Goal: Task Accomplishment & Management: Manage account settings

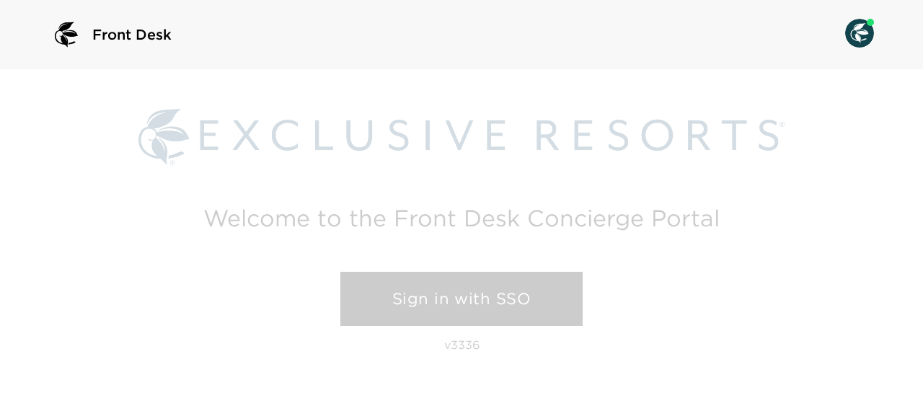
click at [407, 305] on link "Sign in with SSO" at bounding box center [461, 299] width 242 height 55
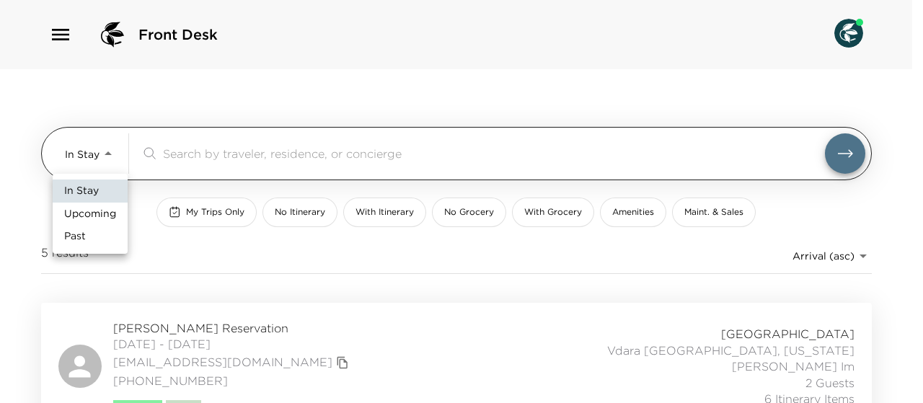
click at [107, 153] on body "Front Desk In Stay In-Stay ​ My Trips Only No Itinerary With Itinerary No Groce…" at bounding box center [461, 201] width 923 height 403
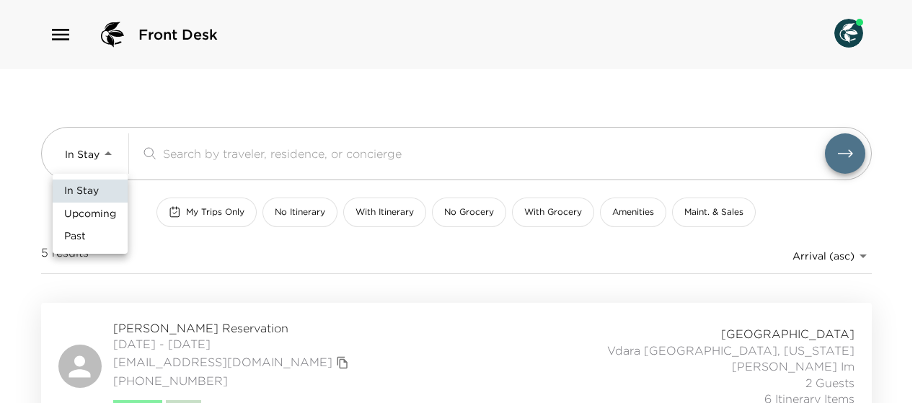
click at [98, 216] on span "Upcoming" at bounding box center [90, 214] width 52 height 14
type input "Upcoming"
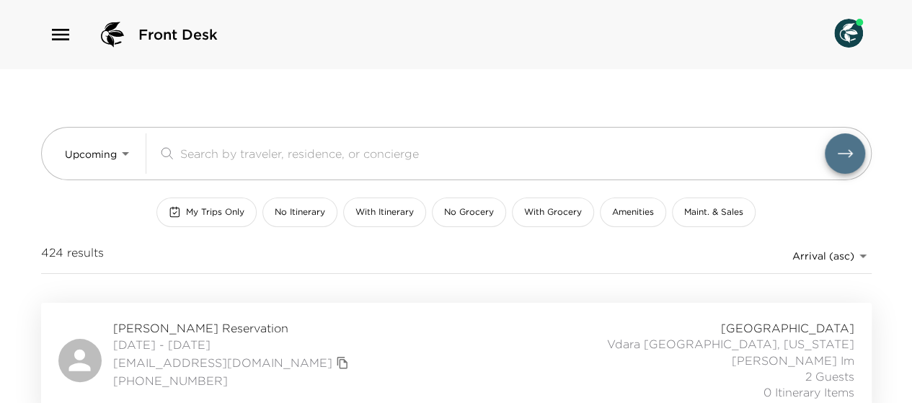
click at [209, 211] on span "My Trips Only" at bounding box center [215, 212] width 58 height 12
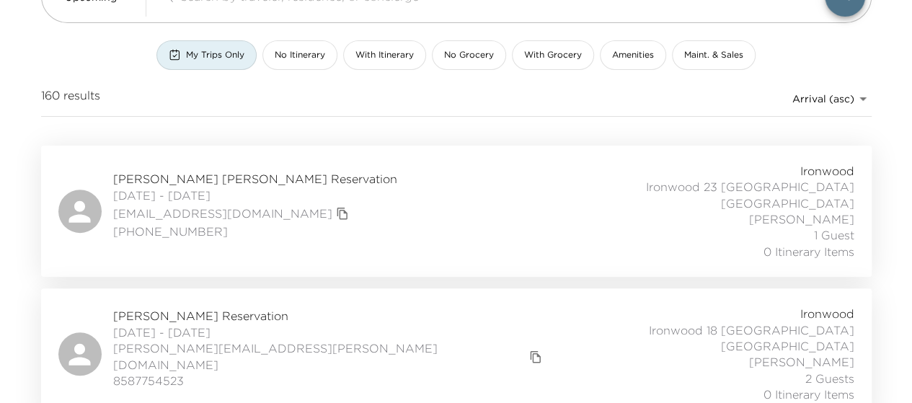
scroll to position [160, 0]
click at [352, 303] on div "Adam Simpson Reservation 10/03/2025 - 10/06/2025 adam.k.simpson@me.com 85877545…" at bounding box center [456, 351] width 796 height 97
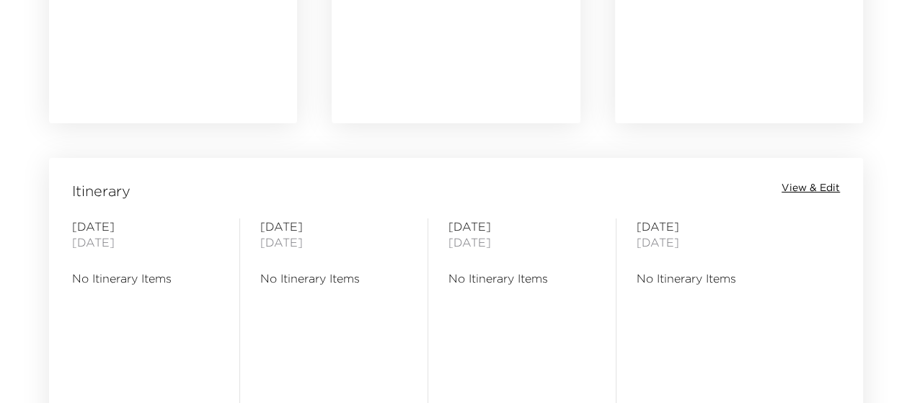
scroll to position [1045, 0]
click at [816, 187] on span "View & Edit" at bounding box center [810, 187] width 58 height 14
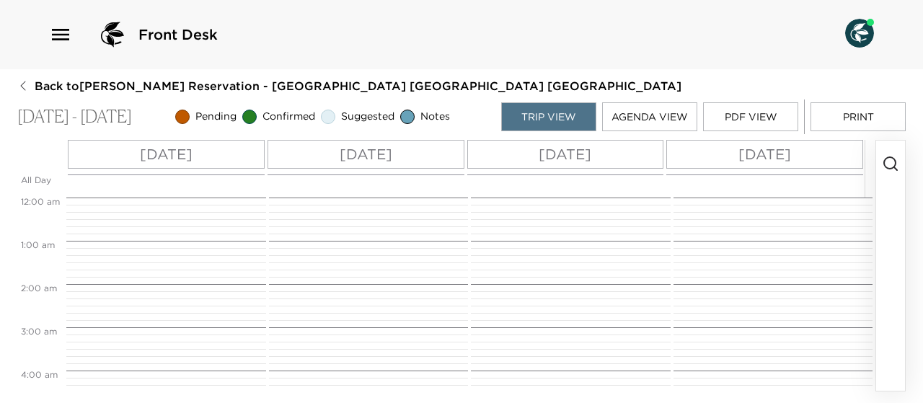
scroll to position [346, 0]
click at [172, 156] on p "[DATE]" at bounding box center [166, 154] width 53 height 22
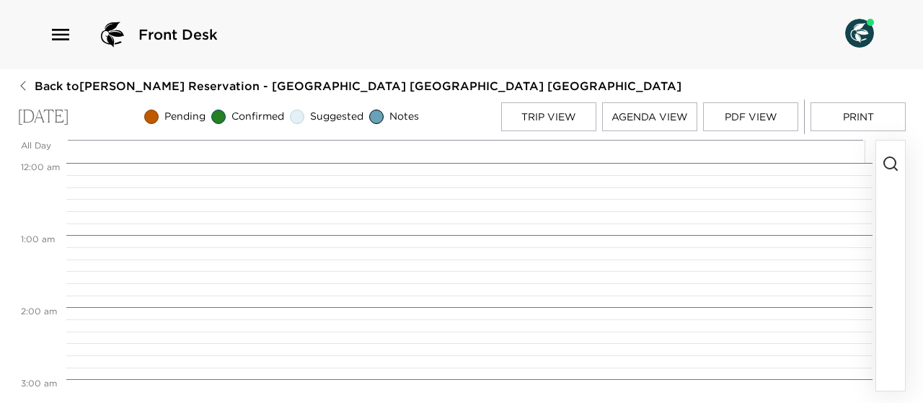
scroll to position [577, 0]
click at [895, 168] on line "button" at bounding box center [895, 168] width 3 height 3
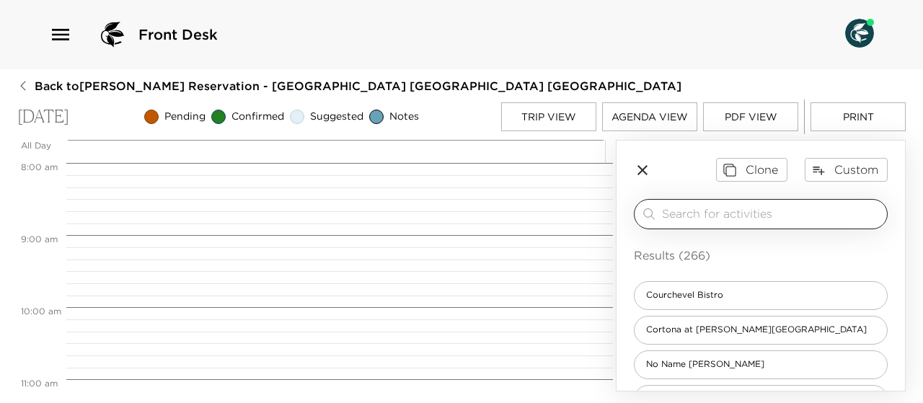
click at [673, 214] on input "search" at bounding box center [771, 213] width 219 height 17
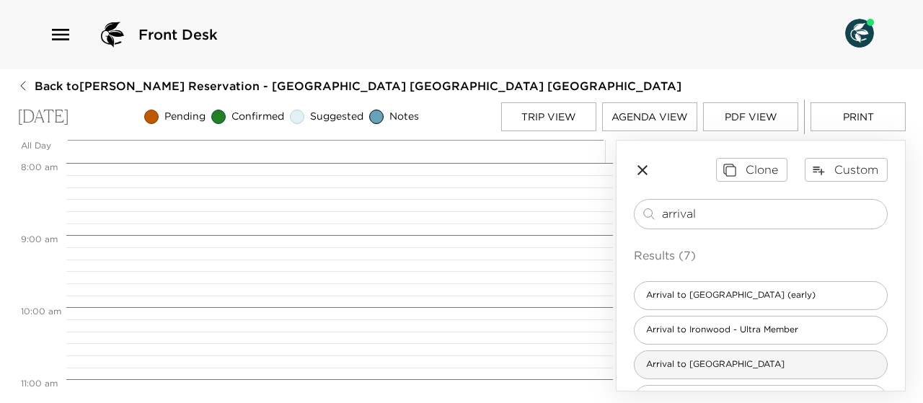
type input "arrival"
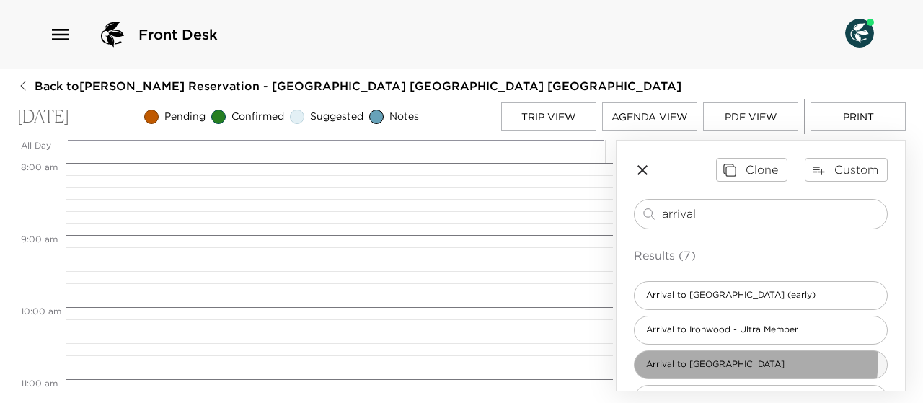
click at [696, 355] on div "Arrival to [GEOGRAPHIC_DATA]" at bounding box center [761, 364] width 254 height 29
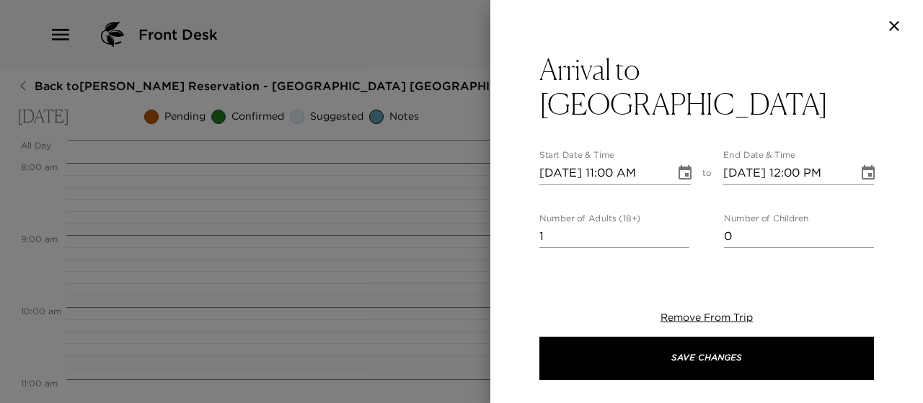
type textarea "We are expecting your arrival today. Please confirm your arrival time with us. …"
click at [681, 165] on icon "Choose date, selected date is Oct 3, 2025" at bounding box center [684, 172] width 13 height 14
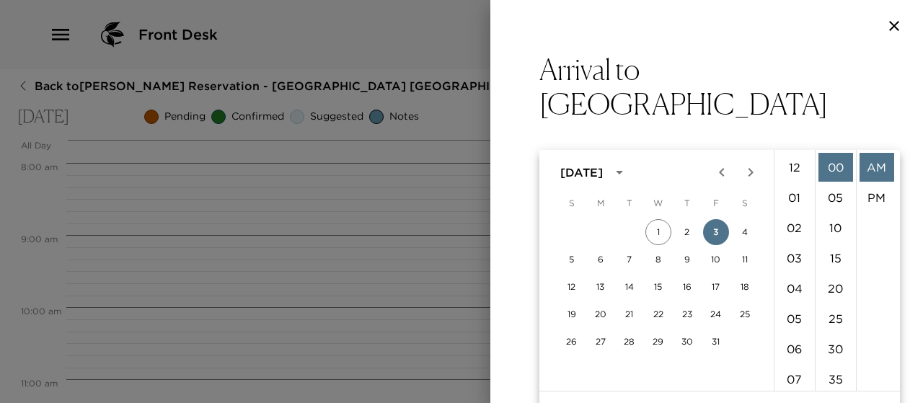
scroll to position [333, 0]
click at [794, 170] on li "04" at bounding box center [794, 176] width 35 height 29
click at [878, 195] on li "PM" at bounding box center [876, 197] width 35 height 29
type input "10/03/2025 04:00 PM"
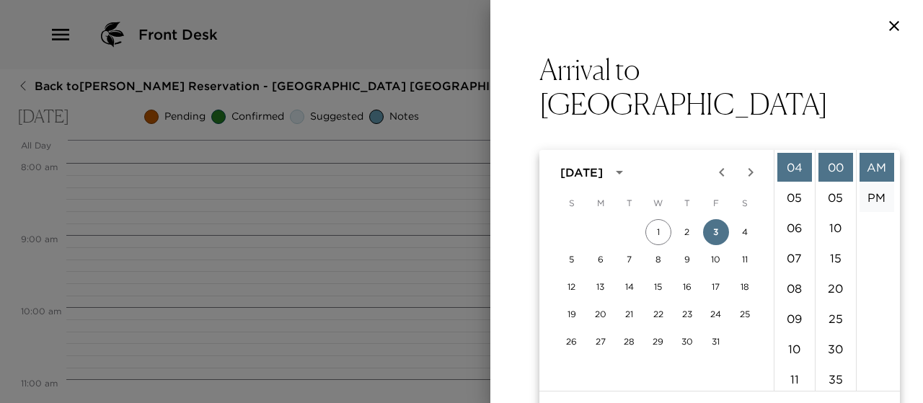
type input "10/03/2025 05:00 PM"
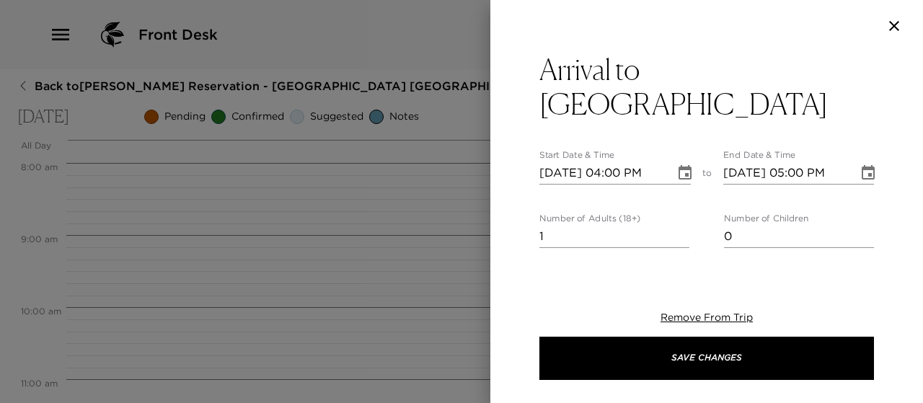
scroll to position [12, 0]
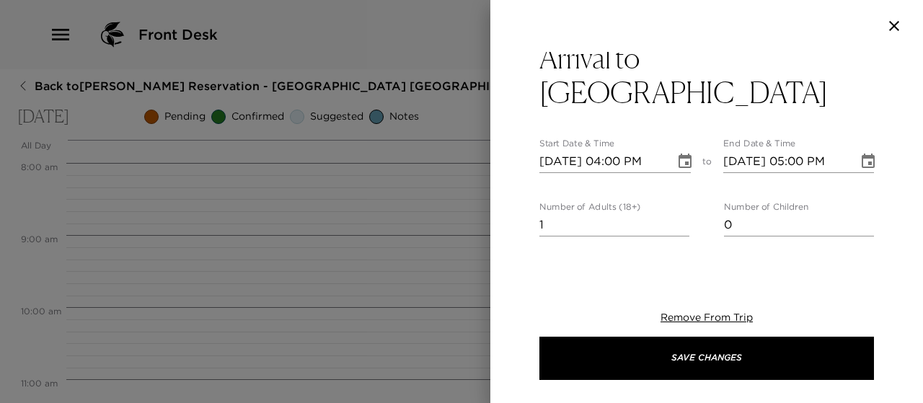
click at [852, 263] on body "Front Desk Back to Adam Simpson Reservation - Ironwood 18 Deer Valley Ironwood …" at bounding box center [461, 201] width 923 height 403
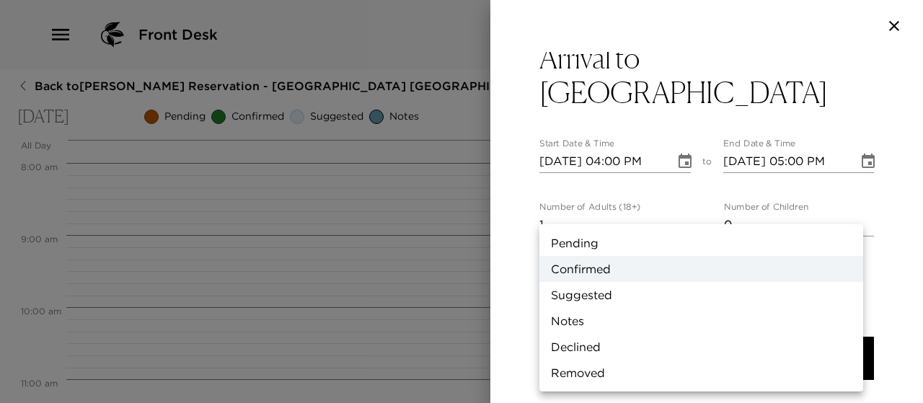
click at [852, 263] on li "Confirmed" at bounding box center [701, 269] width 324 height 26
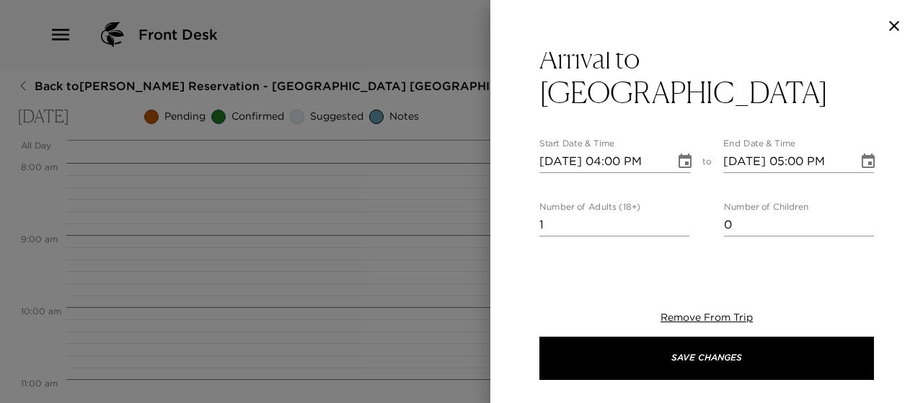
click at [551, 213] on input "1" at bounding box center [614, 224] width 150 height 23
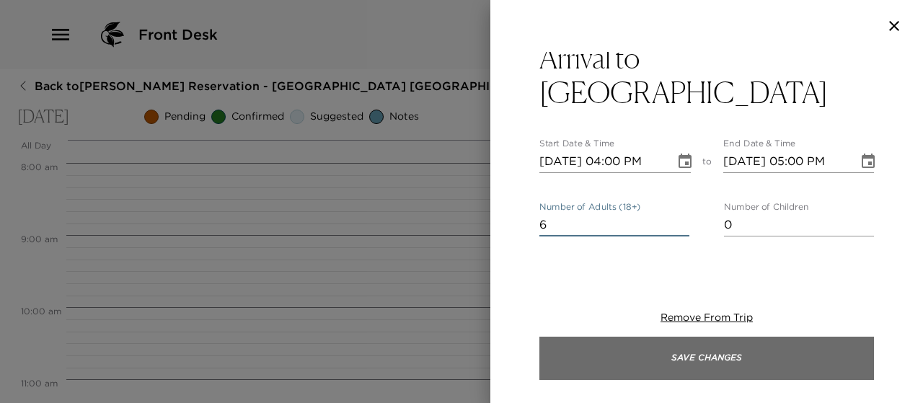
type input "6"
click at [688, 364] on button "Save Changes" at bounding box center [706, 358] width 334 height 43
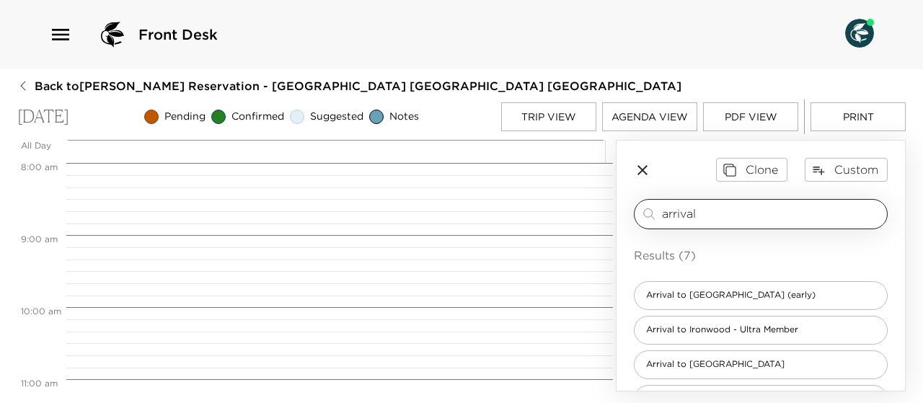
click at [709, 213] on input "arrival" at bounding box center [771, 213] width 219 height 17
type input "a"
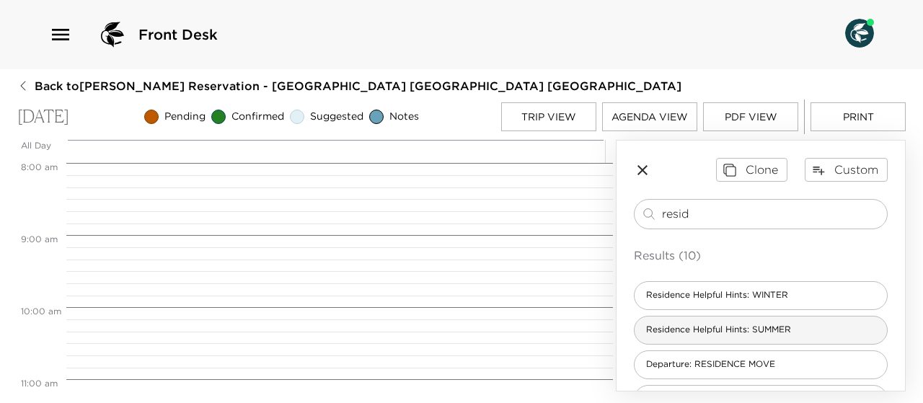
type input "resid"
click at [747, 321] on div "Residence Helpful Hints: SUMMER" at bounding box center [761, 330] width 254 height 29
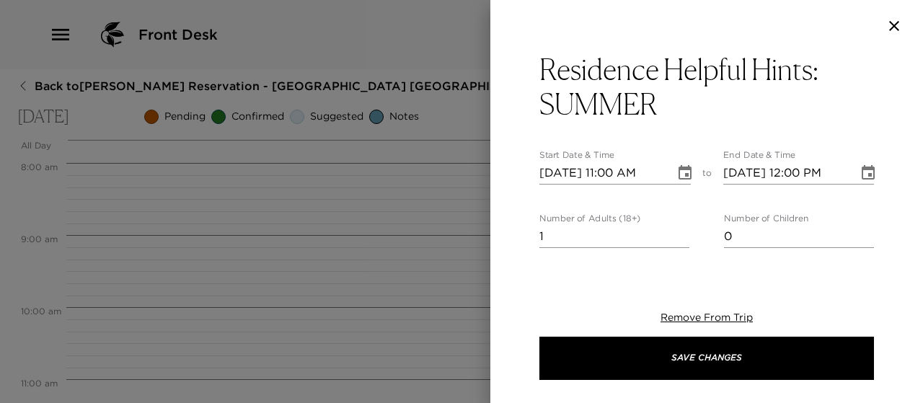
type textarea "Welcome to your Deer Valley home! For your convenience we have supplied you wit…"
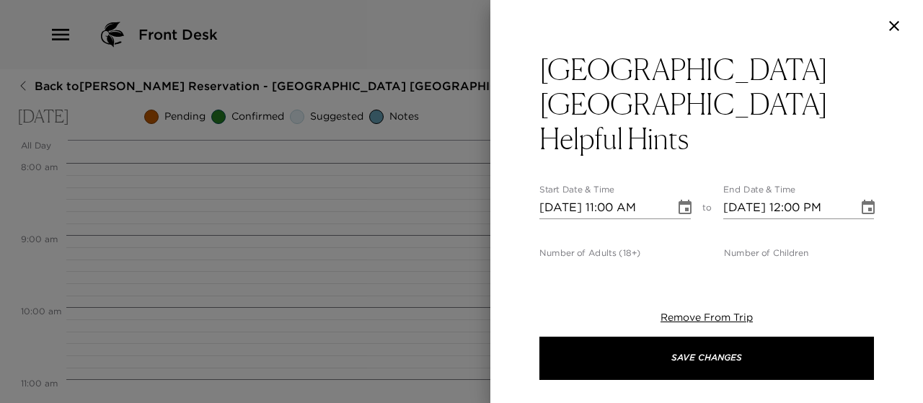
click at [676, 199] on icon "Choose date, selected date is Oct 3, 2025" at bounding box center [684, 207] width 17 height 17
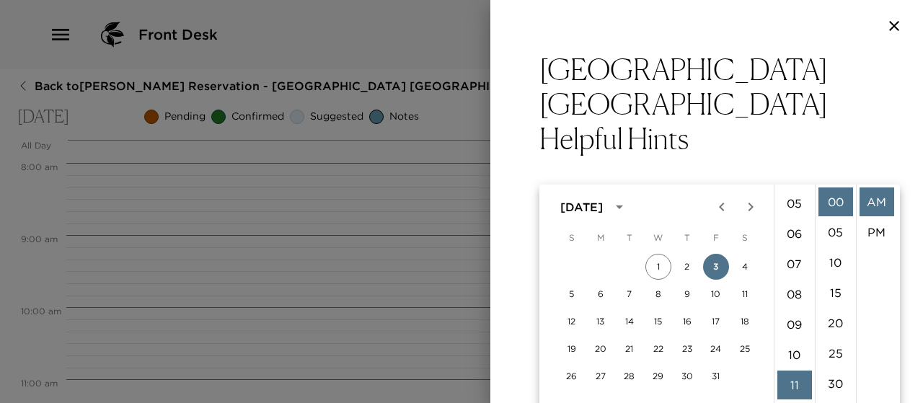
scroll to position [121, 0]
click at [796, 197] on li "04" at bounding box center [794, 201] width 35 height 29
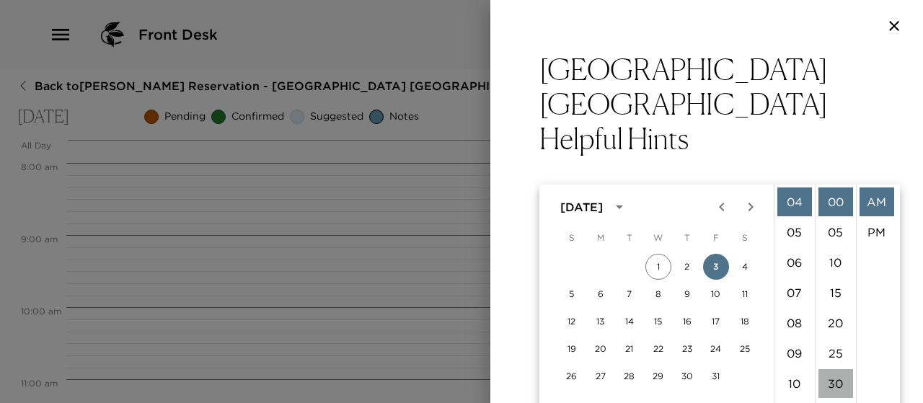
click at [838, 377] on li "30" at bounding box center [835, 383] width 35 height 29
click at [880, 233] on li "PM" at bounding box center [876, 232] width 35 height 29
type input "10/03/2025 04:30 PM"
type input "10/03/2025 05:30 PM"
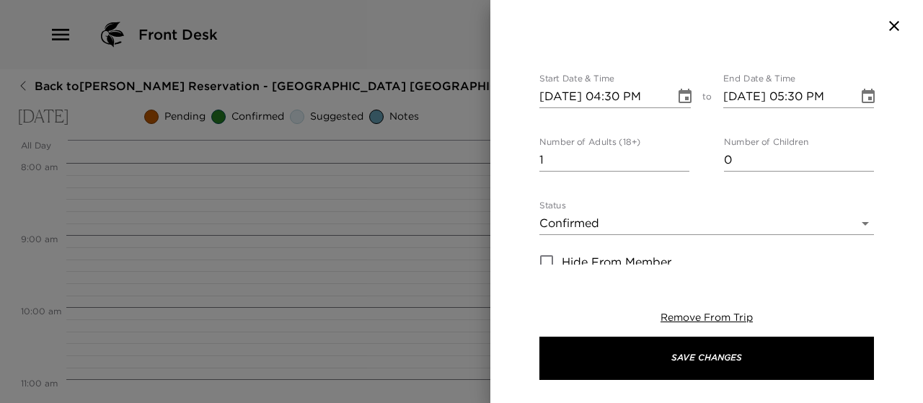
scroll to position [125, 0]
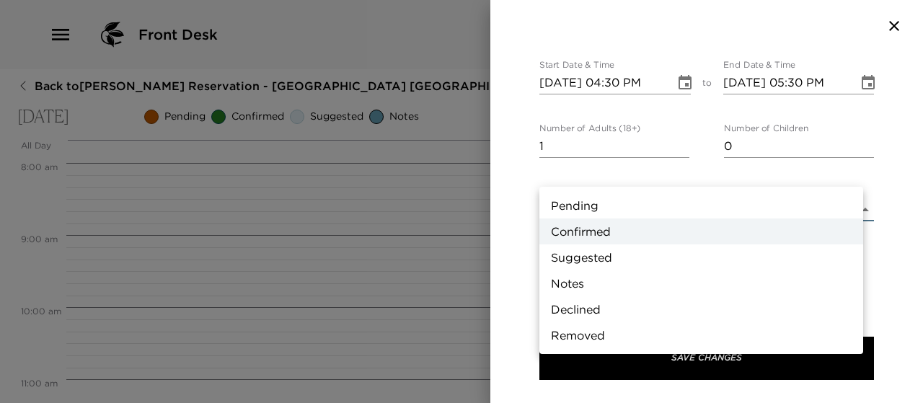
click at [853, 172] on body "Front Desk Back to Adam Simpson Reservation - Ironwood 18 Deer Valley Ironwood …" at bounding box center [461, 201] width 923 height 403
click at [727, 289] on li "Notes" at bounding box center [701, 283] width 324 height 26
type input "Concierge Note"
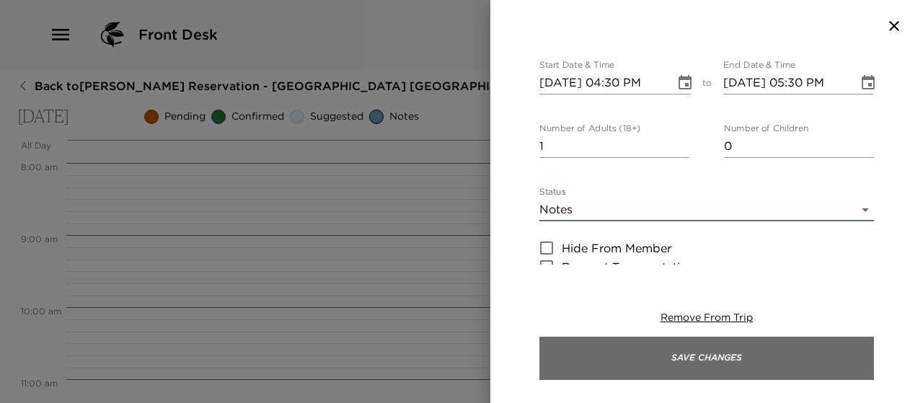
click at [707, 361] on button "Save Changes" at bounding box center [706, 358] width 334 height 43
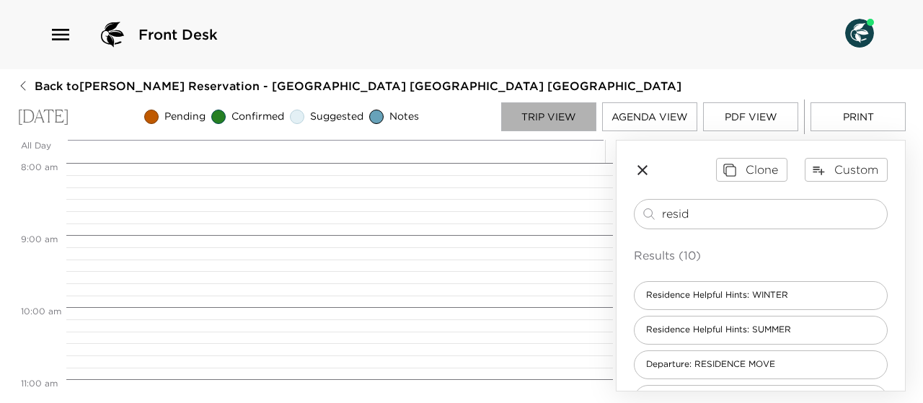
click at [549, 118] on button "Trip View" at bounding box center [548, 116] width 95 height 29
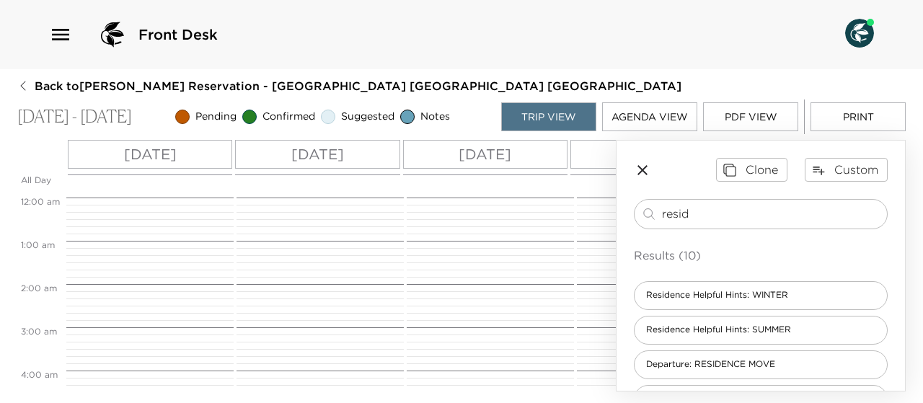
scroll to position [692, 0]
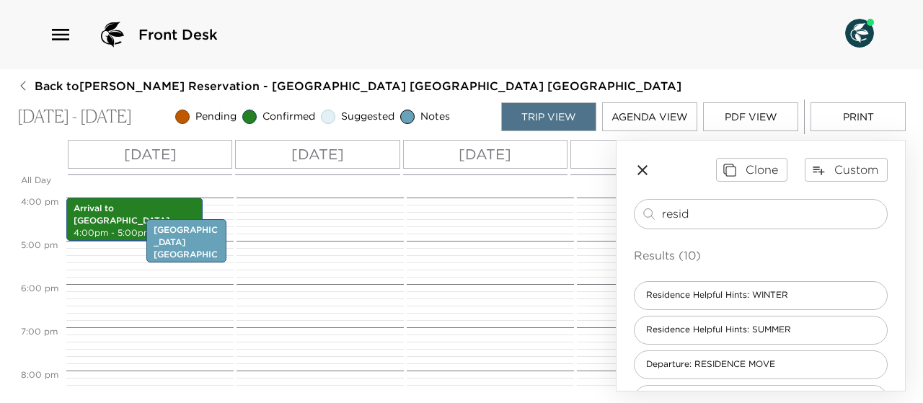
click at [342, 154] on p "[DATE]" at bounding box center [317, 154] width 53 height 22
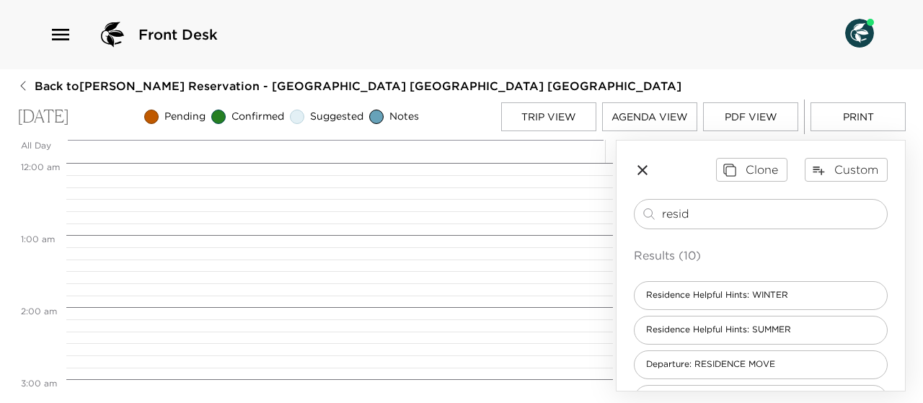
scroll to position [577, 0]
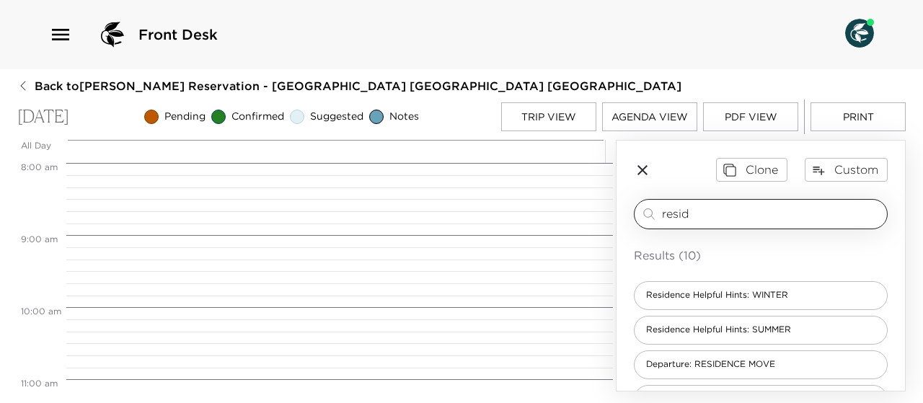
click at [699, 217] on input "resid" at bounding box center [771, 213] width 219 height 17
type input "r"
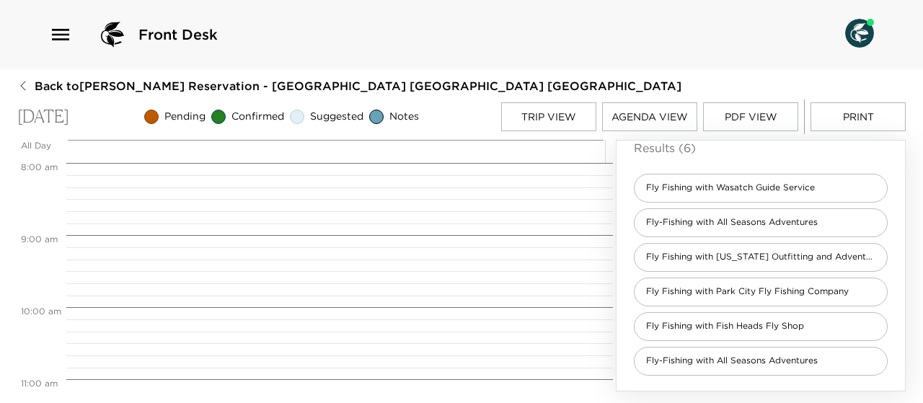
scroll to position [0, 0]
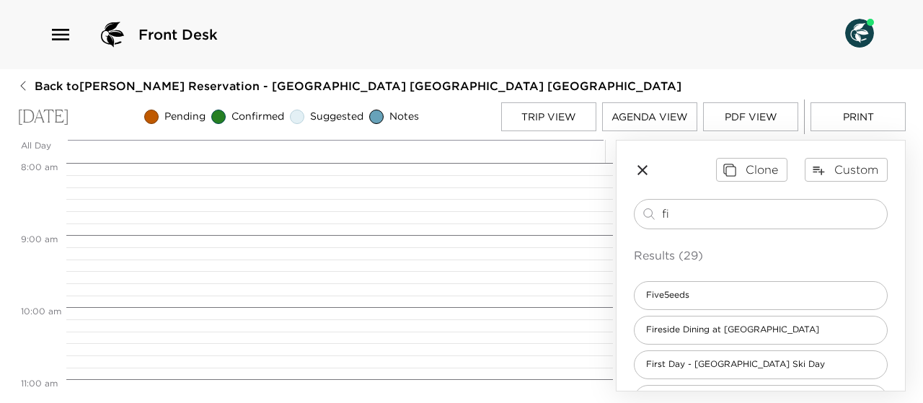
type input "f"
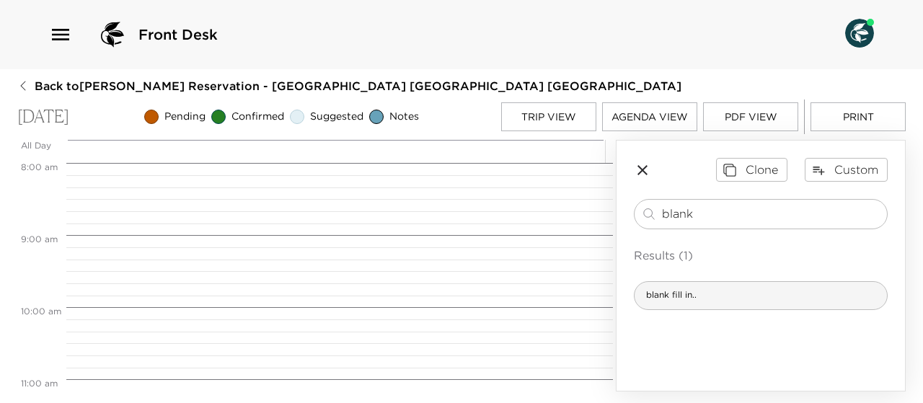
type input "blank"
click at [651, 287] on div "blank fill in.." at bounding box center [761, 295] width 254 height 29
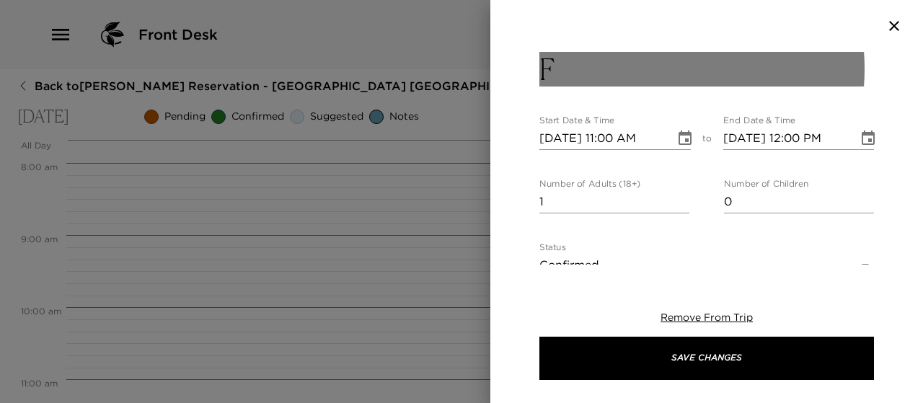
click at [571, 68] on button "F" at bounding box center [706, 69] width 334 height 35
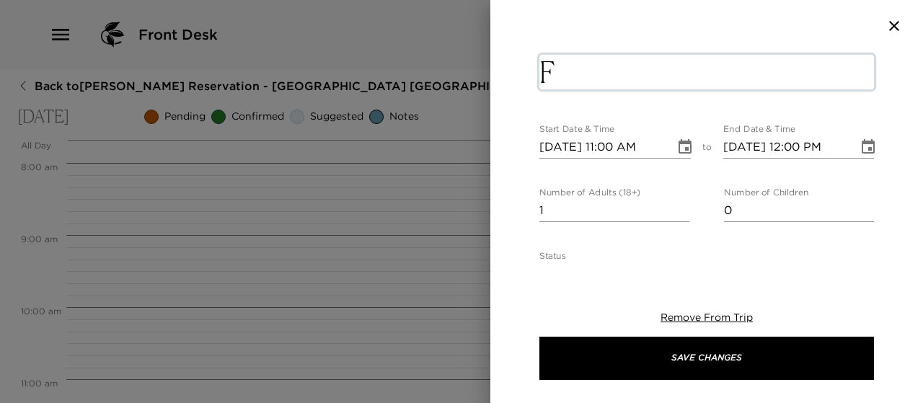
click at [574, 71] on textarea "F" at bounding box center [706, 72] width 334 height 35
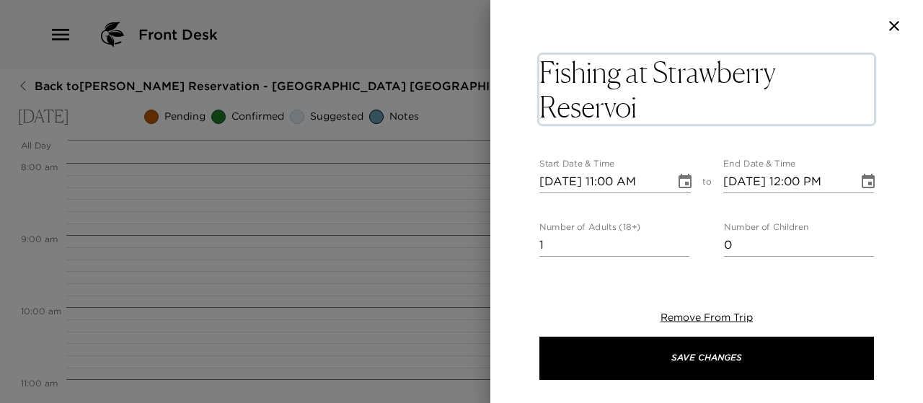
type textarea "Fishing at [GEOGRAPHIC_DATA]"
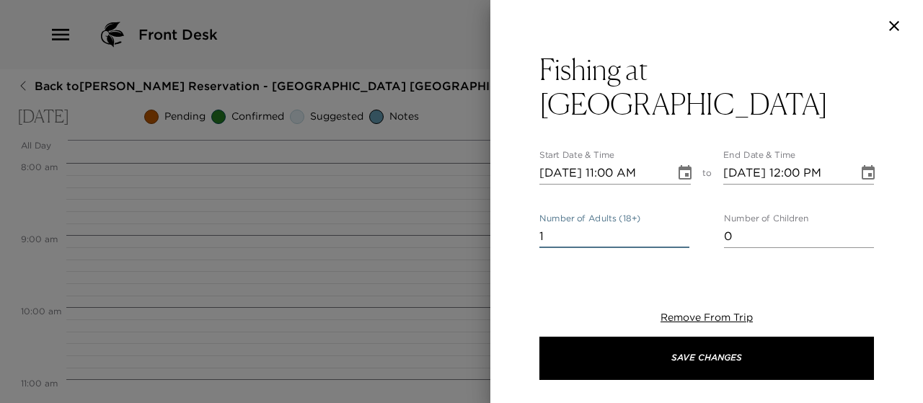
click at [546, 246] on input "1" at bounding box center [614, 236] width 150 height 23
click at [679, 236] on input "0" at bounding box center [614, 236] width 150 height 23
click at [677, 233] on input "1" at bounding box center [614, 236] width 150 height 23
click at [677, 233] on input "2" at bounding box center [614, 236] width 150 height 23
click at [677, 233] on input "3" at bounding box center [614, 236] width 150 height 23
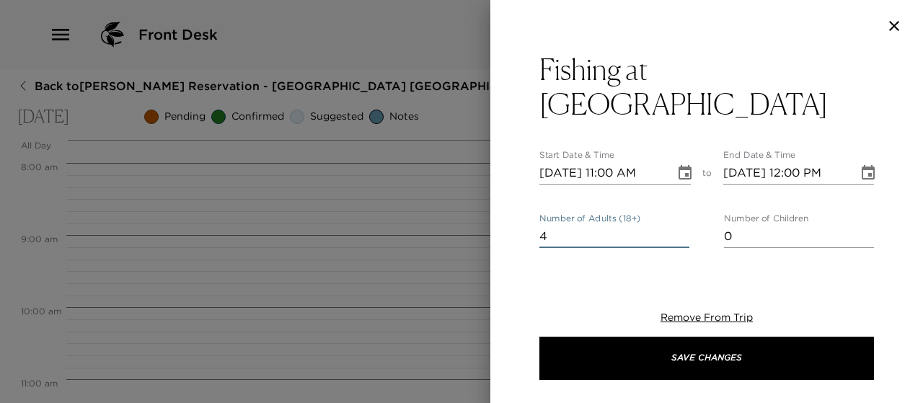
click at [677, 233] on input "4" at bounding box center [614, 236] width 150 height 23
click at [677, 233] on input "5" at bounding box center [614, 236] width 150 height 23
type input "6"
click at [677, 234] on input "6" at bounding box center [614, 236] width 150 height 23
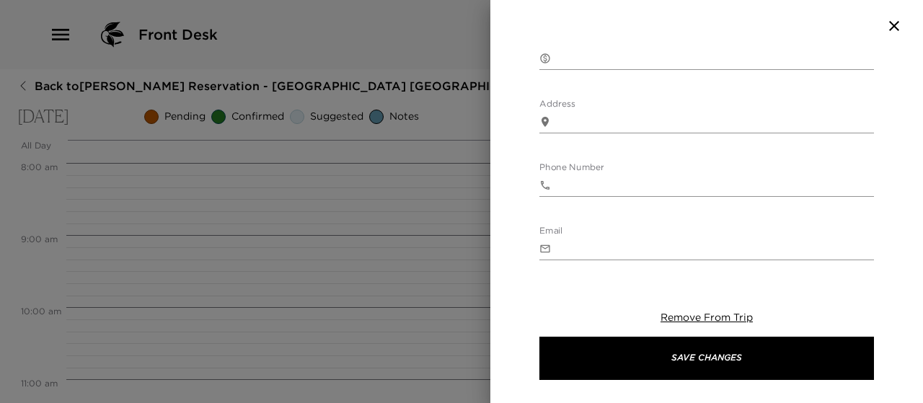
scroll to position [425, 0]
click at [583, 123] on textarea "Address" at bounding box center [714, 119] width 317 height 17
paste textarea "Strawberry Bay Marina and Lodge Heber City, Utah"
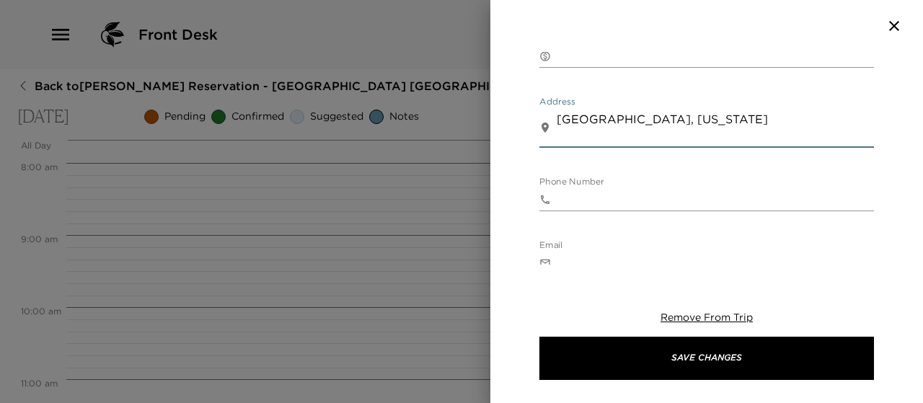
type textarea "Strawberry Bay Marina and Lodge Heber City, Utah"
click at [802, 96] on div "Fishing at Strawberry Reservoir Start Date & Time 10/04/2025 11:00 AM to End Da…" at bounding box center [706, 78] width 334 height 902
click at [576, 204] on input "Phone Number" at bounding box center [714, 199] width 317 height 23
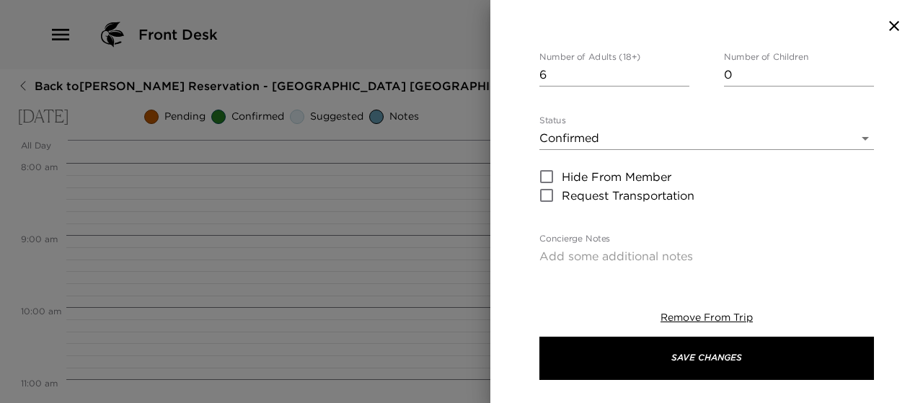
scroll to position [221, 0]
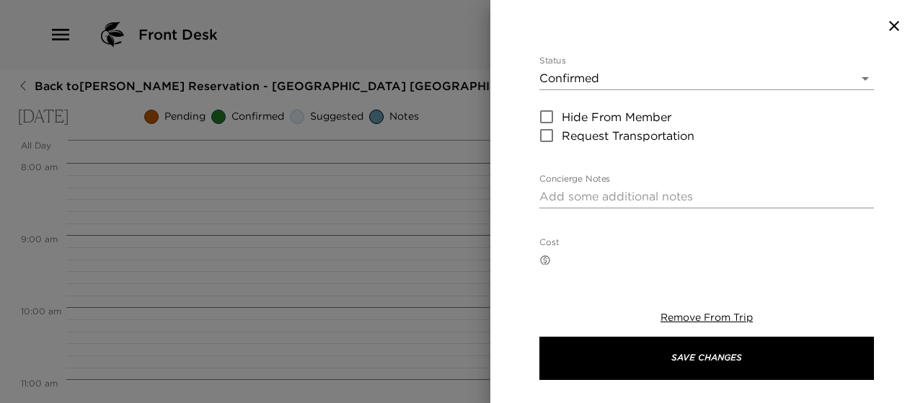
type input "435.503.3292"
click at [549, 200] on textarea "Concierge Notes" at bounding box center [706, 196] width 334 height 17
paste textarea "ALL GUIDED TRIPS WILL HAVE AN 18% GRATUITY ADDED AT TIME OF BOOKING. ALL RESERV…"
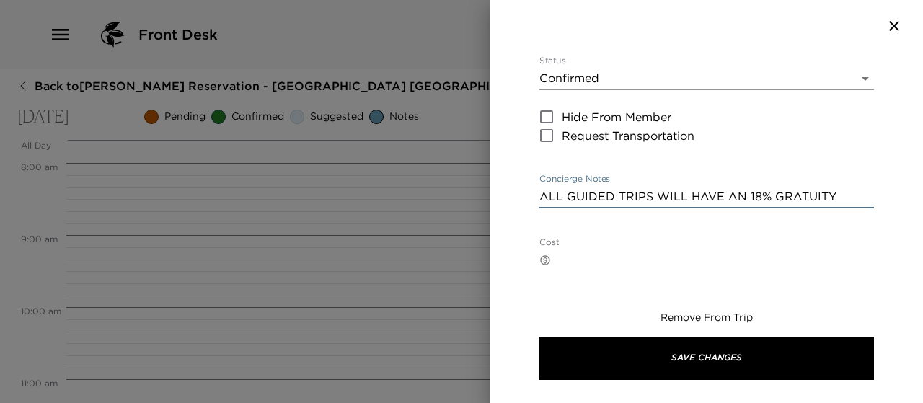
scroll to position [242, 0]
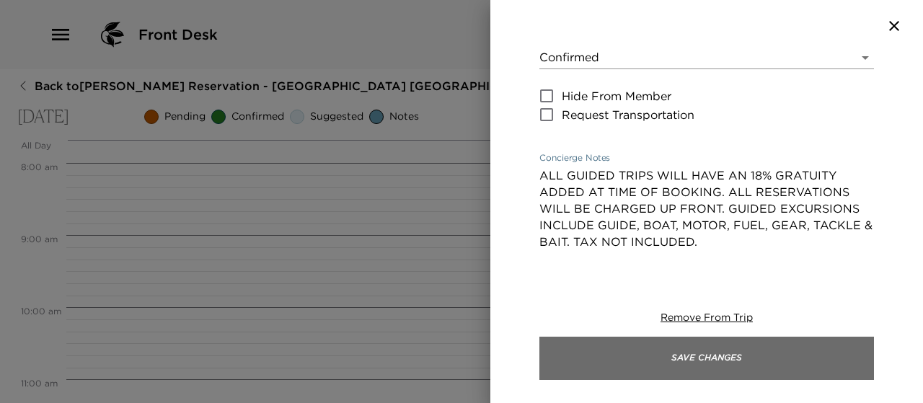
type textarea "ALL GUIDED TRIPS WILL HAVE AN 18% GRATUITY ADDED AT TIME OF BOOKING. ALL RESERV…"
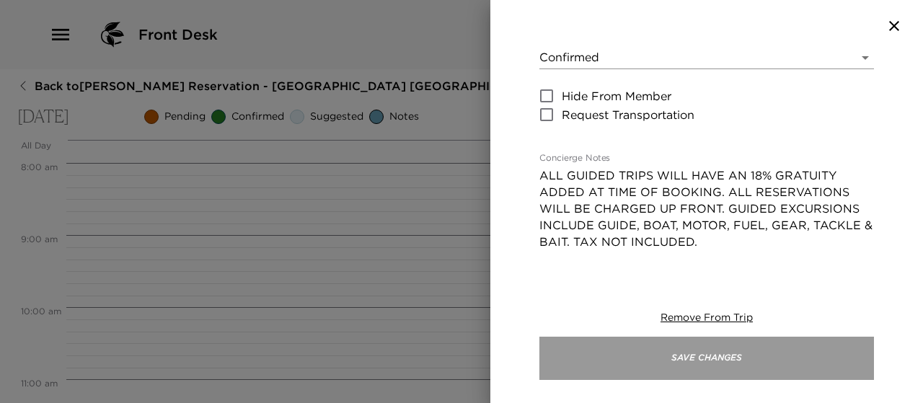
click at [743, 361] on button "Save Changes" at bounding box center [706, 358] width 334 height 43
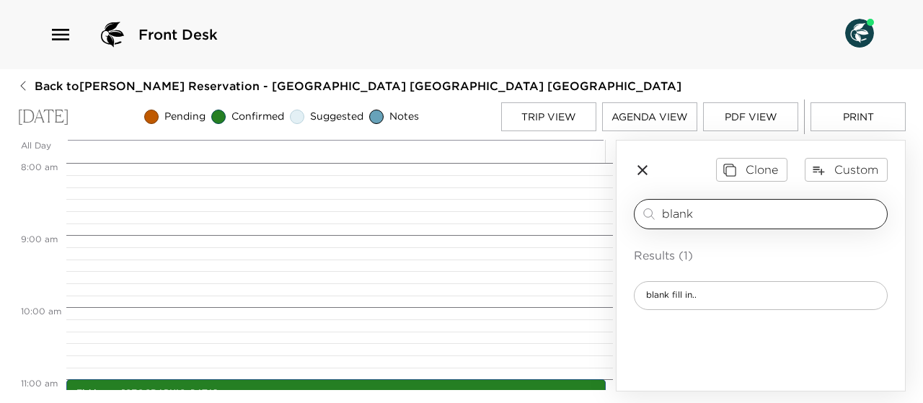
click at [709, 213] on input "blank" at bounding box center [771, 213] width 219 height 17
type input "b"
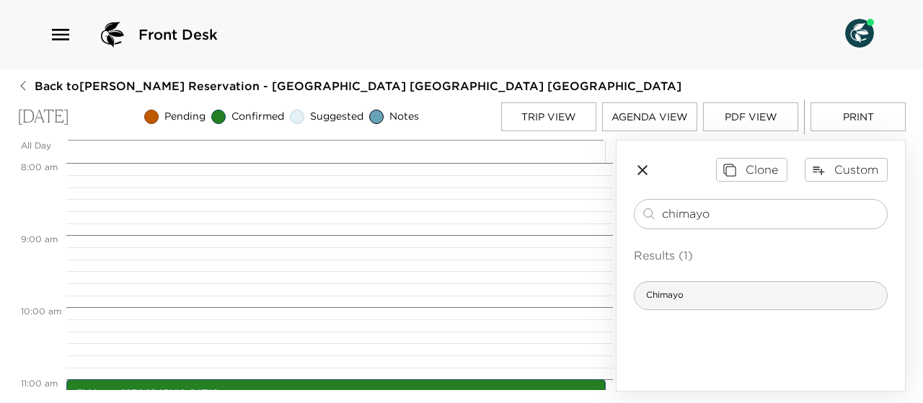
type input "chimayo"
click at [674, 292] on span "Chimayo" at bounding box center [664, 295] width 61 height 12
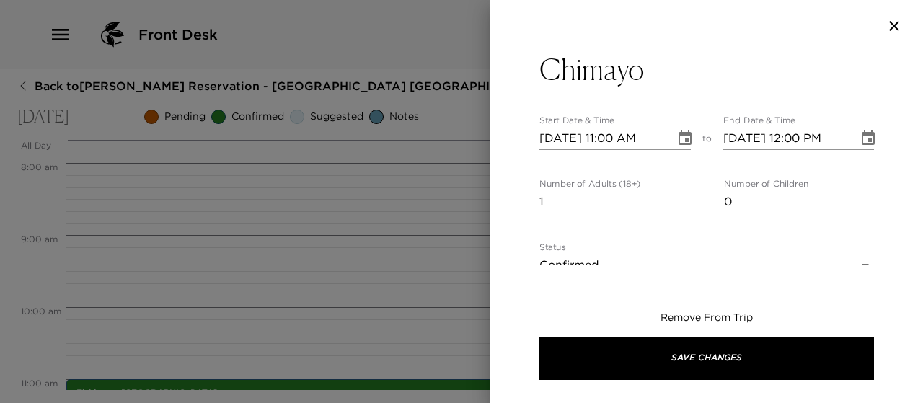
type textarea "Your reservation has been confirmed. Chimayo, a Distinctive Southwestern Restau…"
click at [676, 141] on icon "Choose date, selected date is Oct 4, 2025" at bounding box center [684, 138] width 17 height 17
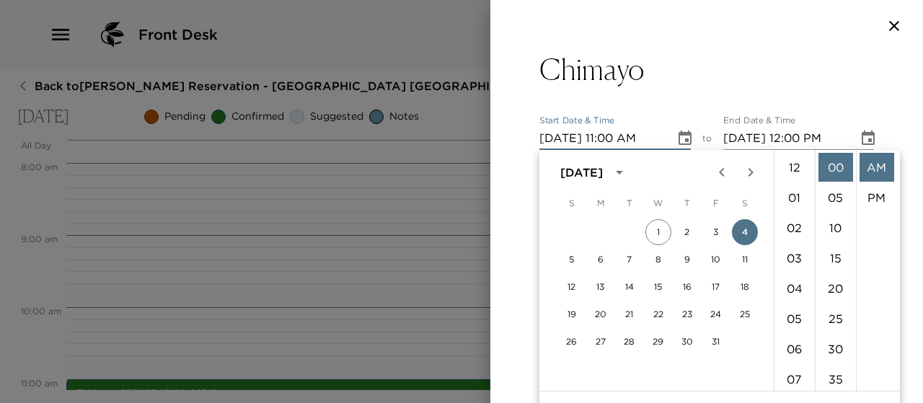
scroll to position [333, 0]
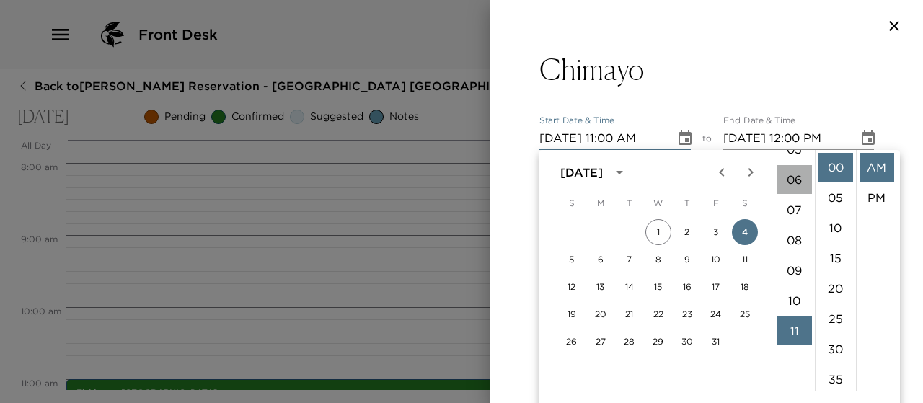
click at [794, 171] on li "06" at bounding box center [794, 179] width 35 height 29
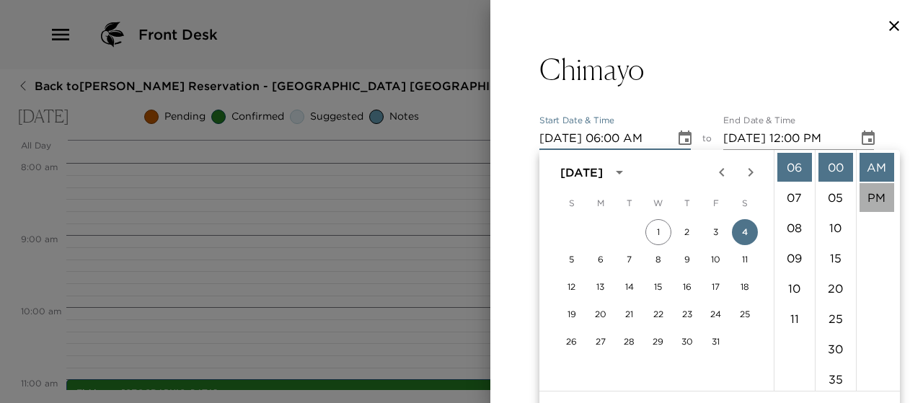
click at [874, 200] on li "PM" at bounding box center [876, 197] width 35 height 29
type input "10/04/2025 06:00 PM"
type input "10/04/2025 07:00 PM"
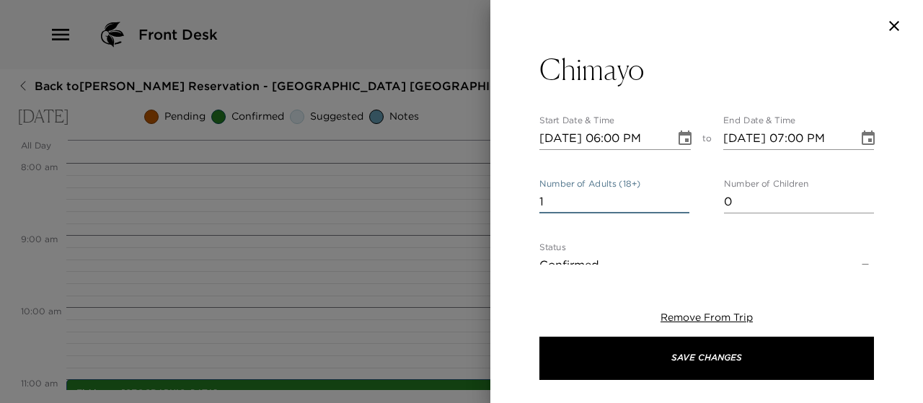
click at [566, 198] on input "1" at bounding box center [614, 201] width 150 height 23
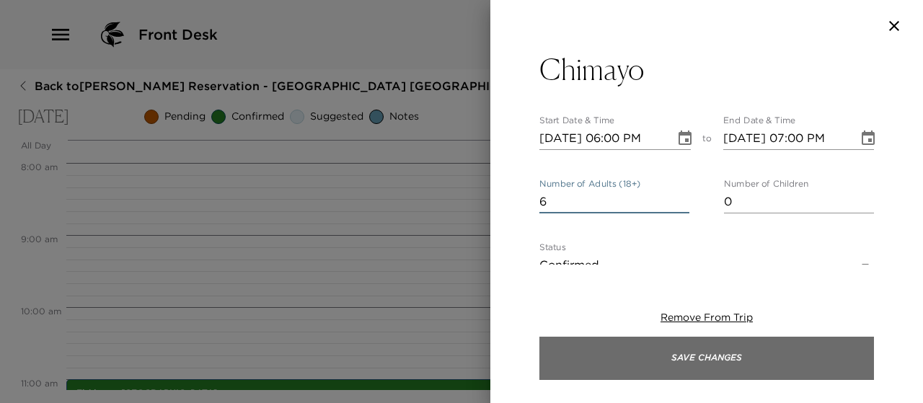
type input "6"
click at [680, 350] on button "Save Changes" at bounding box center [706, 358] width 334 height 43
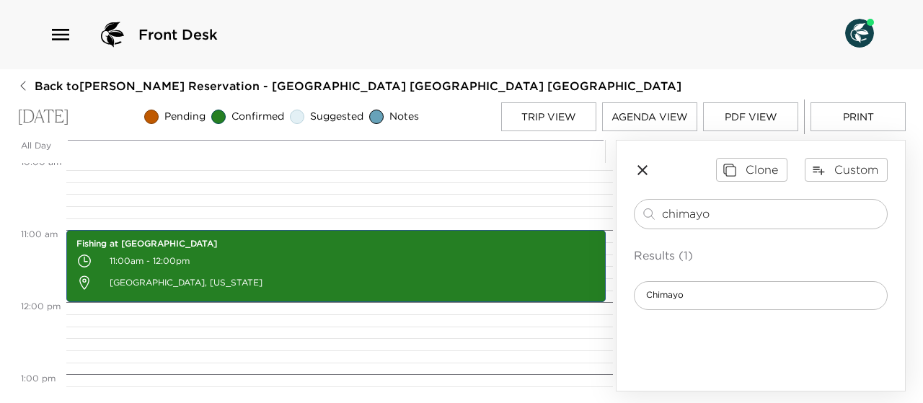
scroll to position [734, 0]
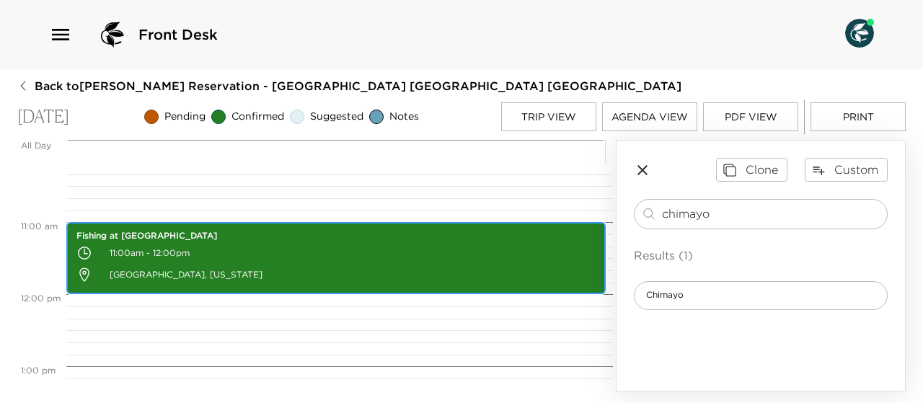
click at [428, 265] on p "Strawberry Bay Marina and Lodge Heber City, Utah" at bounding box center [335, 275] width 519 height 22
click at [429, 264] on p "Strawberry Bay Marina and Lodge Heber City, Utah" at bounding box center [335, 275] width 519 height 22
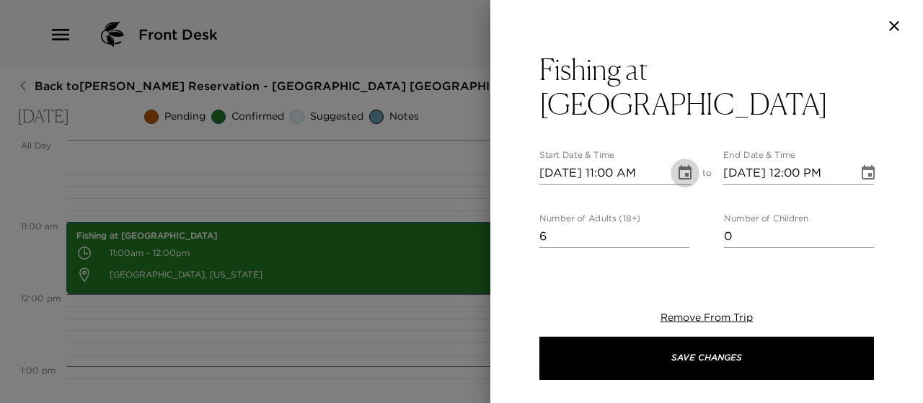
click at [678, 169] on icon "Choose date, selected date is Oct 4, 2025" at bounding box center [684, 172] width 13 height 14
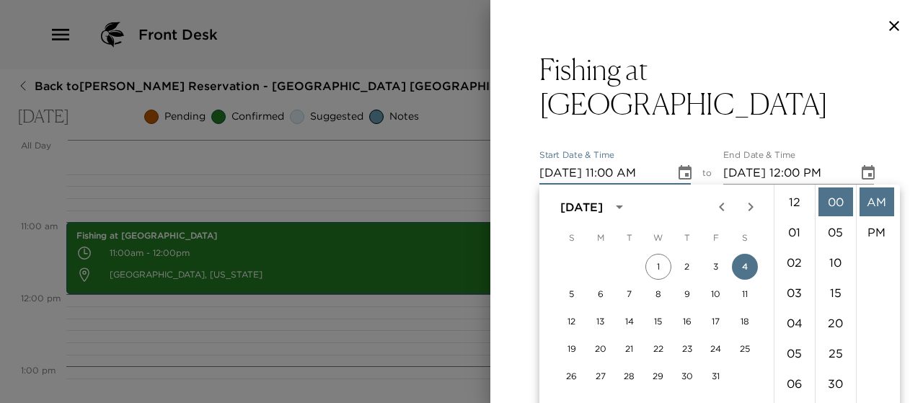
scroll to position [333, 0]
click at [795, 195] on li "08" at bounding box center [794, 197] width 35 height 29
type input "10/04/2025 08:00 AM"
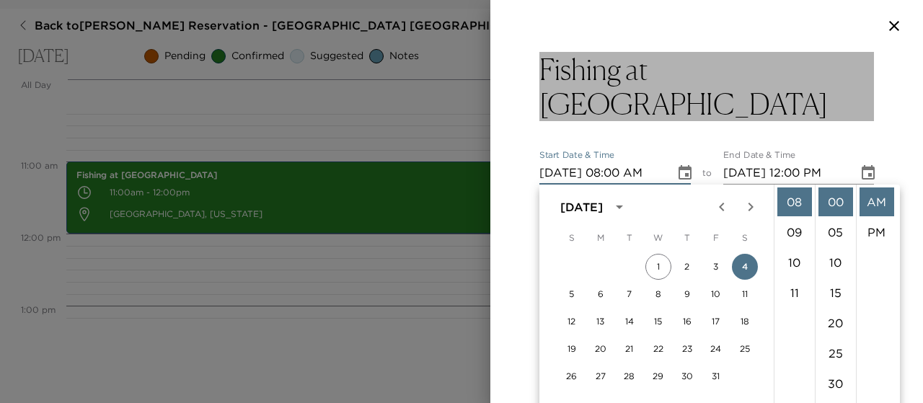
click at [832, 97] on h3 "Fishing at [GEOGRAPHIC_DATA]" at bounding box center [706, 86] width 334 height 69
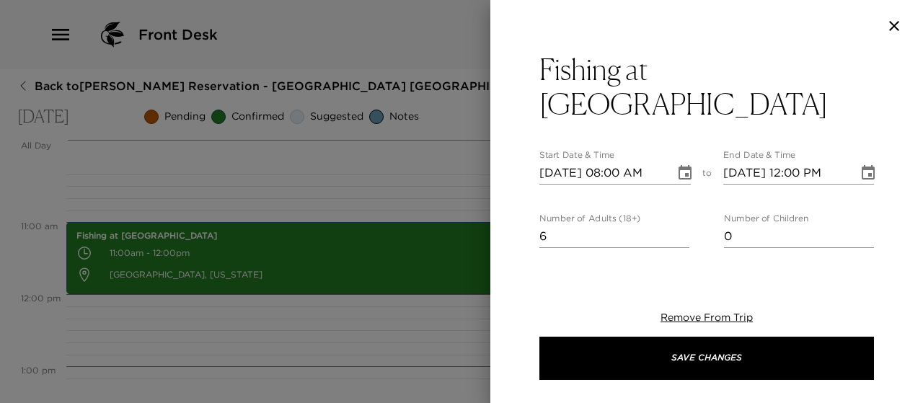
scroll to position [0, 0]
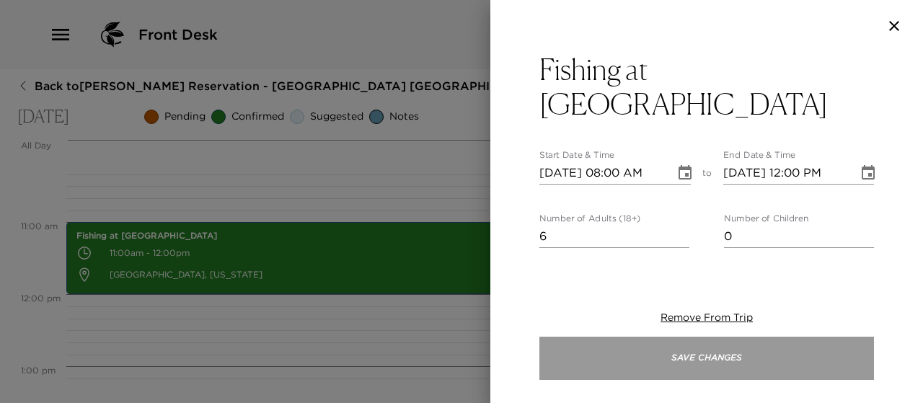
click at [683, 360] on button "Save Changes" at bounding box center [706, 358] width 334 height 43
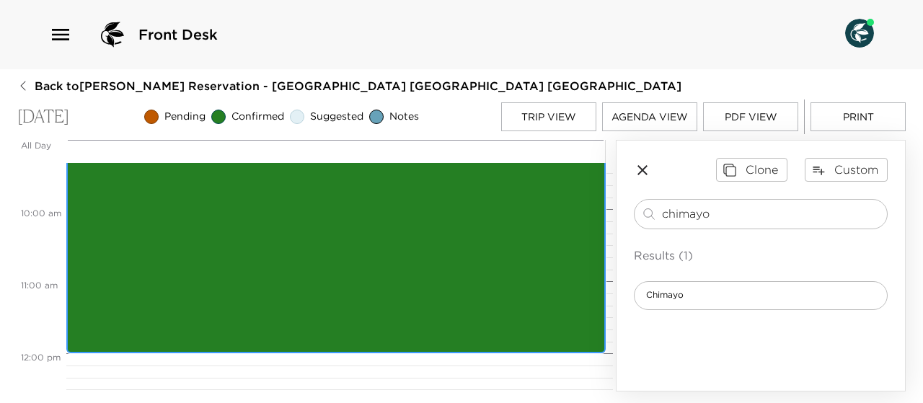
scroll to position [680, 0]
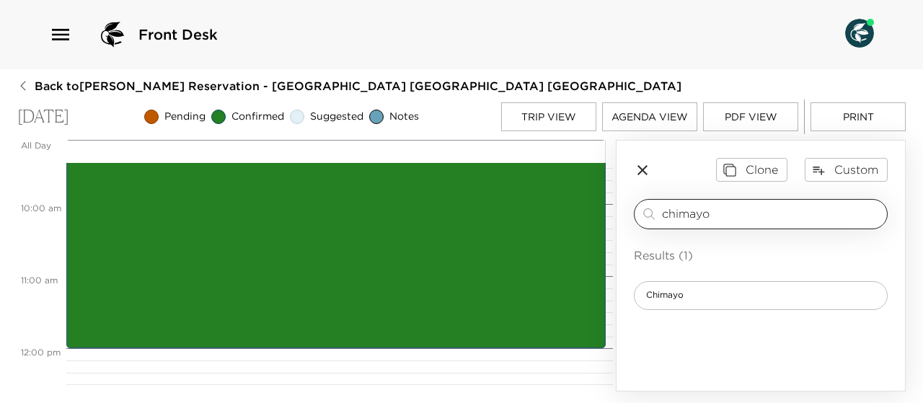
click at [719, 216] on input "chimayo" at bounding box center [771, 213] width 219 height 17
type input "c"
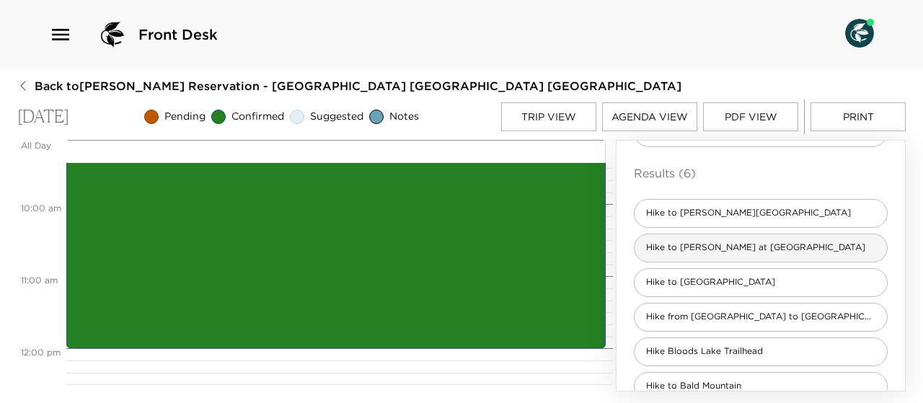
scroll to position [107, 0]
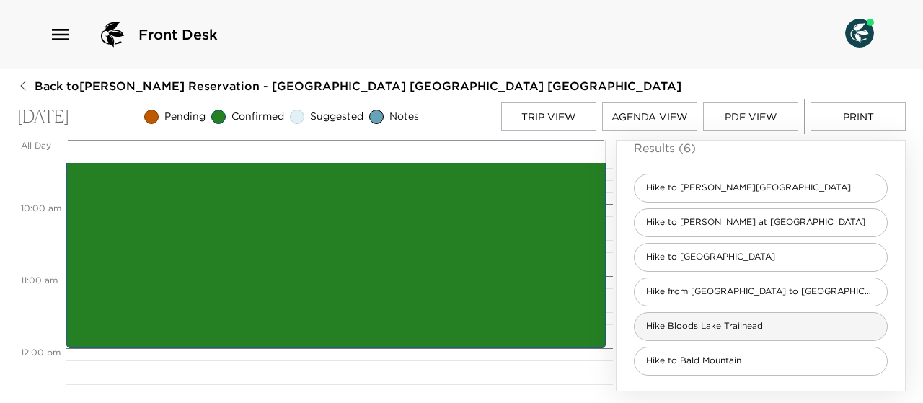
type input "hike"
click at [719, 325] on span "Hike Bloods Lake Trailhead" at bounding box center [704, 326] width 140 height 12
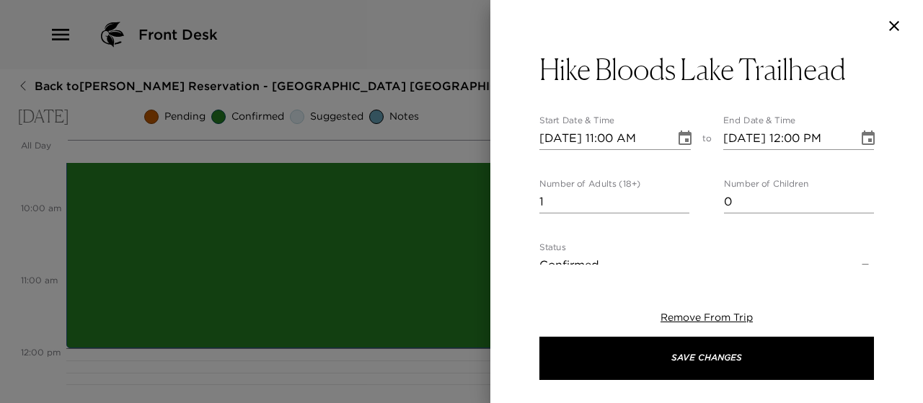
type textarea "Bloods Lake is nothing like its name suggests. Tucked just below Guardsman Pass…"
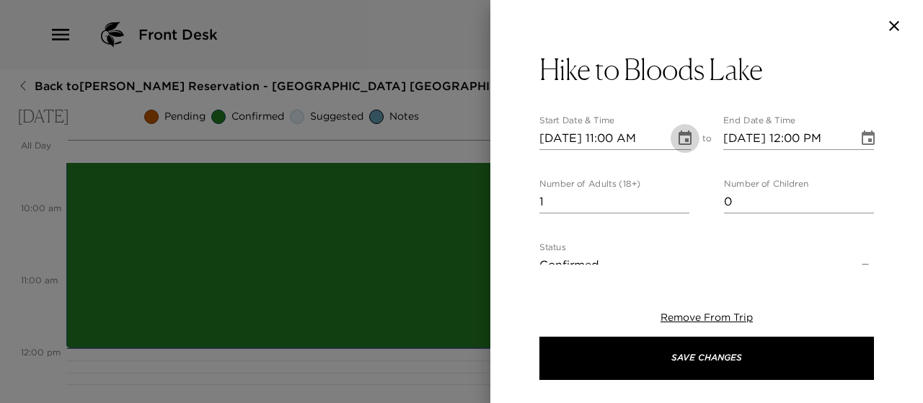
click at [682, 139] on icon "Choose date, selected date is Oct 4, 2025" at bounding box center [684, 137] width 13 height 14
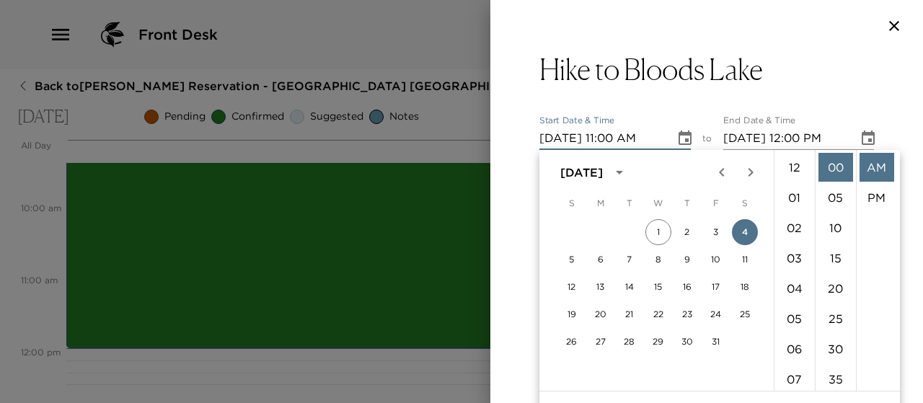
scroll to position [333, 0]
click at [683, 234] on button "2" at bounding box center [687, 232] width 26 height 26
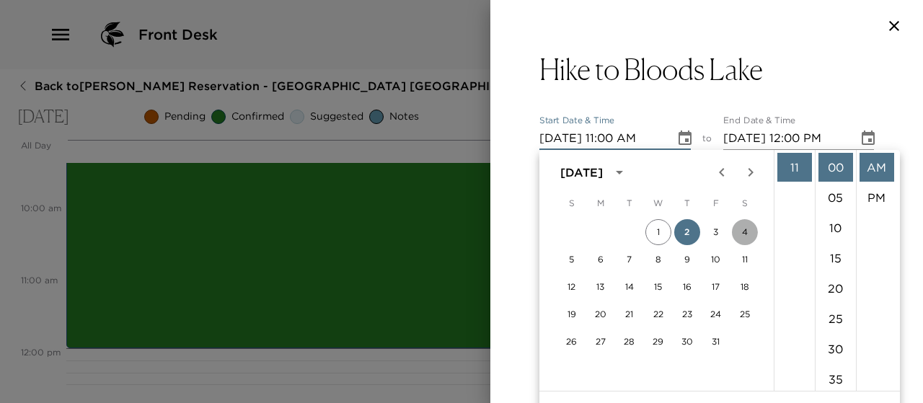
click at [742, 234] on button "4" at bounding box center [745, 232] width 26 height 26
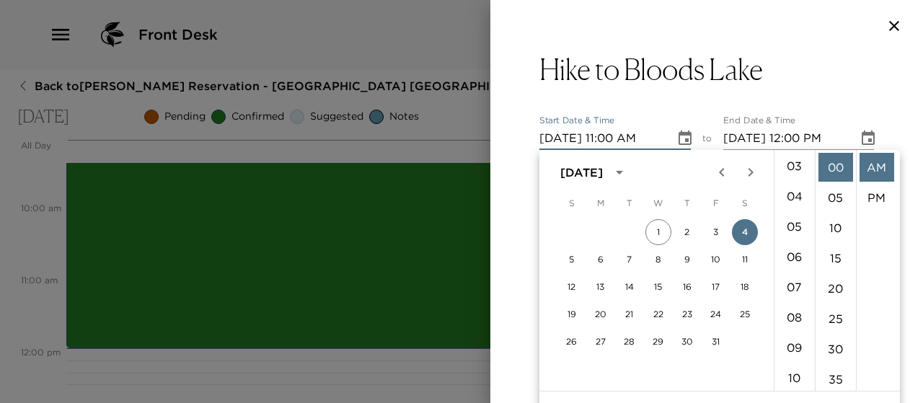
scroll to position [63, 0]
click at [796, 160] on li "02" at bounding box center [794, 164] width 35 height 29
click at [881, 192] on li "PM" at bounding box center [876, 197] width 35 height 29
type input "10/04/2025 02:00 PM"
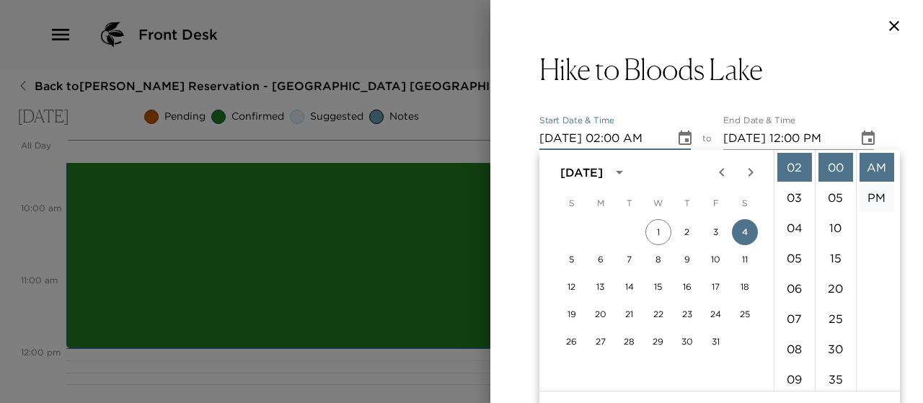
type input "10/04/2025 03:00 PM"
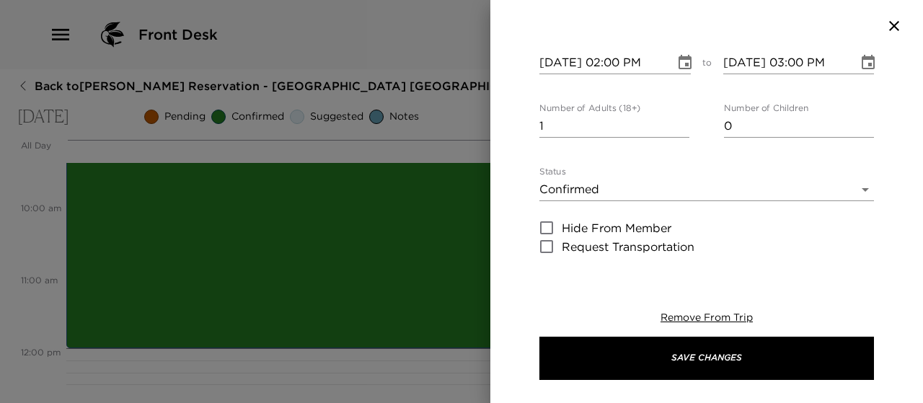
scroll to position [76, 0]
click at [856, 188] on body "Front Desk Back to Adam Simpson Reservation - Ironwood 18 Deer Valley Ironwood …" at bounding box center [461, 201] width 923 height 403
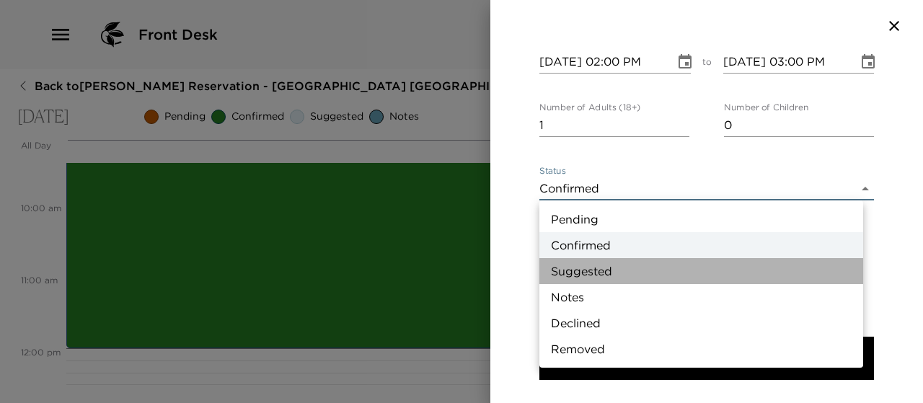
click at [727, 268] on li "Suggested" at bounding box center [701, 271] width 324 height 26
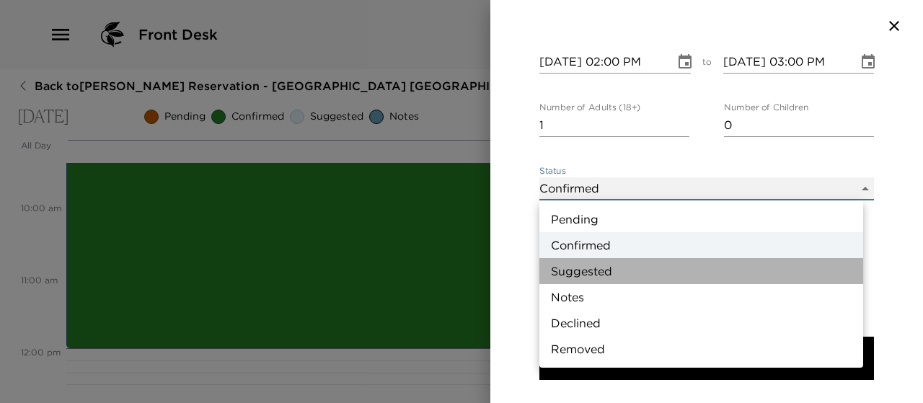
type input "Suggestion"
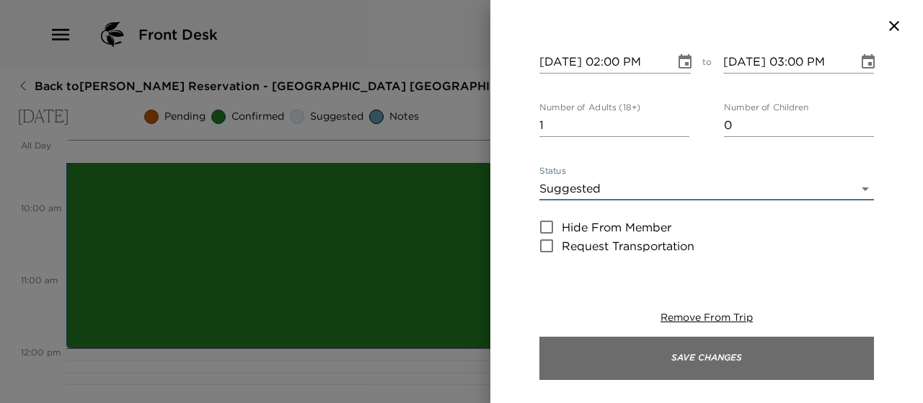
click at [683, 355] on button "Save Changes" at bounding box center [706, 358] width 334 height 43
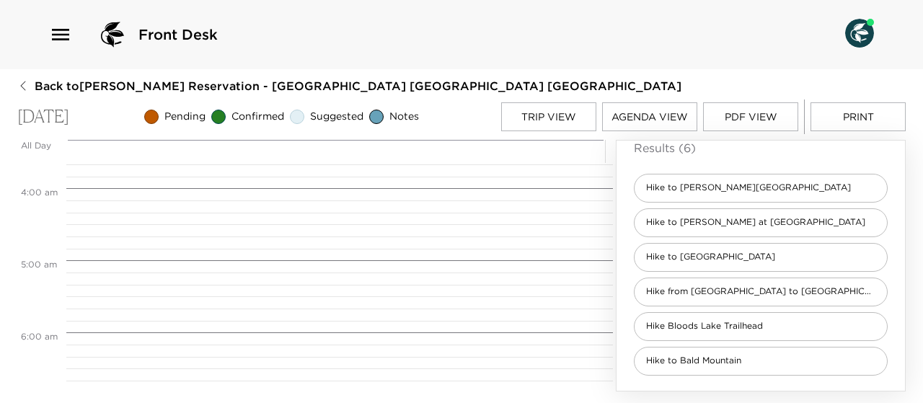
scroll to position [0, 0]
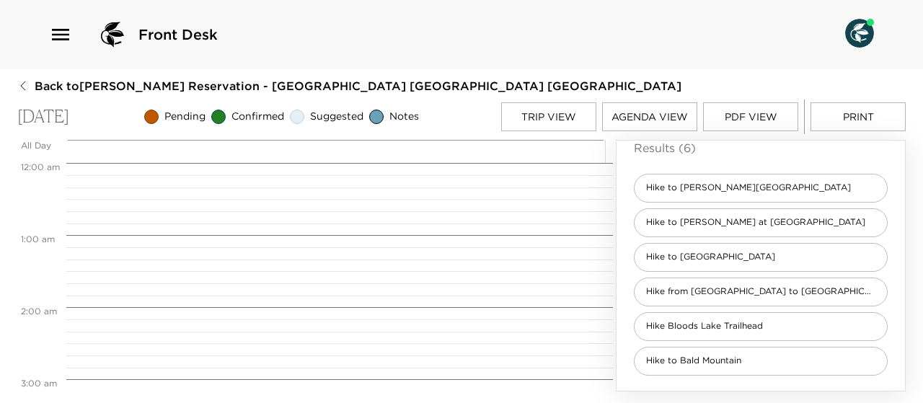
click at [536, 112] on button "Trip View" at bounding box center [548, 116] width 95 height 29
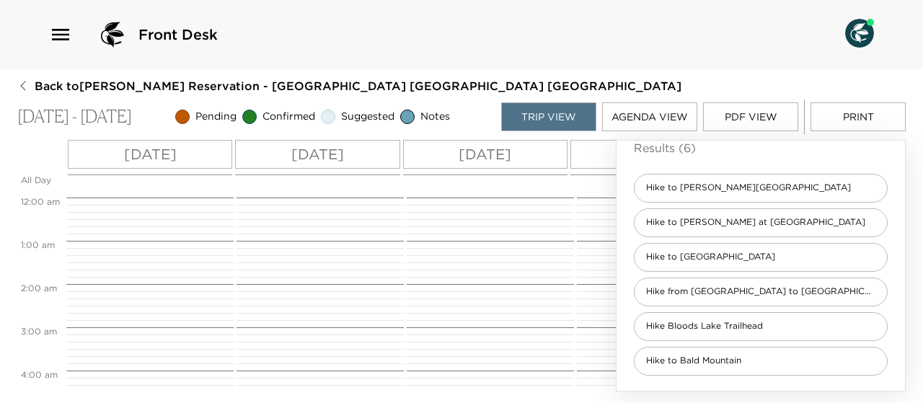
scroll to position [346, 0]
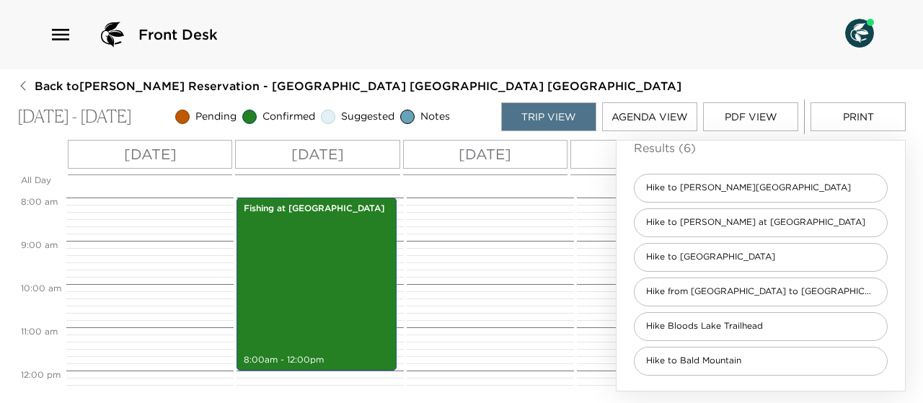
click at [478, 156] on p "[DATE]" at bounding box center [484, 154] width 53 height 22
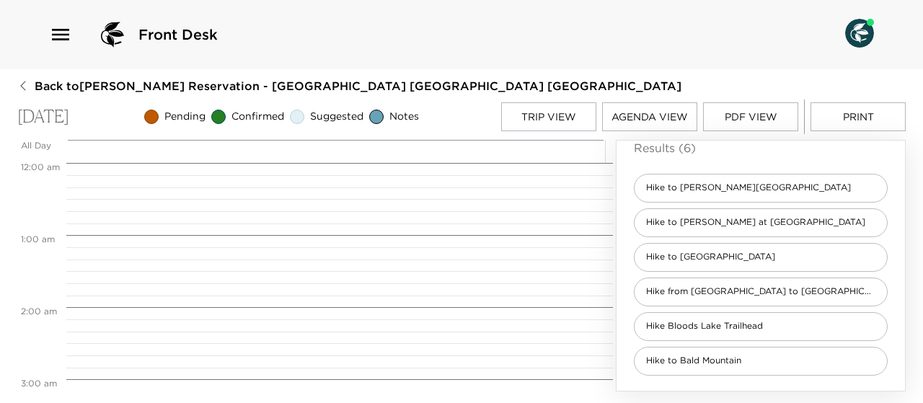
scroll to position [577, 0]
click at [558, 125] on button "Trip View" at bounding box center [548, 116] width 95 height 29
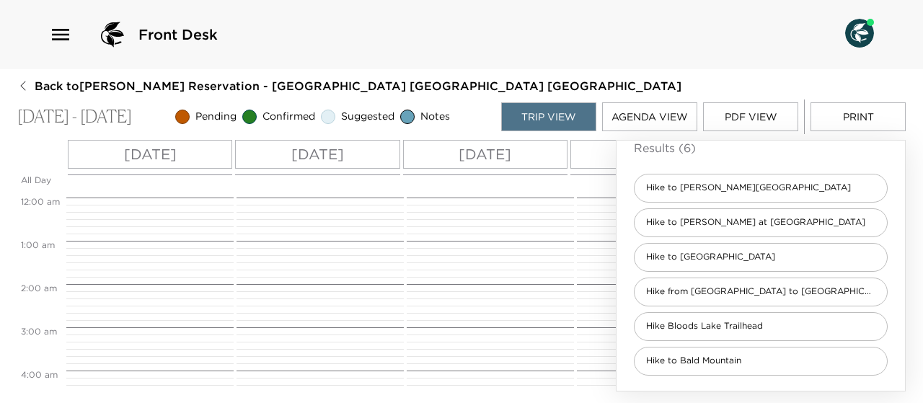
scroll to position [346, 0]
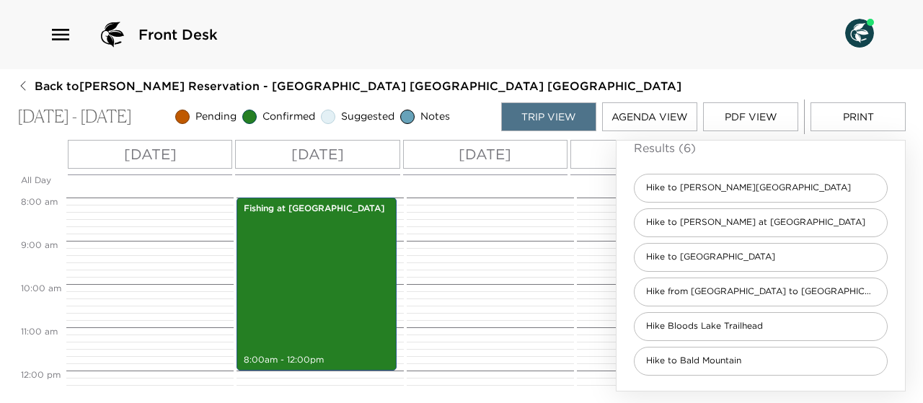
click at [487, 164] on p "[DATE]" at bounding box center [484, 154] width 53 height 22
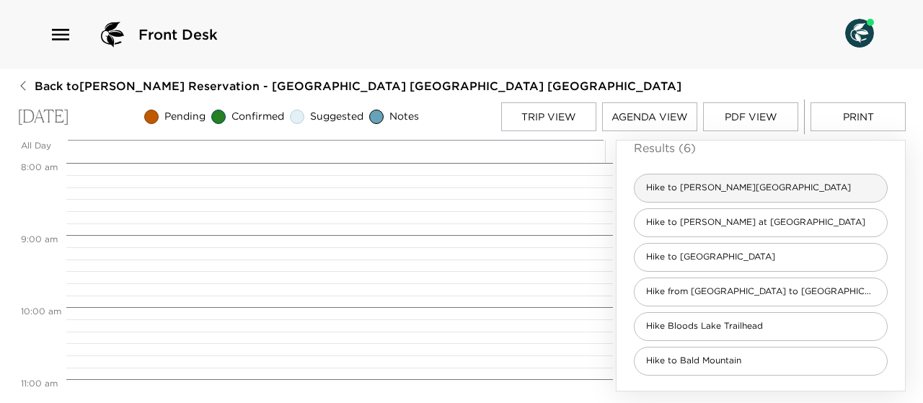
scroll to position [0, 0]
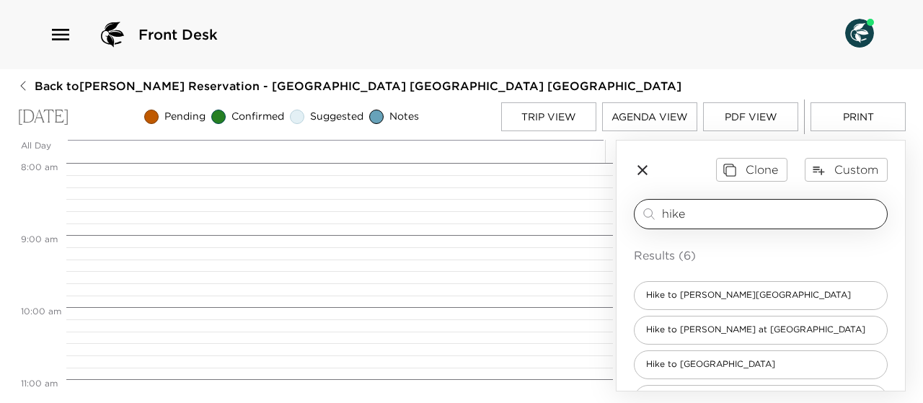
click at [698, 210] on input "hike" at bounding box center [771, 213] width 219 height 17
type input "h"
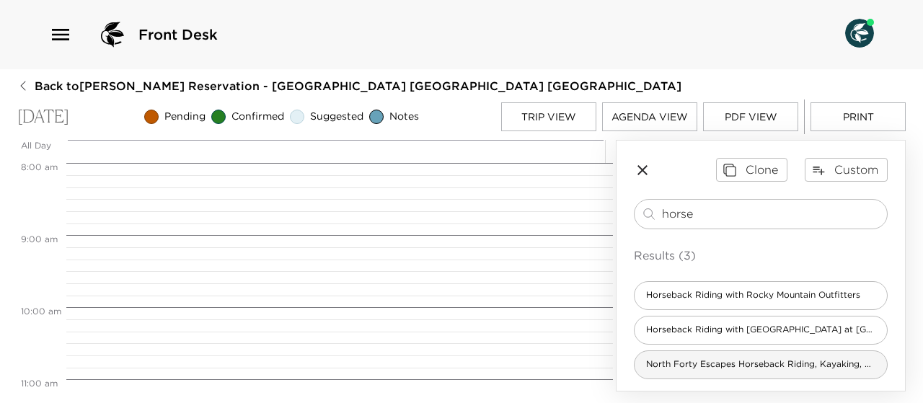
type input "horse"
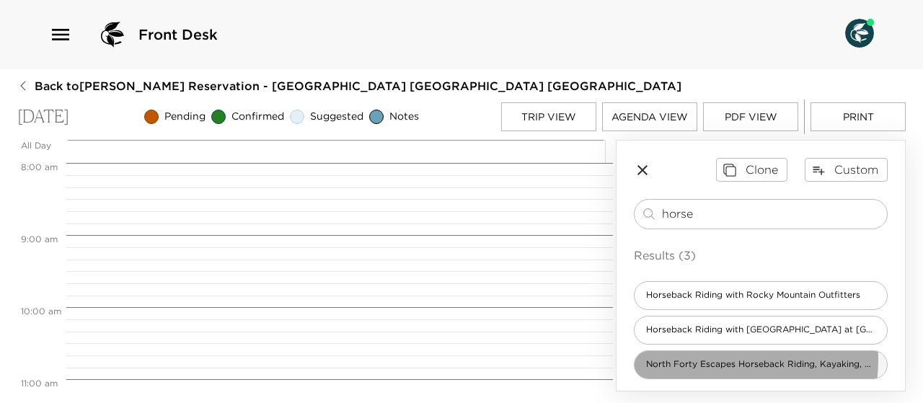
click at [699, 358] on span "North Forty Escapes Horseback Riding, Kayaking, River Rafting, Skeet Shooting" at bounding box center [760, 364] width 252 height 12
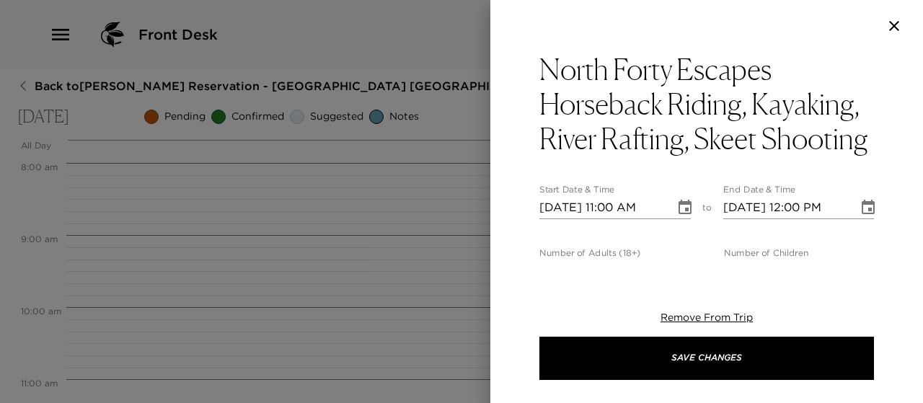
type textarea "In the summer, Park City, UT comes alive, transforming into a summer playground…"
click at [680, 216] on icon "Choose date, selected date is Oct 5, 2025" at bounding box center [684, 207] width 17 height 17
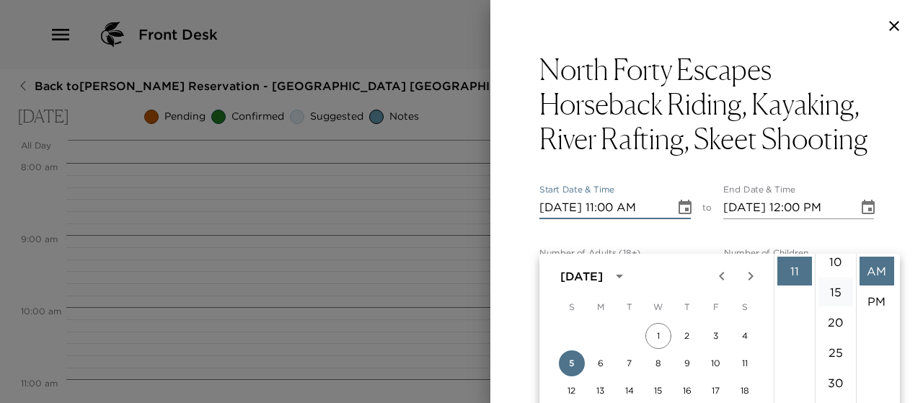
scroll to position [71, 0]
click at [835, 378] on li "30" at bounding box center [835, 381] width 35 height 29
type input "[DATE] 11:30 AM"
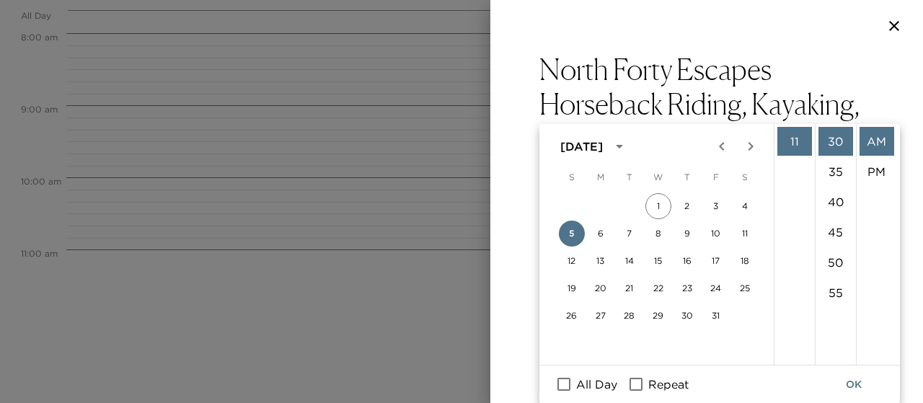
click at [878, 208] on div "North Forty Escapes Horseback Riding, Kayaking, River Rafting, Skeet Shooting S…" at bounding box center [706, 158] width 432 height 213
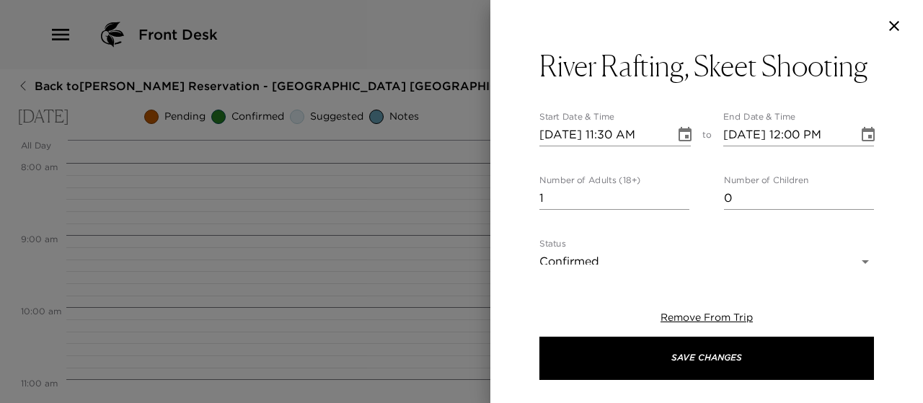
scroll to position [86, 0]
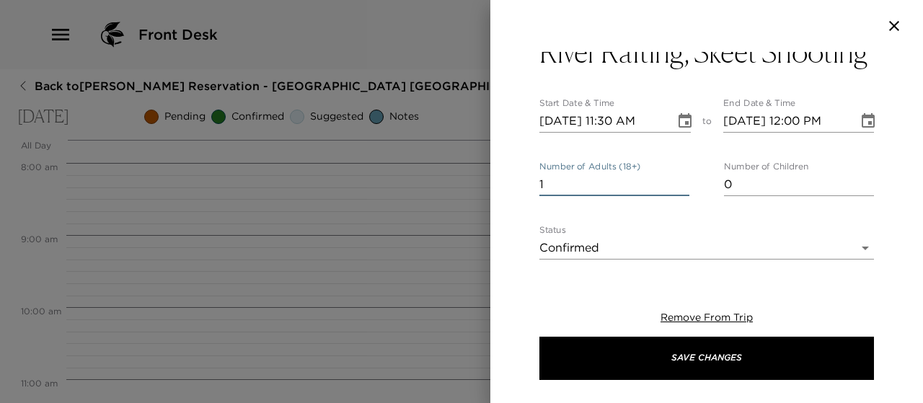
click at [546, 196] on input "1" at bounding box center [614, 184] width 150 height 23
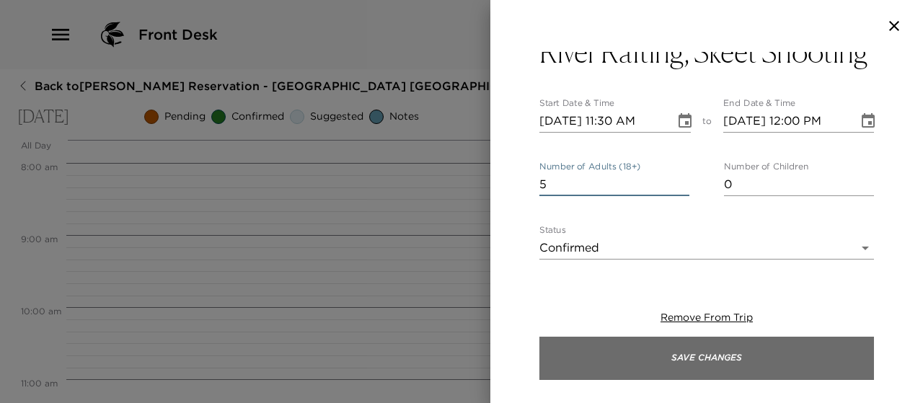
type input "5"
click at [695, 363] on button "Save Changes" at bounding box center [706, 358] width 334 height 43
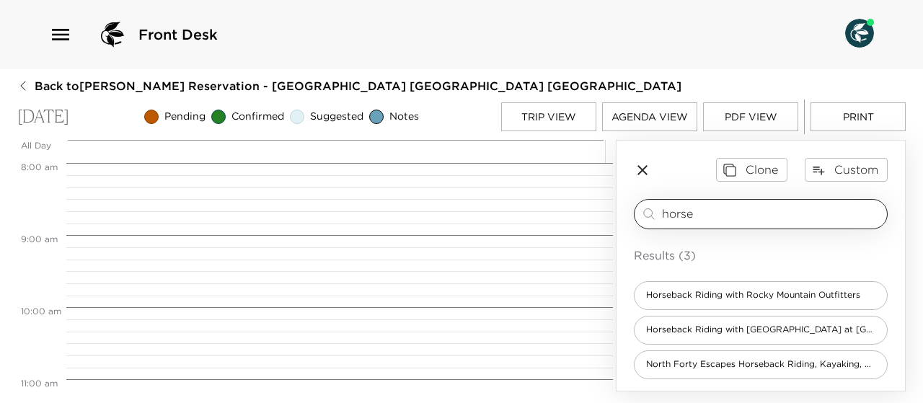
click at [708, 207] on input "horse" at bounding box center [771, 213] width 219 height 17
type input "h"
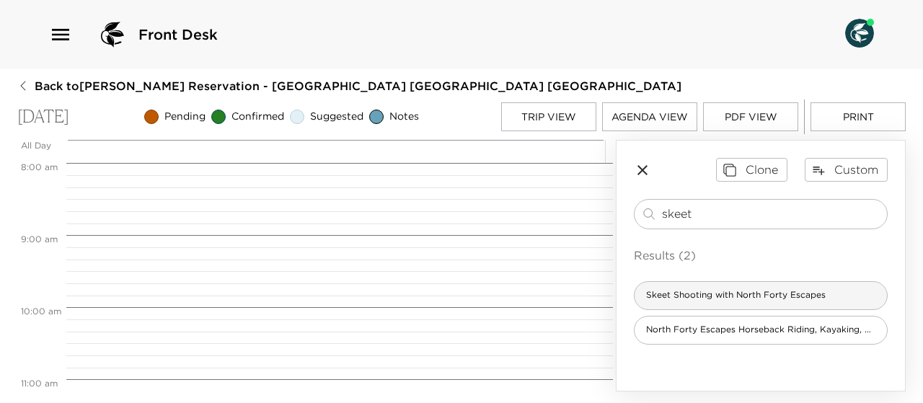
type input "skeet"
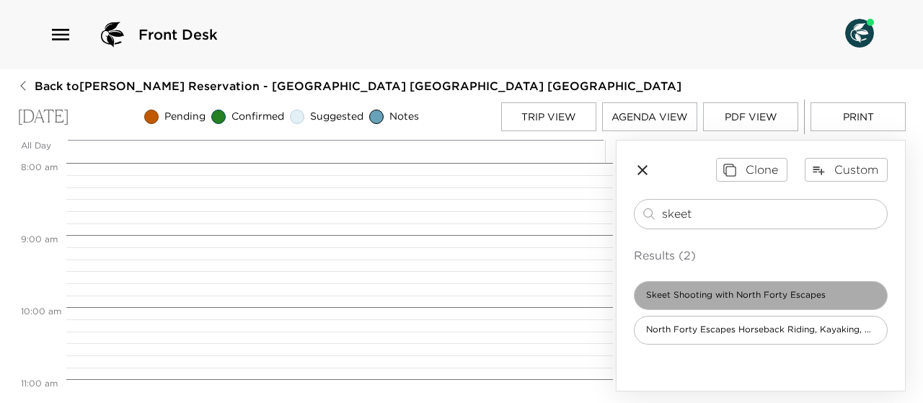
click at [693, 290] on span "Skeet Shooting with North Forty Escapes" at bounding box center [735, 295] width 203 height 12
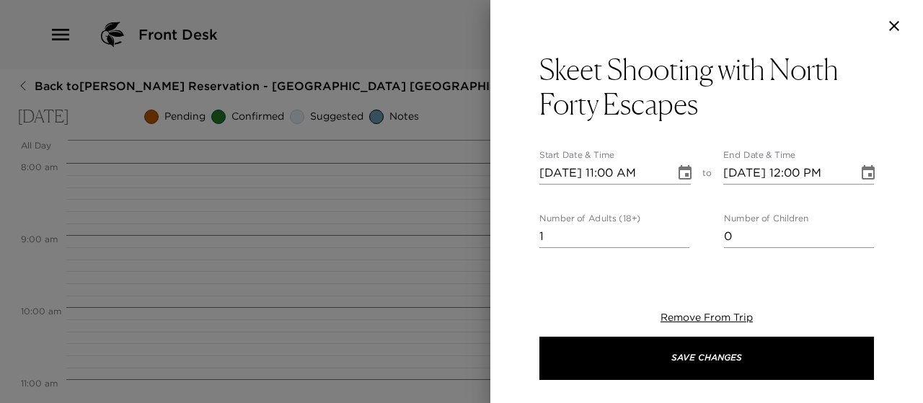
type textarea "Come to our ranch and enjoy an afternoon of competitive skeet shooting! Our pro…"
click at [678, 174] on icon "Choose date, selected date is Oct 5, 2025" at bounding box center [684, 172] width 13 height 14
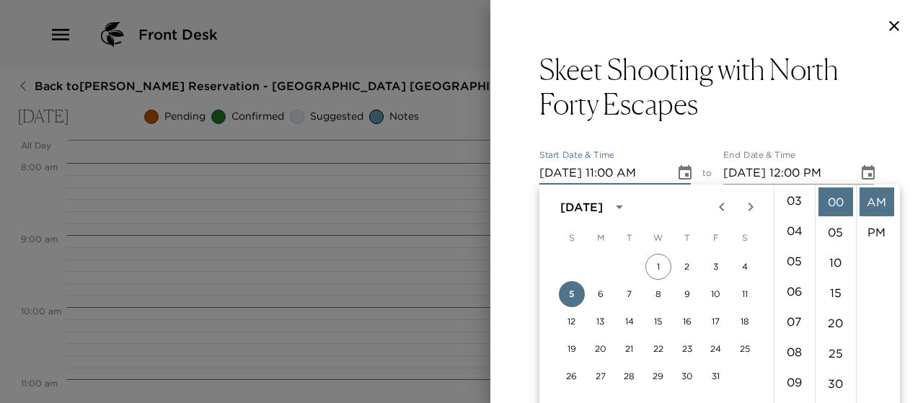
scroll to position [54, 0]
click at [794, 205] on li "02" at bounding box center [794, 208] width 35 height 29
click at [878, 228] on li "PM" at bounding box center [876, 232] width 35 height 29
type input "[DATE] 02:00 PM"
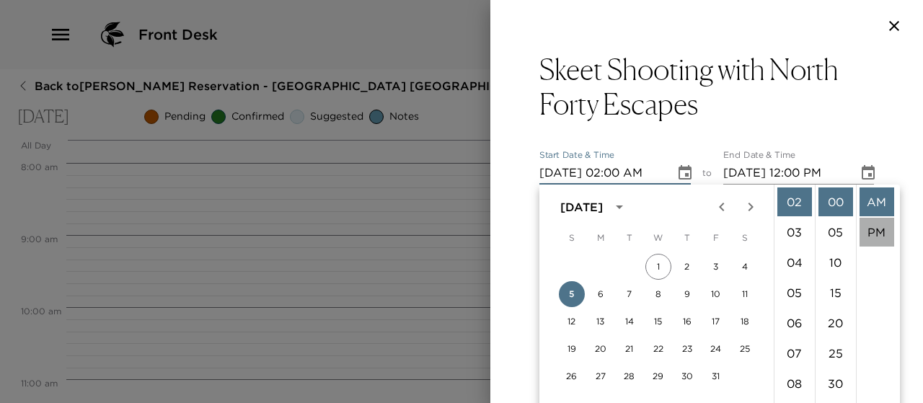
type input "[DATE] 03:00 PM"
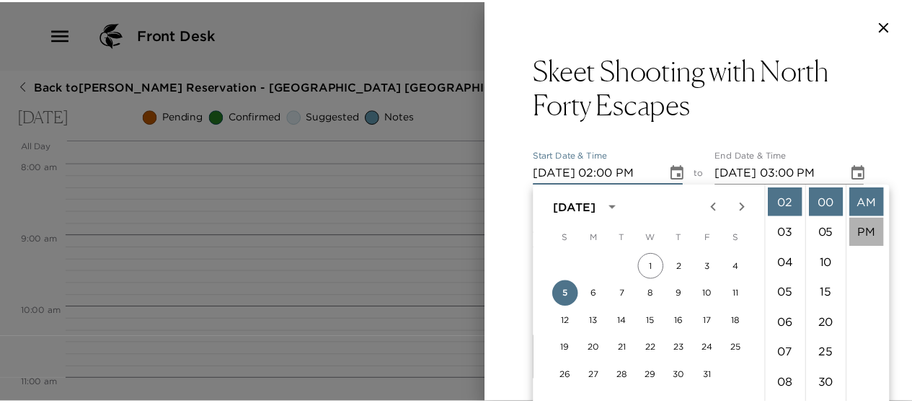
scroll to position [30, 0]
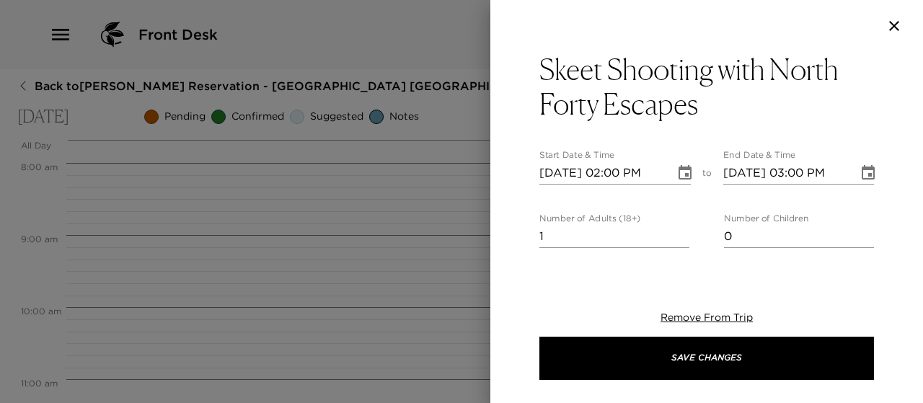
click at [552, 235] on input "1" at bounding box center [614, 236] width 150 height 23
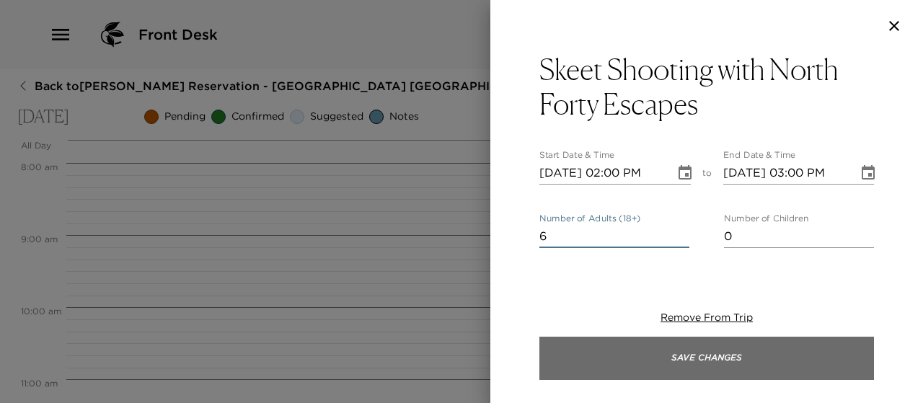
type input "6"
click at [699, 364] on button "Save Changes" at bounding box center [706, 358] width 334 height 43
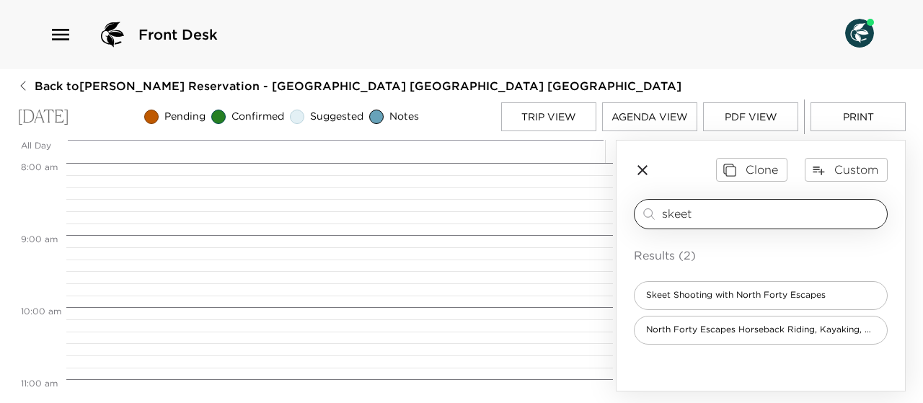
click at [698, 213] on input "skeet" at bounding box center [771, 213] width 219 height 17
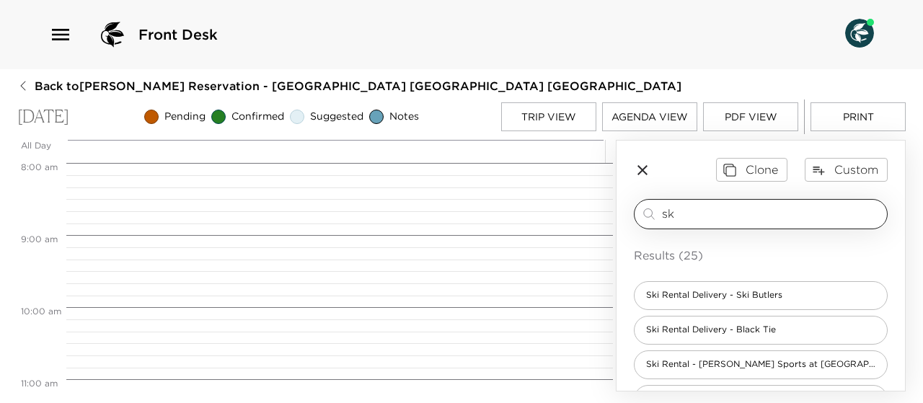
type input "s"
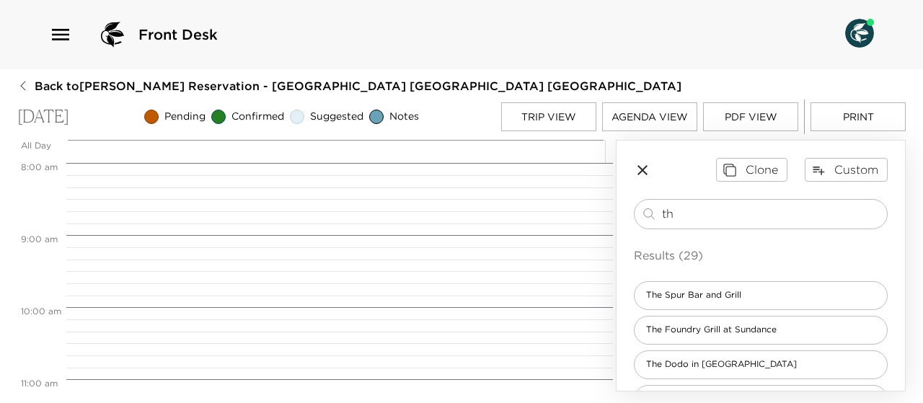
type input "t"
click at [65, 40] on icon "button" at bounding box center [60, 35] width 17 height 12
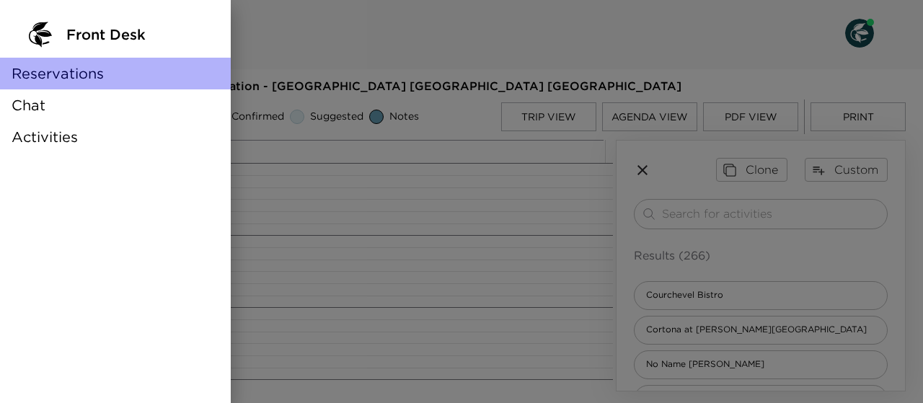
click at [52, 74] on span "Reservations" at bounding box center [58, 73] width 92 height 20
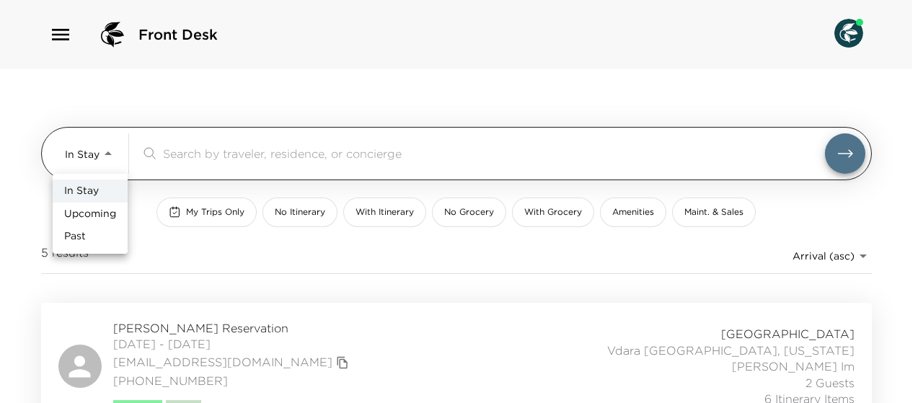
click at [106, 154] on body "Front Desk In Stay In-Stay ​ My Trips Only No Itinerary With Itinerary No Groce…" at bounding box center [461, 201] width 923 height 403
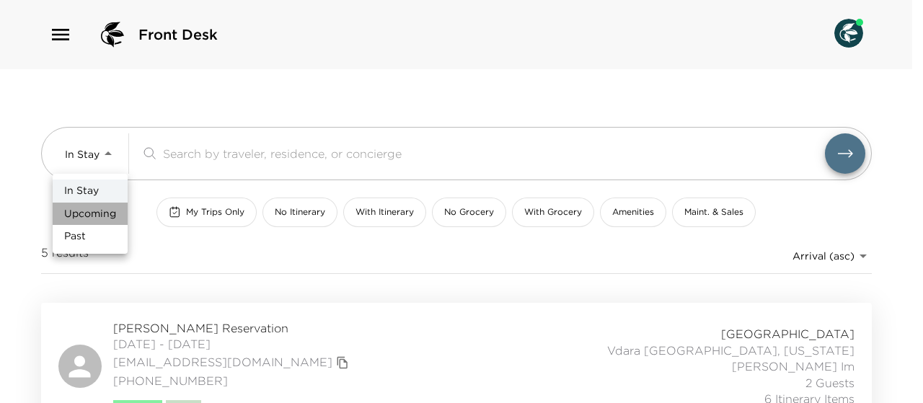
click at [95, 208] on span "Upcoming" at bounding box center [90, 214] width 52 height 14
type input "Upcoming"
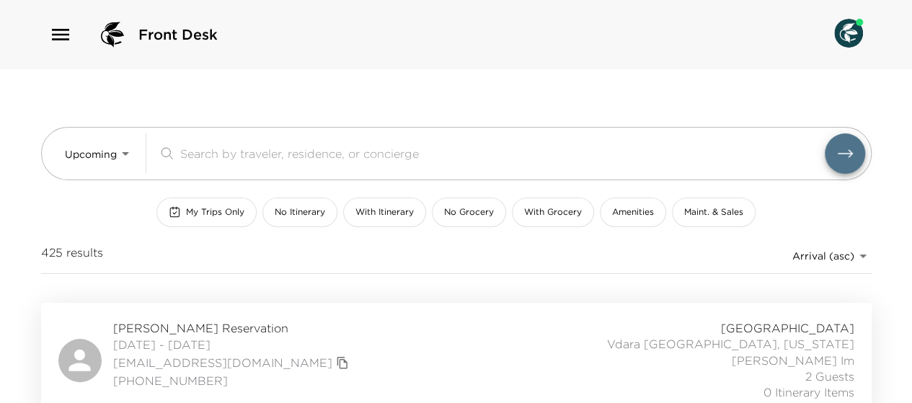
click at [193, 212] on span "My Trips Only" at bounding box center [215, 212] width 58 height 12
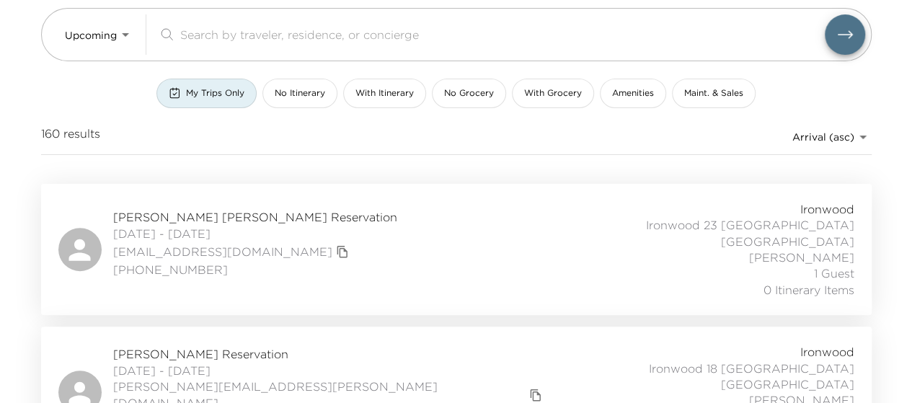
scroll to position [120, 0]
click at [197, 345] on span "Adam Simpson Reservation" at bounding box center [329, 353] width 433 height 16
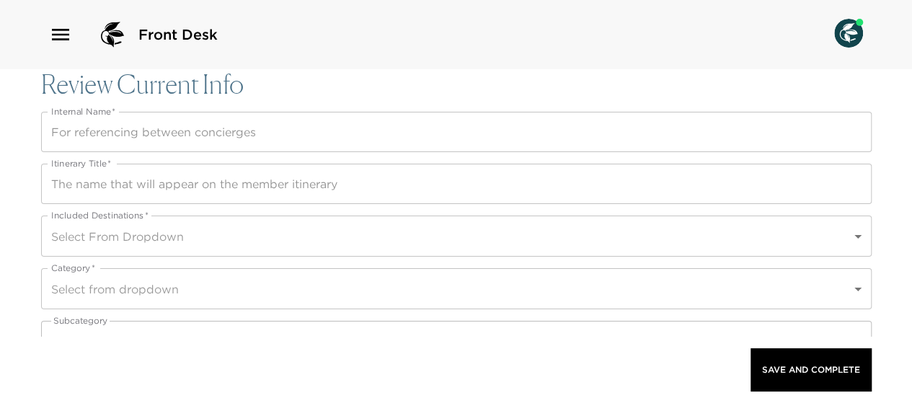
click at [55, 130] on input "Internal Name   *" at bounding box center [456, 132] width 830 height 40
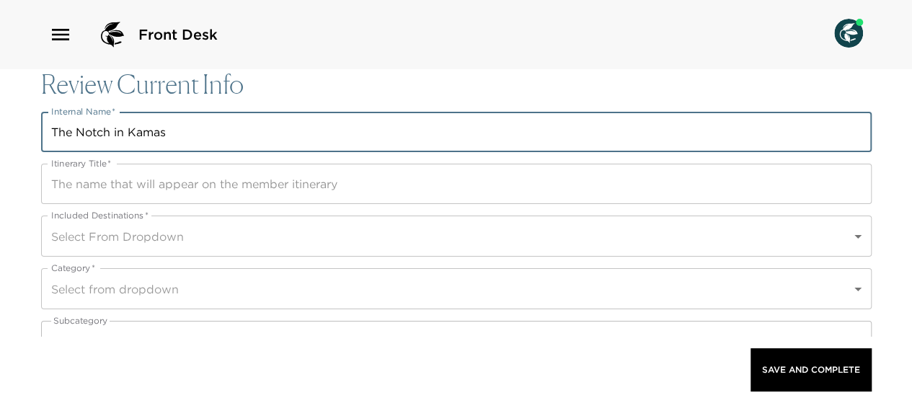
drag, startPoint x: 165, startPoint y: 131, endPoint x: 51, endPoint y: 115, distance: 115.0
click at [51, 115] on div "Internal Name   * The Notch in Kamas Internal Name   *" at bounding box center [456, 132] width 830 height 40
type input "The Notch in Kamas"
click at [60, 175] on input "Itinerary Title   *" at bounding box center [456, 184] width 830 height 40
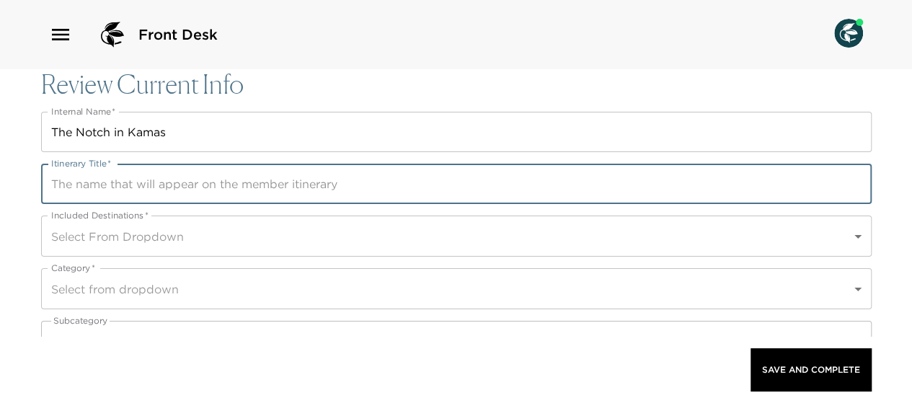
paste input "The Notch in Kamas"
click at [60, 175] on input "The Notch in Kamas" at bounding box center [456, 184] width 830 height 40
type input "The Notch in Kamas"
click at [79, 239] on body "Front Desk Review Current Info Internal Name   * The Notch in Kamas Internal Na…" at bounding box center [456, 201] width 912 height 403
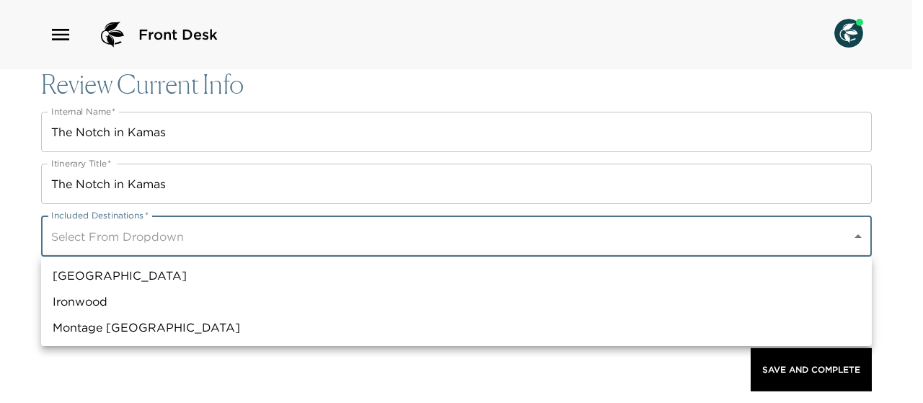
click at [92, 298] on li "Ironwood" at bounding box center [456, 301] width 830 height 26
type input "a0n70000004Gg9QAAS"
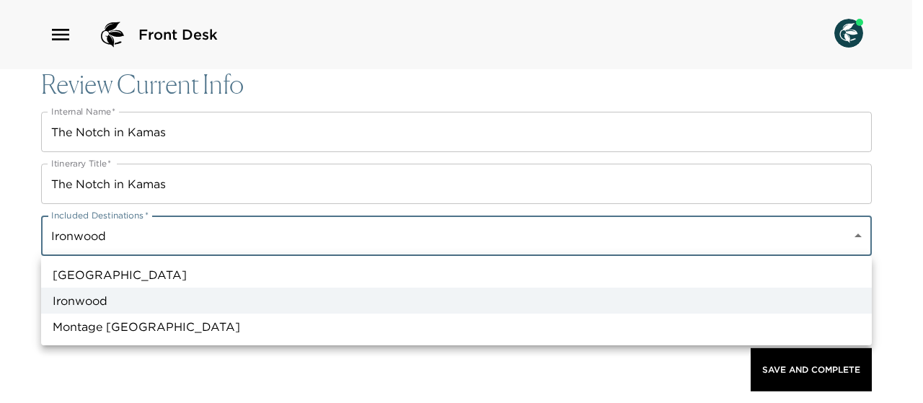
click at [20, 288] on div at bounding box center [461, 201] width 923 height 403
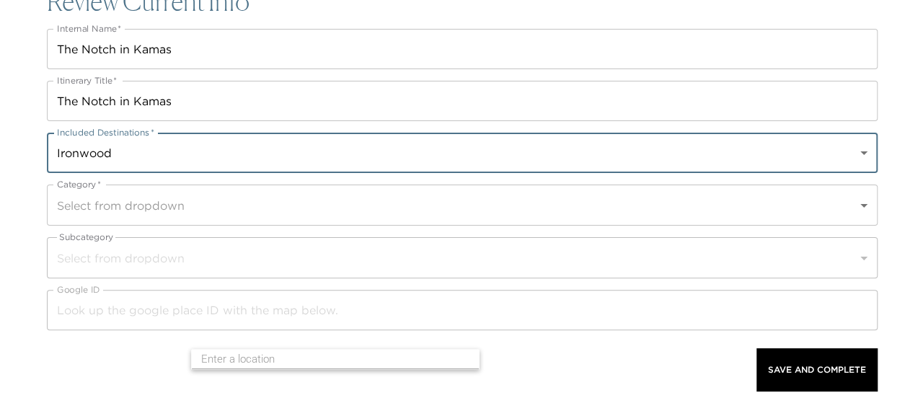
scroll to position [82, 0]
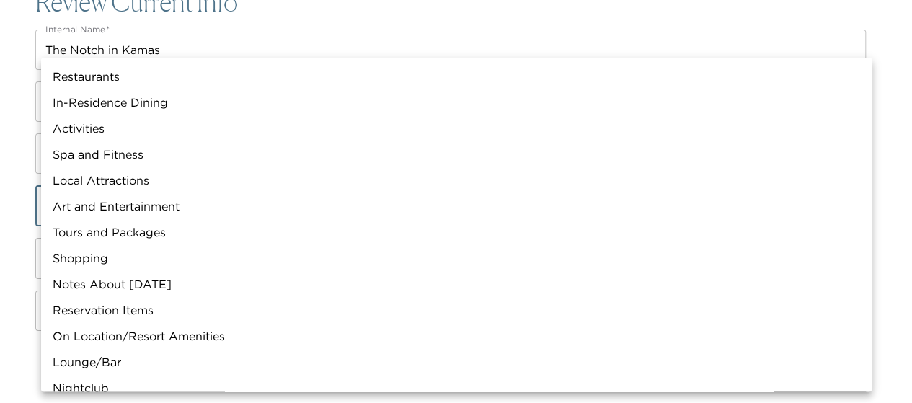
click at [98, 205] on body "Front Desk Review Current Info Internal Name   * The Notch in Kamas Internal Na…" at bounding box center [456, 119] width 912 height 403
click at [105, 77] on li "Restaurants" at bounding box center [456, 76] width 830 height 26
type input "Restaurants"
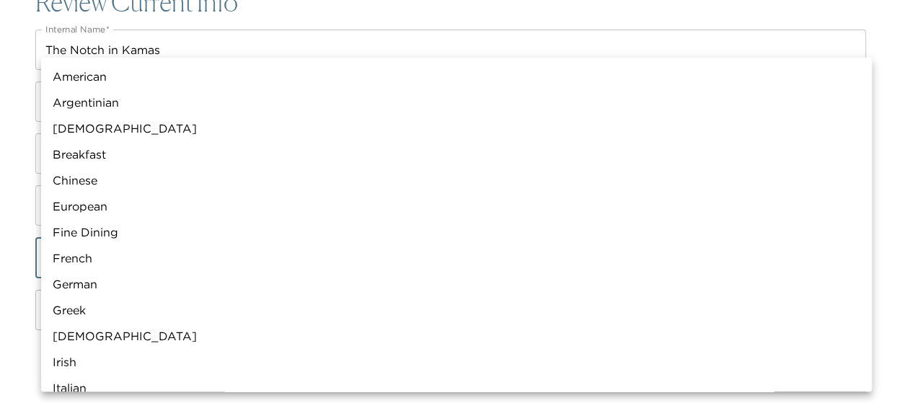
click at [87, 262] on body "Front Desk Review Current Info Internal Name   * The Notch in Kamas Internal Na…" at bounding box center [456, 119] width 912 height 403
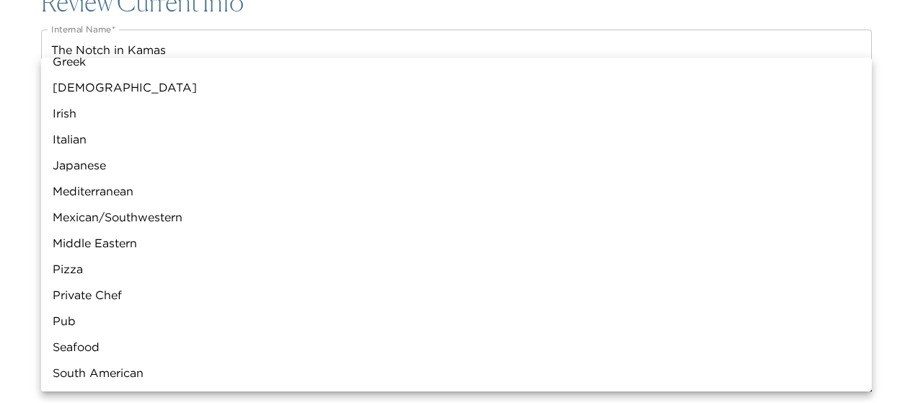
scroll to position [265, 0]
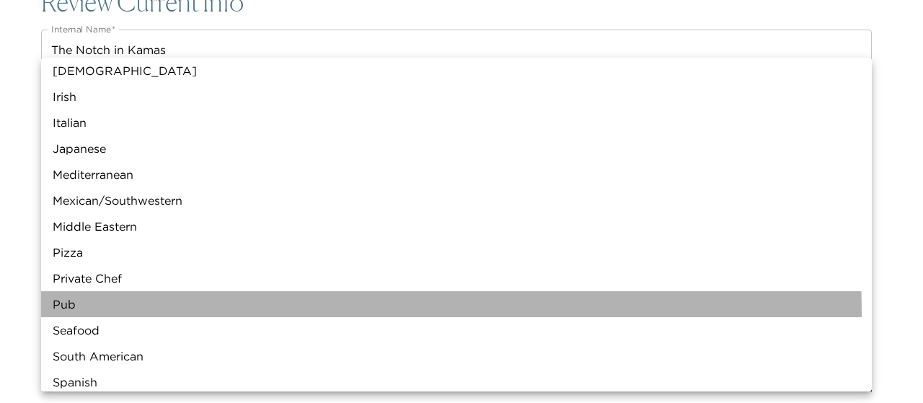
click at [81, 314] on li "Pub" at bounding box center [456, 304] width 830 height 26
type input "Pub"
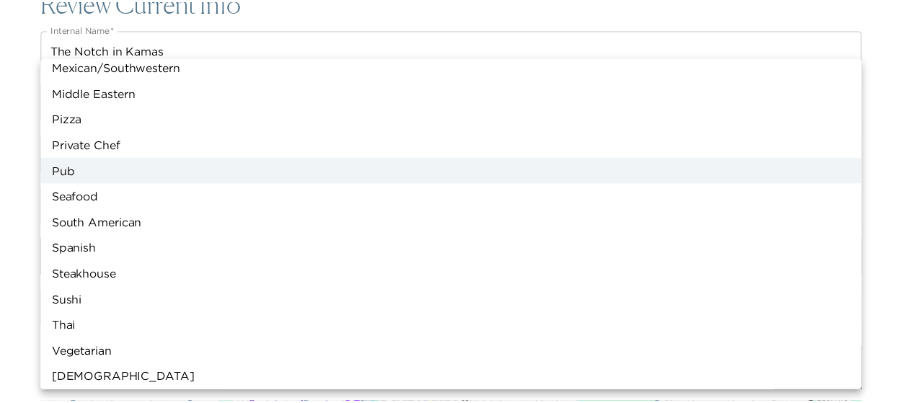
scroll to position [404, 0]
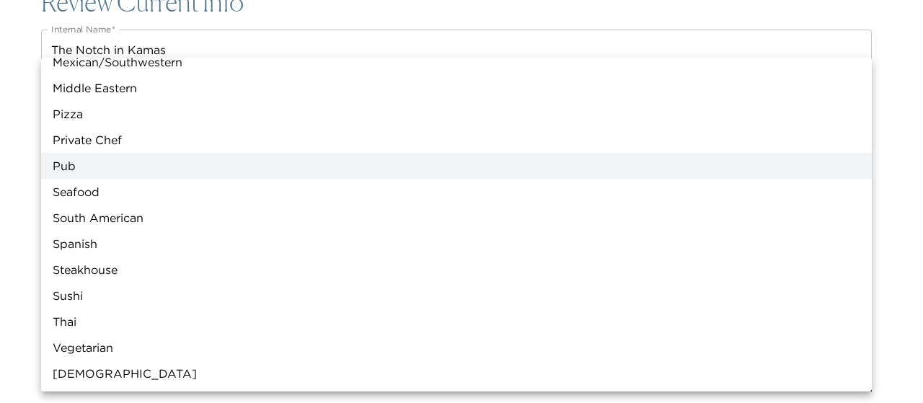
click at [15, 283] on div at bounding box center [461, 201] width 923 height 403
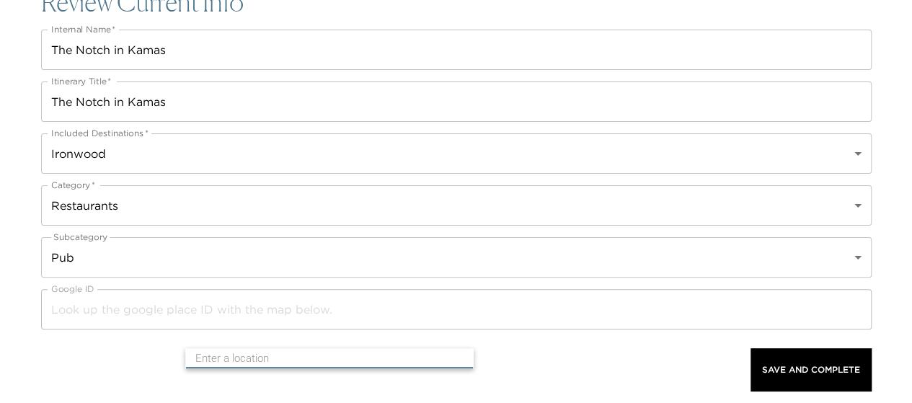
click at [262, 364] on input "text" at bounding box center [330, 358] width 270 height 22
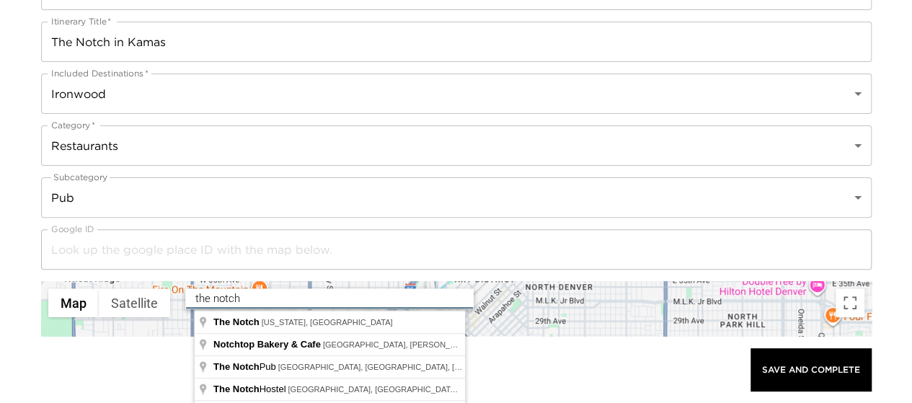
scroll to position [143, 0]
type input "The Notch Pub, East Mirror Lake Highway, Kamas, UT, USA"
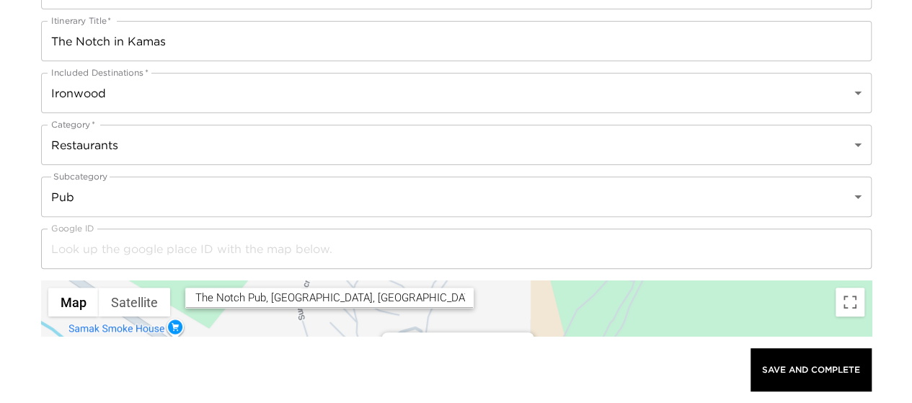
scroll to position [0, 0]
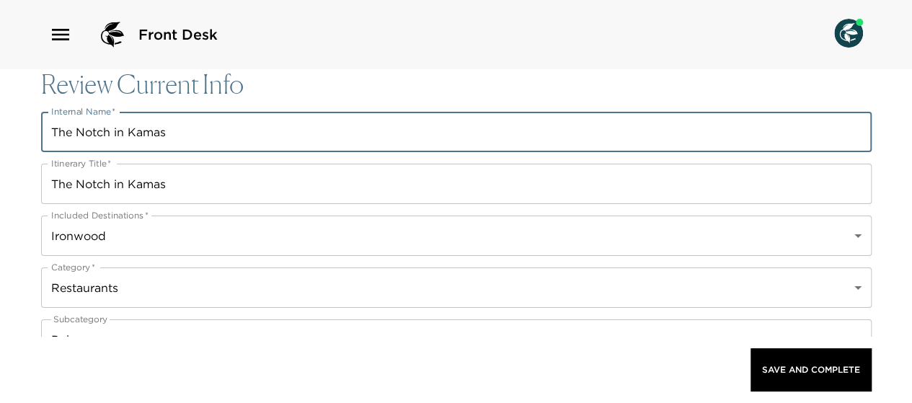
click at [113, 133] on input "The Notch in Kamas" at bounding box center [456, 132] width 830 height 40
type input "The Notch Pub in Kamas"
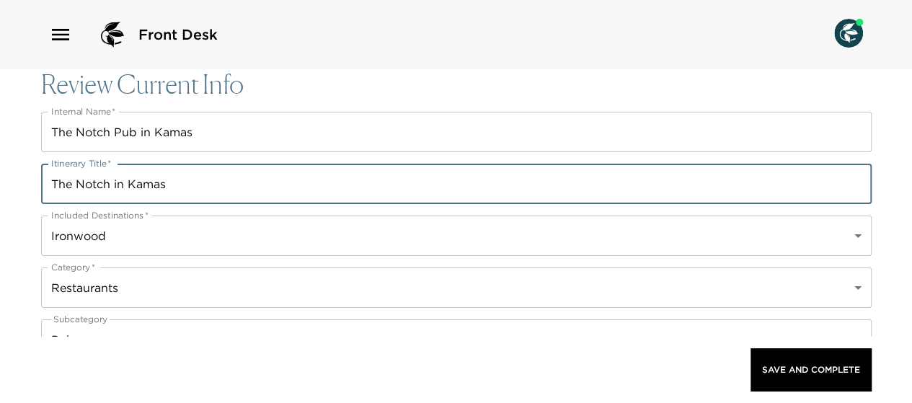
click at [111, 182] on input "The Notch in Kamas" at bounding box center [456, 184] width 830 height 40
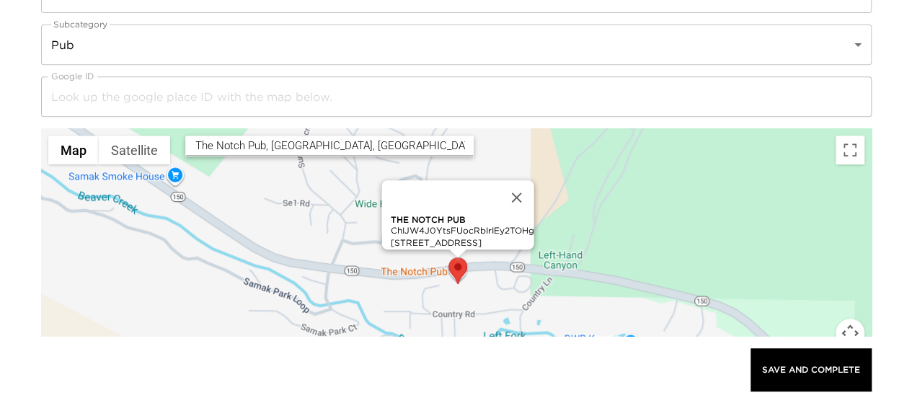
scroll to position [259, 0]
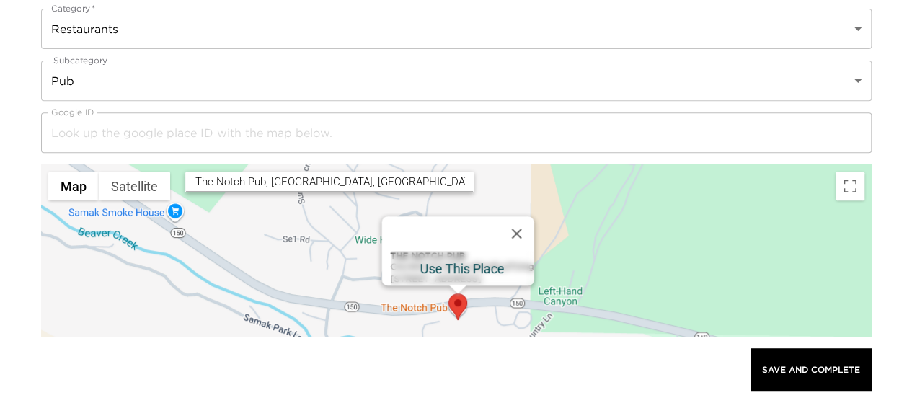
type input "The Notch Pub in Kamas"
click at [417, 263] on div "The Notch Pub ChIJW4J0YtsFUocRbIrIEy2TOHg 2392 E Mirror Lake Hwy, Kamas, UT 840…" at bounding box center [461, 268] width 143 height 35
type input "ChIJW4J0YtsFUocRbIrIEy2TOHg"
type input "The Notch Pub"
type input "[URL][DOMAIN_NAME]"
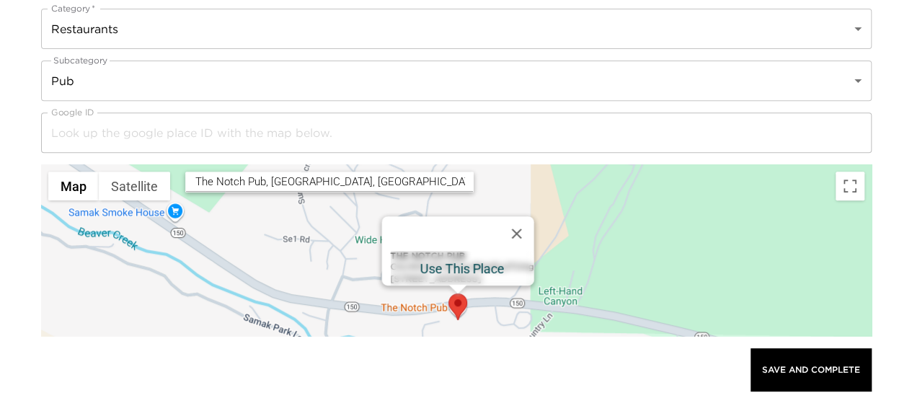
type input "[PHONE_NUMBER]"
type input "2392 East Mirror Lake Highway"
type input "Kamas"
type input "Utah"
type input "United States"
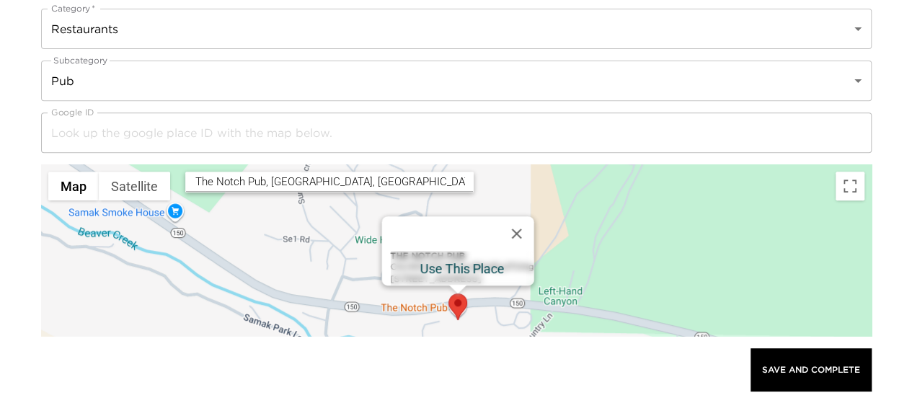
type input "40.6251401"
type input "-111.2346186"
type textarea "Monday: 12:00 – 10:00 PM Tuesday: 12:00 – 10:00 PM Wednesday: 12:00 – 10:00 PM …"
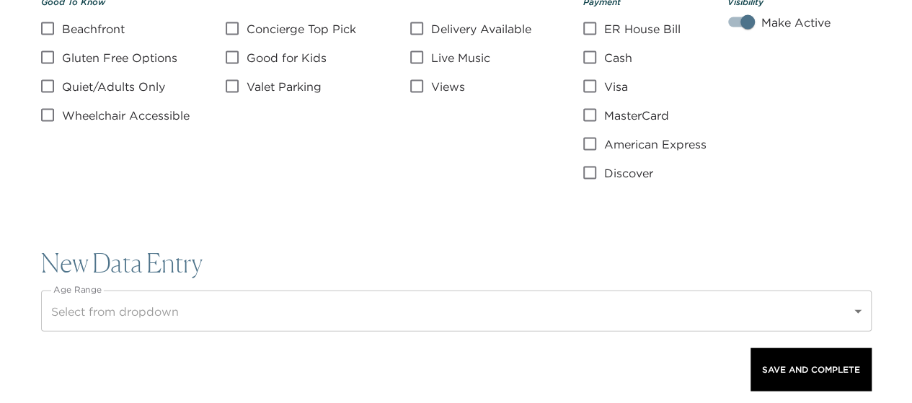
scroll to position [1460, 0]
click at [50, 83] on input "Quiet/Adults Only" at bounding box center [47, 87] width 29 height 17
checkbox input "true"
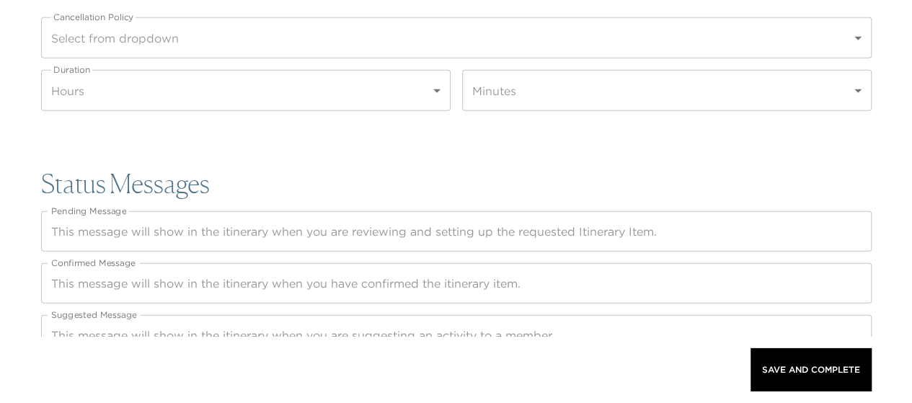
scroll to position [2116, 0]
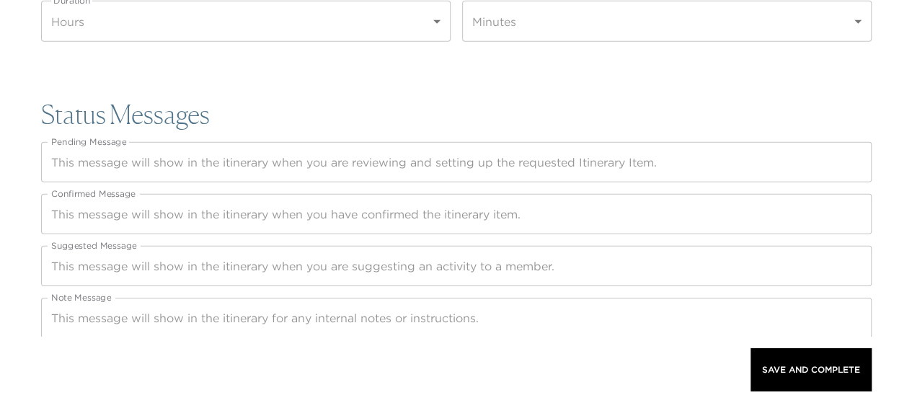
click at [68, 218] on textarea "Confirmed Message" at bounding box center [456, 214] width 810 height 17
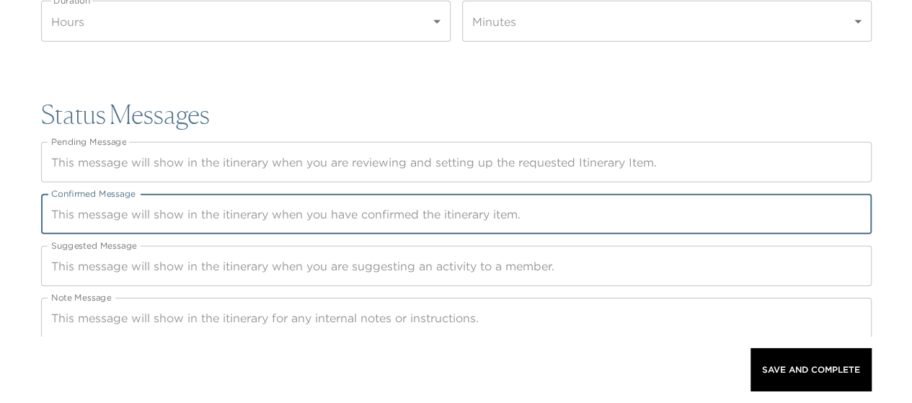
paste textarea "Tucked away in the beautiful Uinta Mountains, our cozy spot is the perfect plac…"
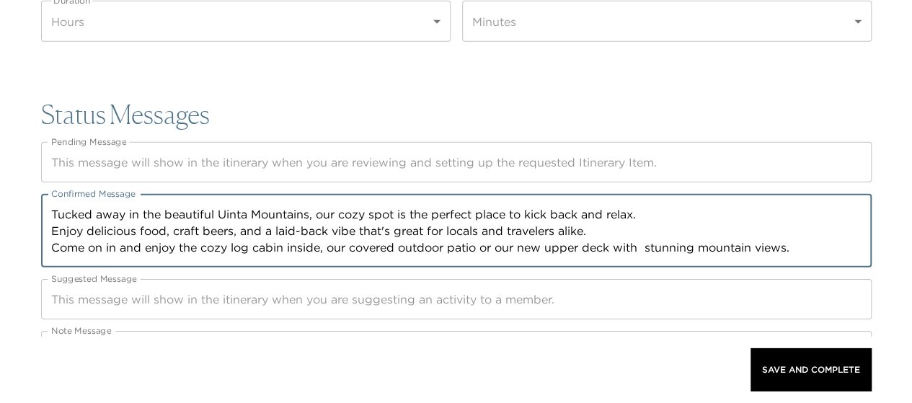
type textarea "Tucked away in the beautiful Uinta Mountains, our cozy spot is the perfect plac…"
click at [66, 296] on textarea "Suggested Message" at bounding box center [456, 299] width 810 height 17
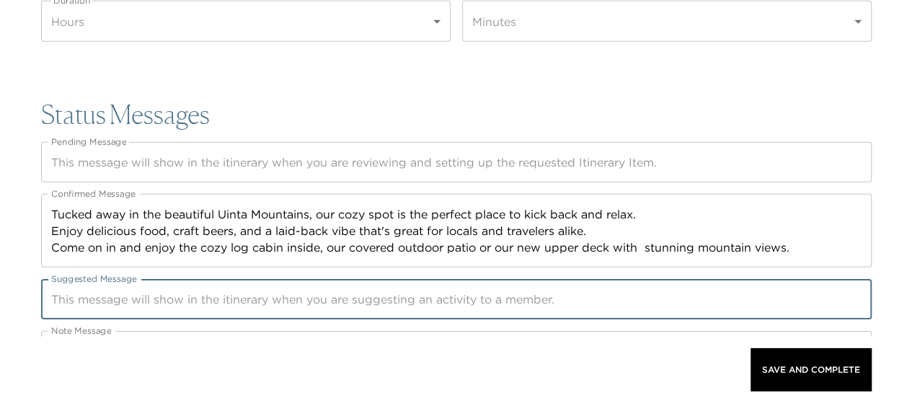
paste textarea "Tucked away in the beautiful Uinta Mountains, our cozy spot is the perfect plac…"
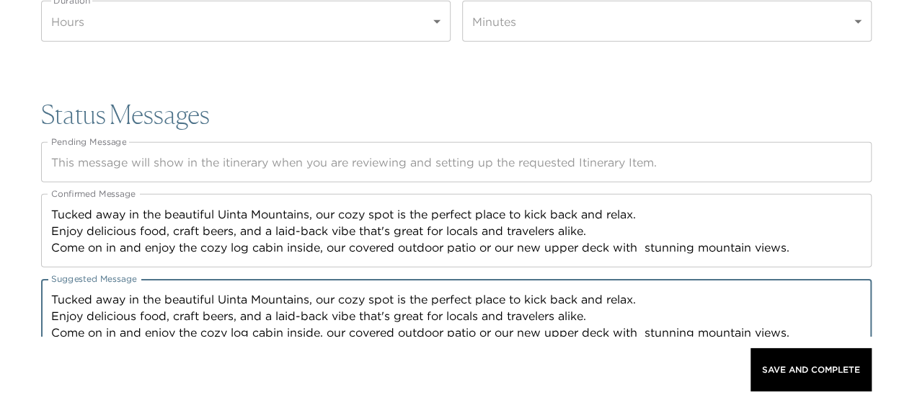
scroll to position [2183, 0]
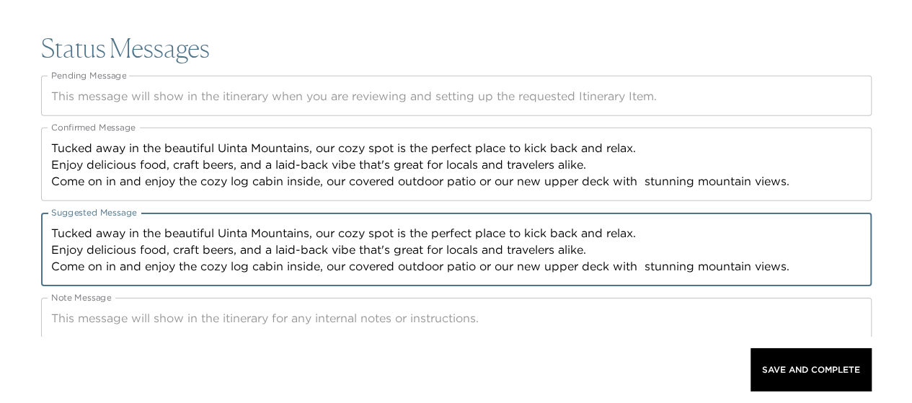
type textarea "Tucked away in the beautiful Uinta Mountains, our cozy spot is the perfect plac…"
click at [68, 319] on textarea "Note Message" at bounding box center [456, 318] width 810 height 17
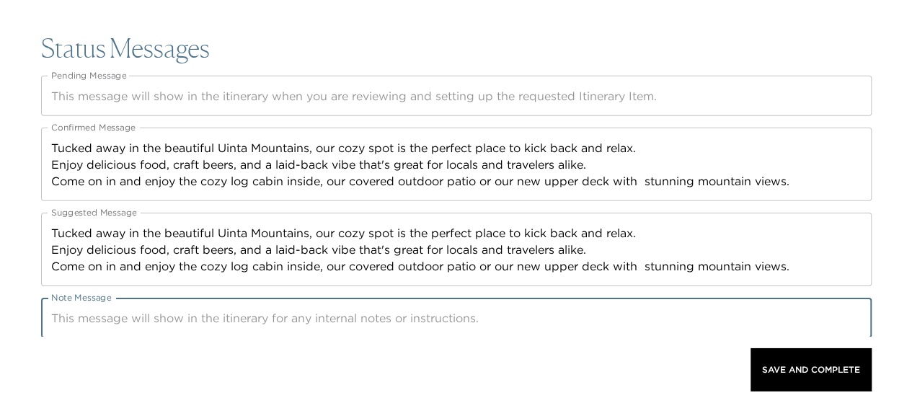
paste textarea "Tucked away in the beautiful Uinta Mountains, our cozy spot is the perfect plac…"
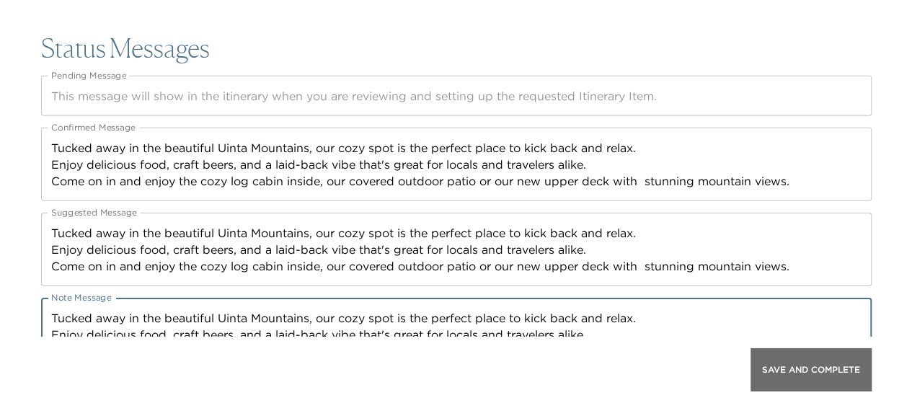
type textarea "Tucked away in the beautiful Uinta Mountains, our cozy spot is the perfect plac…"
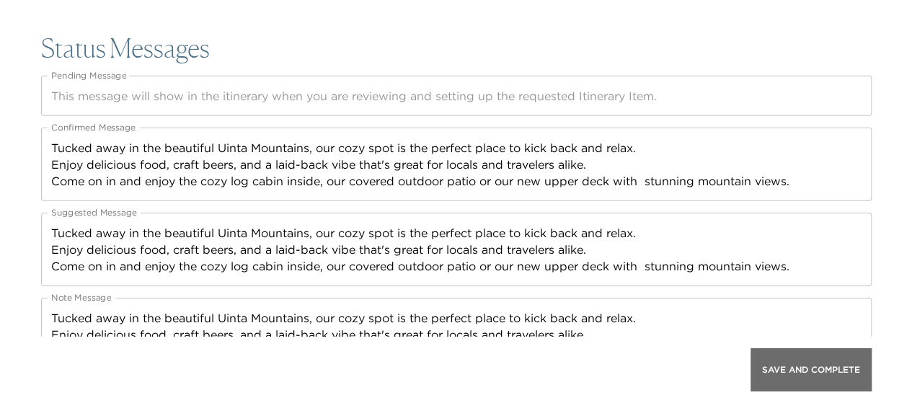
click at [820, 373] on p "Save And Complete" at bounding box center [811, 370] width 98 height 10
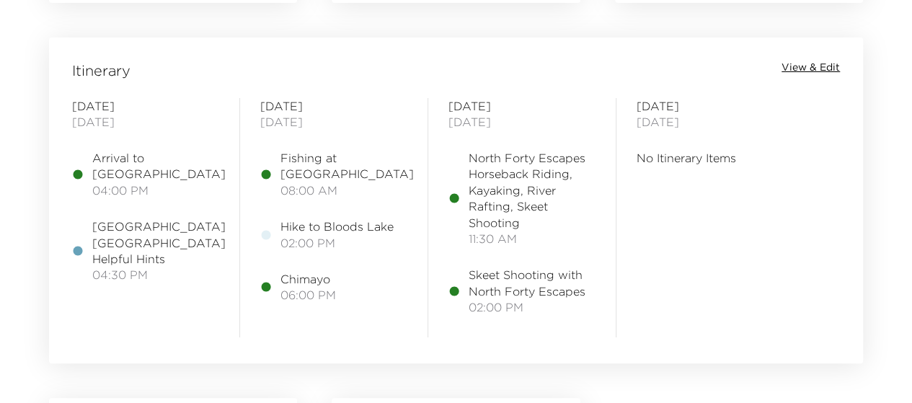
scroll to position [1163, 0]
click at [826, 68] on span "View & Edit" at bounding box center [810, 69] width 58 height 14
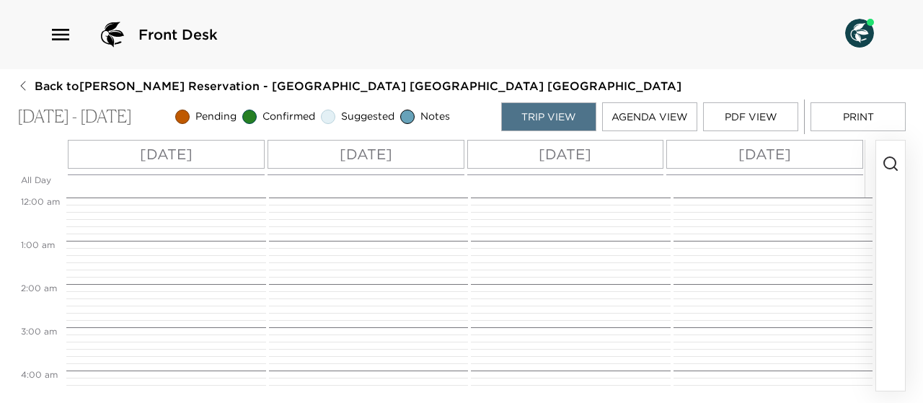
scroll to position [346, 0]
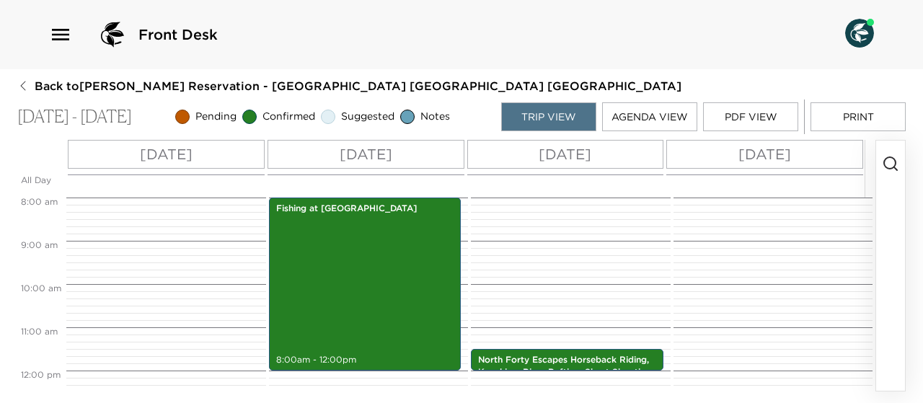
click at [565, 159] on p "[DATE]" at bounding box center [564, 154] width 53 height 22
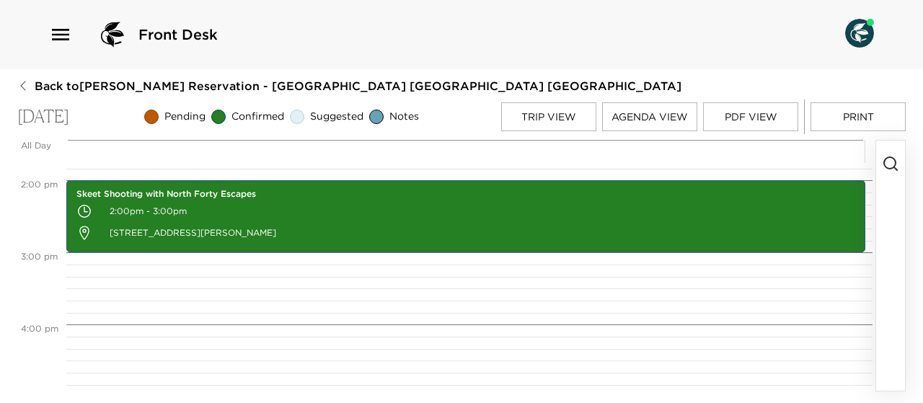
scroll to position [991, 0]
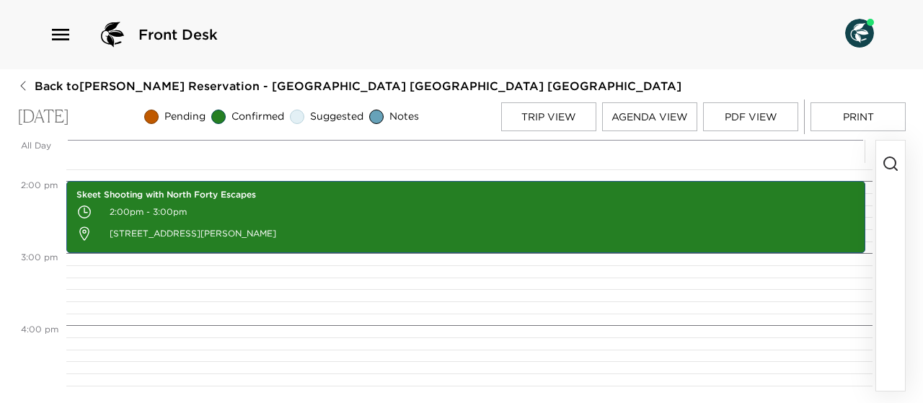
click at [526, 117] on button "Trip View" at bounding box center [548, 116] width 95 height 29
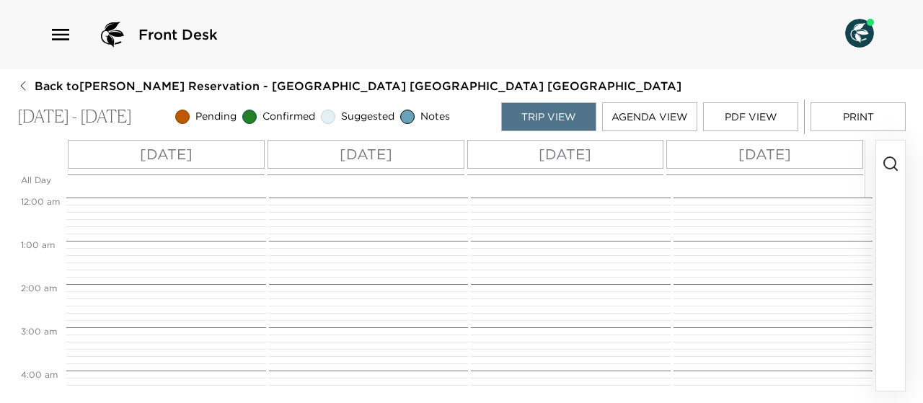
scroll to position [346, 0]
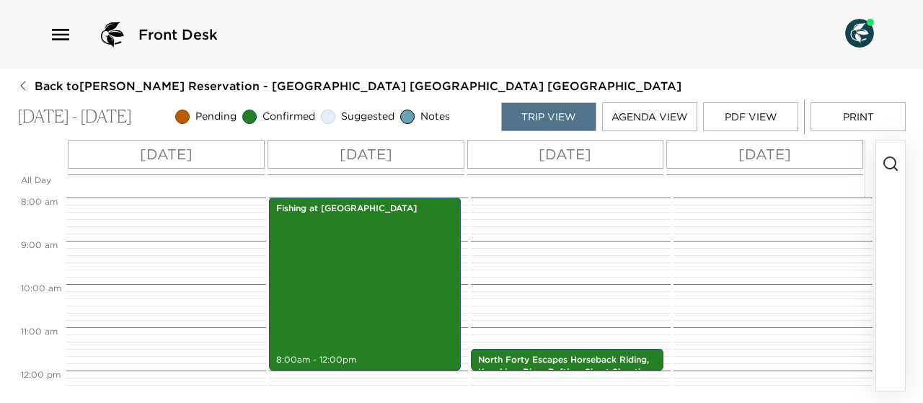
click at [538, 148] on p "[DATE]" at bounding box center [564, 154] width 53 height 22
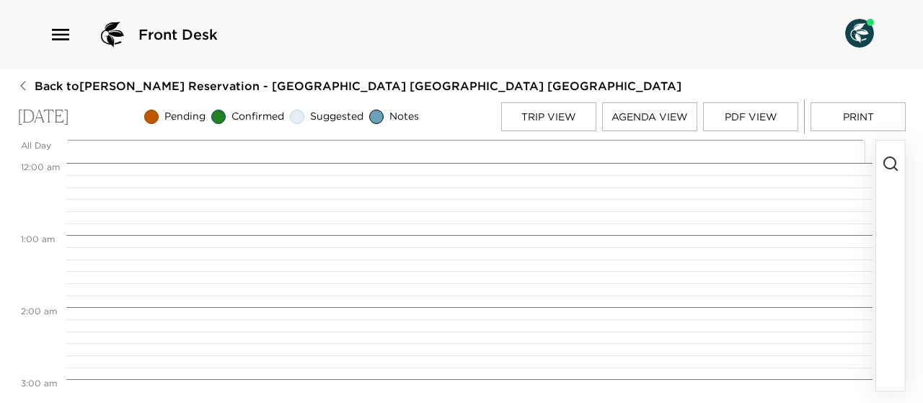
scroll to position [829, 0]
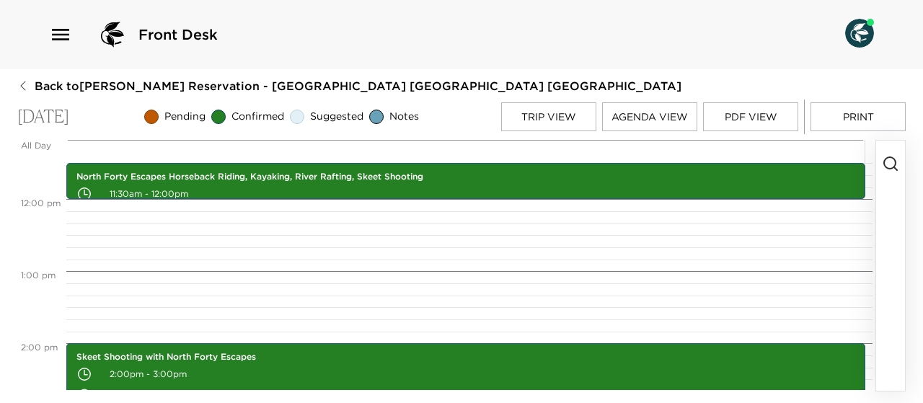
click at [885, 165] on circle "button" at bounding box center [890, 163] width 12 height 12
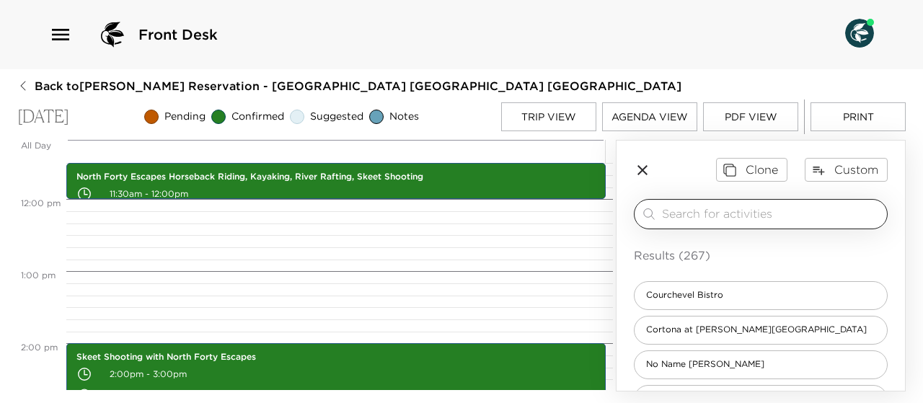
click at [677, 210] on input "search" at bounding box center [771, 213] width 219 height 17
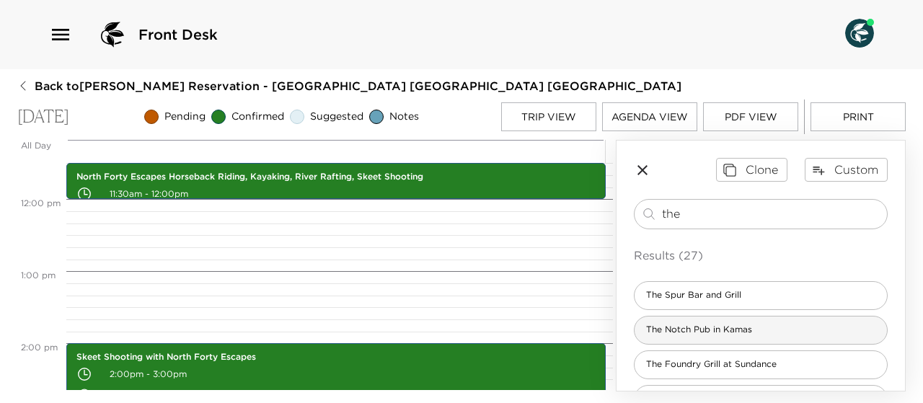
type input "the"
click at [697, 328] on span "The Notch Pub in Kamas" at bounding box center [698, 330] width 129 height 12
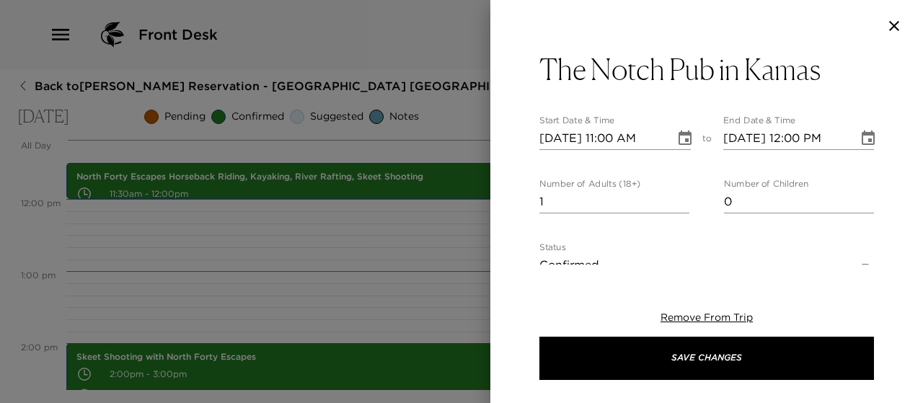
type textarea "Tucked away in the beautiful Uinta Mountains, our cozy spot is the perfect plac…"
click at [558, 205] on input "1" at bounding box center [614, 201] width 150 height 23
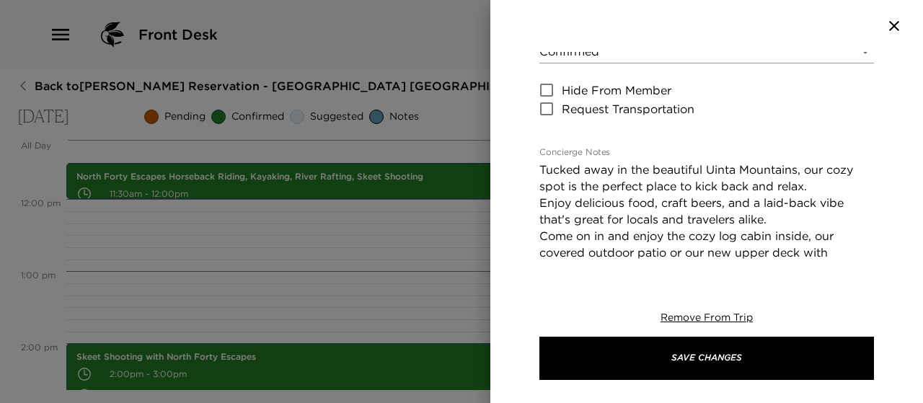
scroll to position [138, 0]
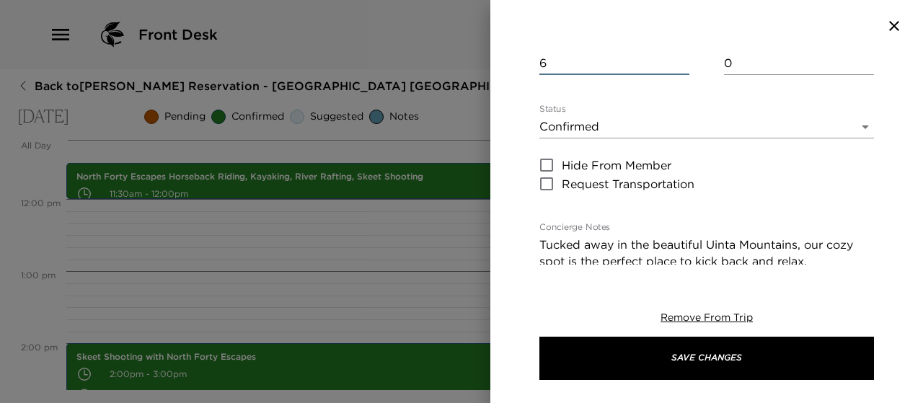
type input "6"
click at [855, 122] on body "Front Desk Back to [PERSON_NAME] Reservation - [GEOGRAPHIC_DATA] [GEOGRAPHIC_DA…" at bounding box center [461, 201] width 923 height 403
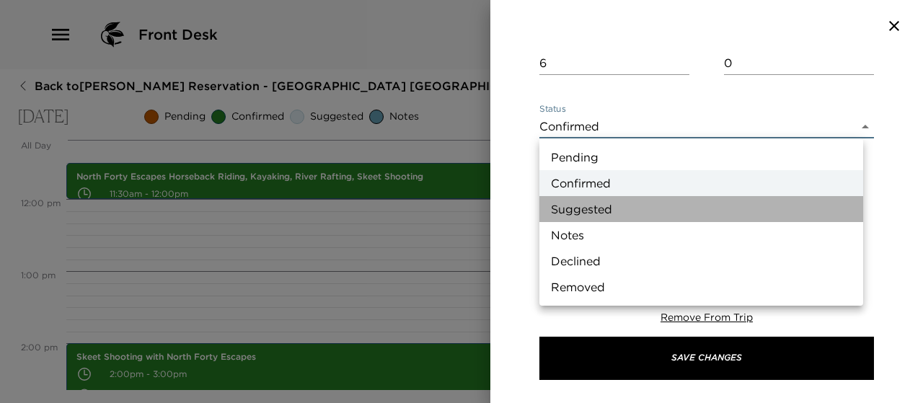
click at [731, 207] on li "Suggested" at bounding box center [701, 209] width 324 height 26
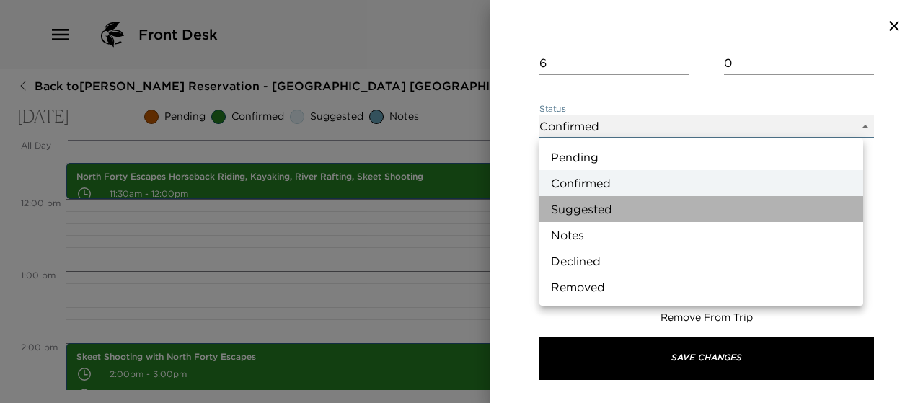
type input "Suggestion"
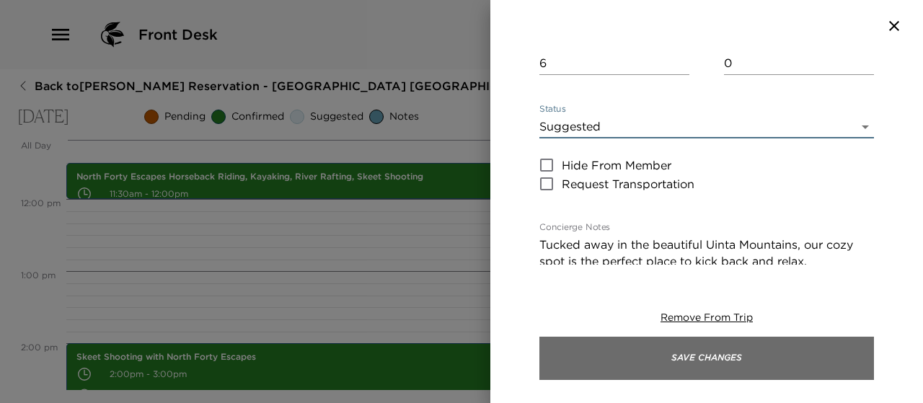
click at [695, 358] on button "Save Changes" at bounding box center [706, 358] width 334 height 43
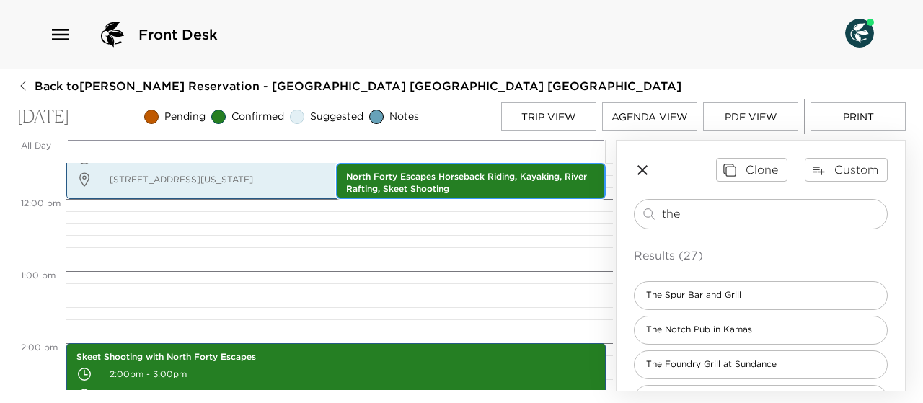
click at [498, 177] on p "North Forty Escapes Horseback Riding, Kayaking, River Rafting, Skeet Shooting" at bounding box center [470, 183] width 249 height 25
click at [495, 172] on p "North Forty Escapes Horseback Riding, Kayaking, River Rafting, Skeet Shooting" at bounding box center [470, 183] width 249 height 25
click at [495, 177] on p "North Forty Escapes Horseback Riding, Kayaking, River Rafting, Skeet Shooting" at bounding box center [470, 183] width 249 height 25
click at [496, 177] on p "North Forty Escapes Horseback Riding, Kayaking, River Rafting, Skeet Shooting" at bounding box center [470, 183] width 249 height 25
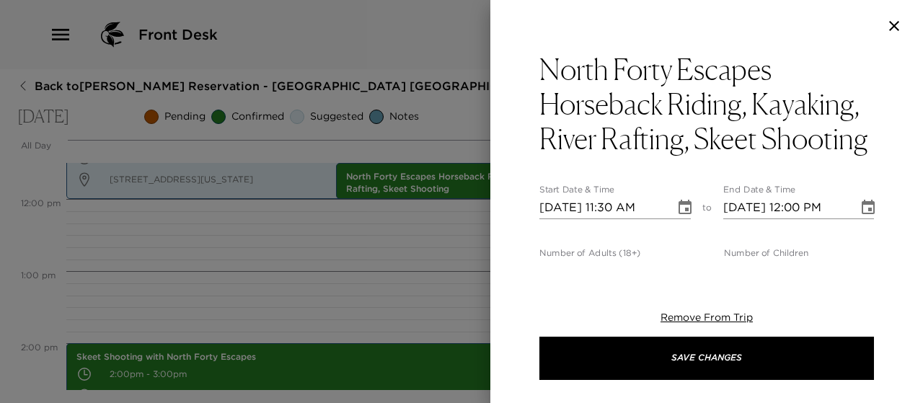
click at [682, 214] on icon "Choose date, selected date is Oct 5, 2025" at bounding box center [684, 207] width 13 height 14
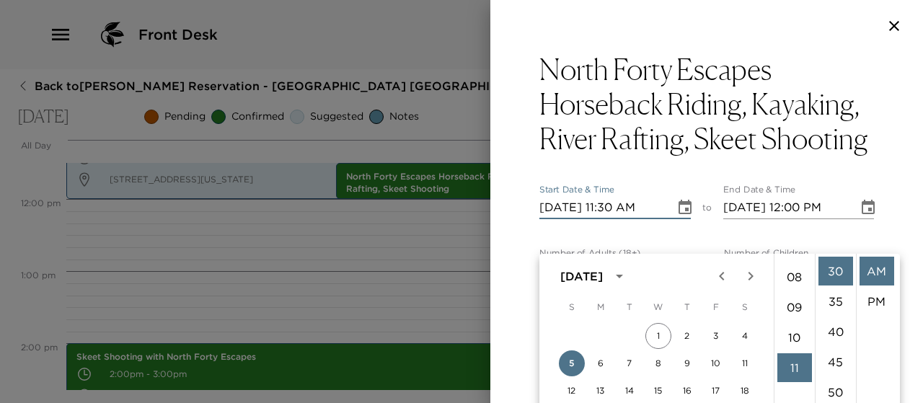
scroll to position [189, 0]
click at [815, 256] on ul "00 05 10 15 20 25 30 35 40 45 50 55" at bounding box center [835, 374] width 41 height 241
click at [791, 289] on li "05" at bounding box center [794, 291] width 35 height 29
click at [873, 297] on li "PM" at bounding box center [876, 301] width 35 height 29
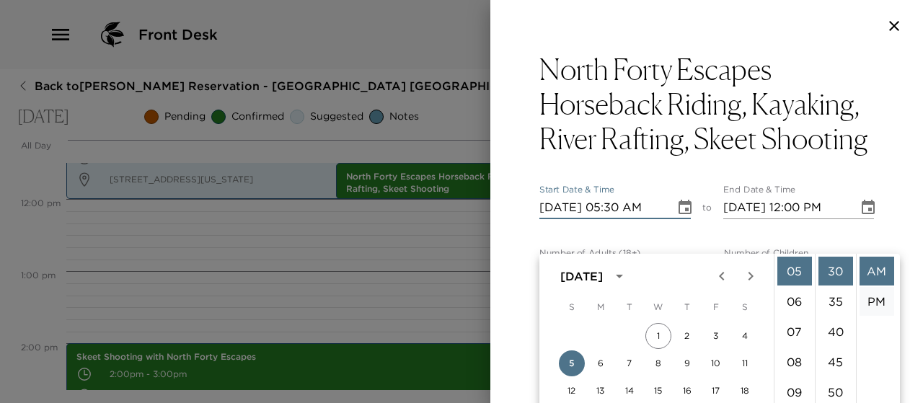
type input "[DATE] 05:30 PM"
type input "[DATE] 06:30 PM"
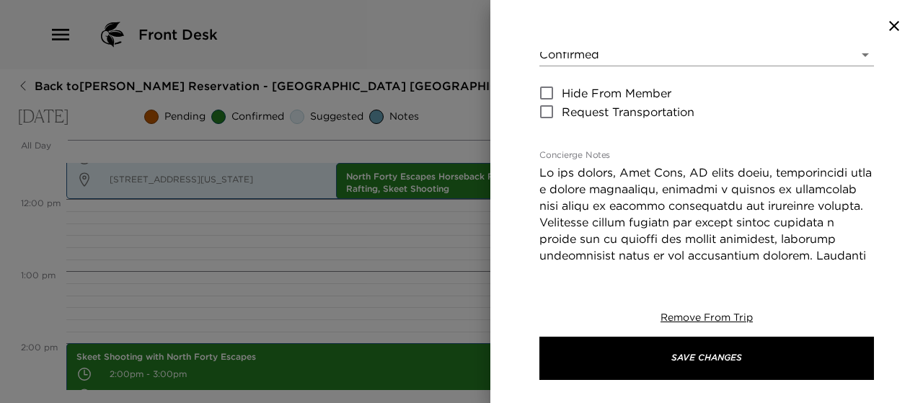
scroll to position [280, 0]
click at [854, 89] on body "Front Desk Back to [PERSON_NAME] Reservation - [GEOGRAPHIC_DATA] [GEOGRAPHIC_DA…" at bounding box center [461, 201] width 923 height 403
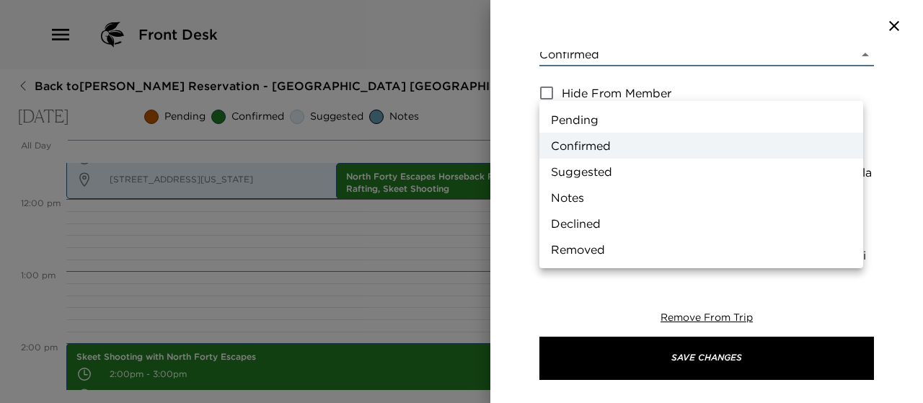
click at [735, 172] on li "Suggested" at bounding box center [701, 172] width 324 height 26
type input "Suggestion"
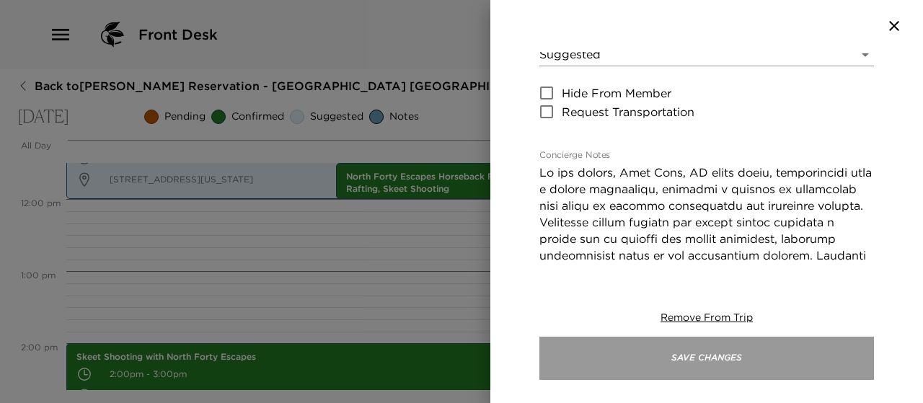
click at [718, 363] on button "Save Changes" at bounding box center [706, 358] width 334 height 43
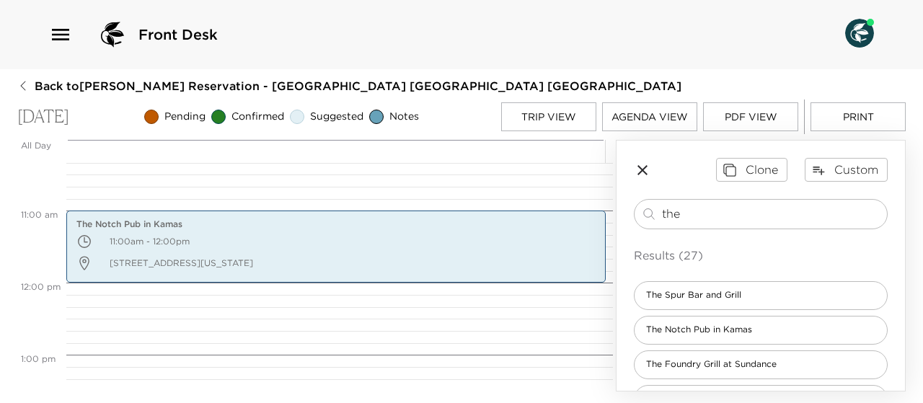
scroll to position [746, 0]
click at [460, 254] on p "[STREET_ADDRESS][US_STATE]" at bounding box center [335, 263] width 519 height 22
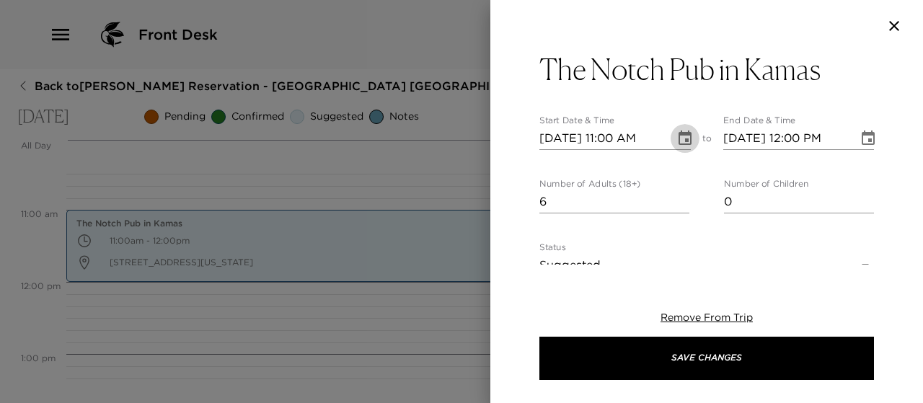
click at [678, 142] on icon "Choose date, selected date is Oct 5, 2025" at bounding box center [684, 138] width 17 height 17
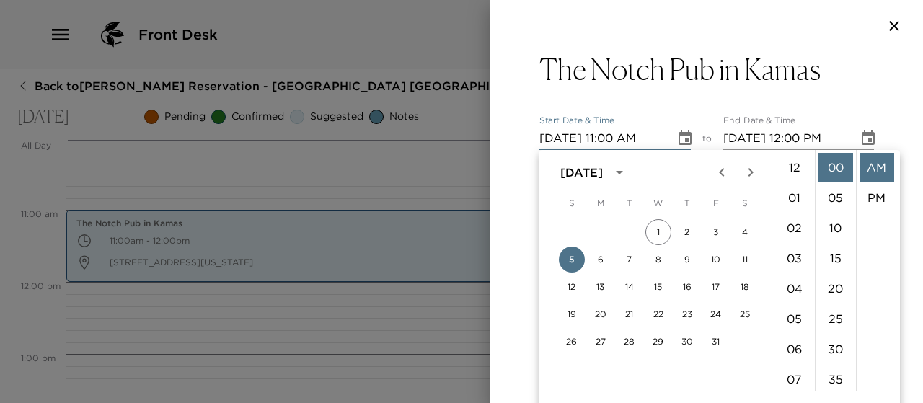
scroll to position [333, 0]
click at [793, 175] on li "05" at bounding box center [794, 178] width 35 height 29
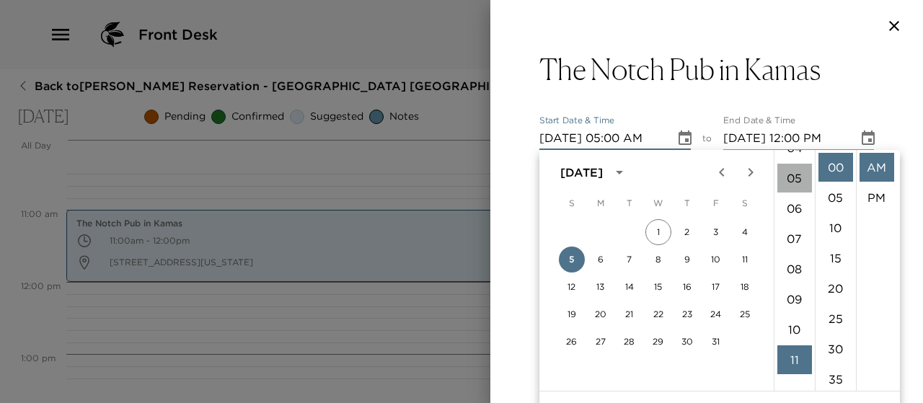
scroll to position [151, 0]
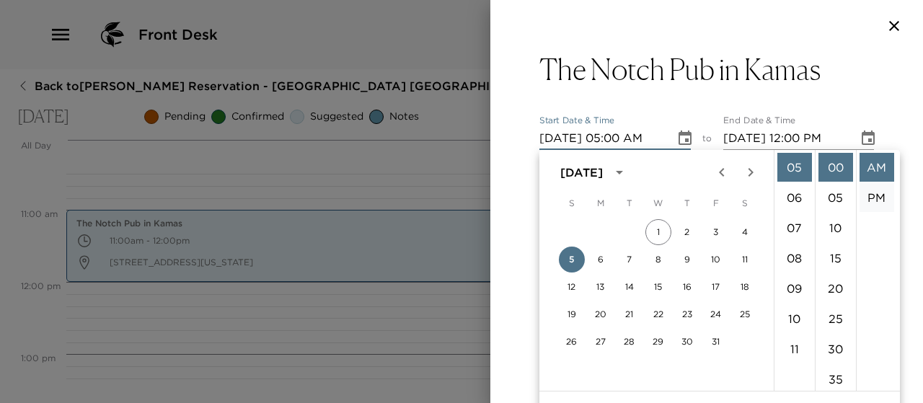
click at [879, 192] on li "PM" at bounding box center [876, 197] width 35 height 29
type input "[DATE] 05:00 PM"
type input "[DATE] 06:00 PM"
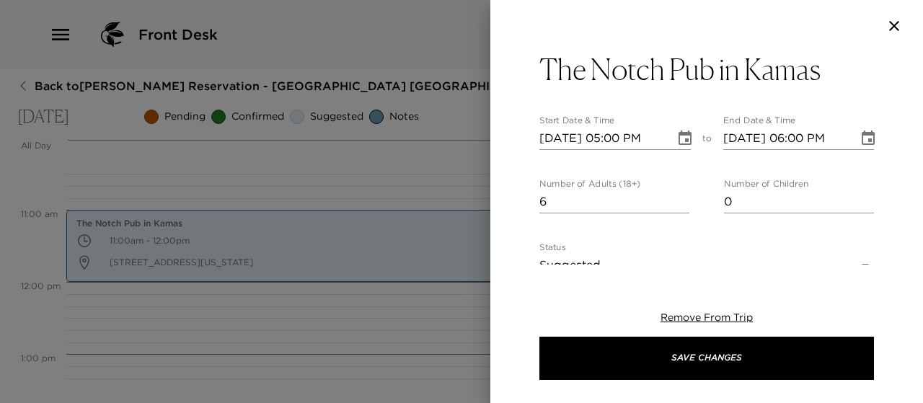
scroll to position [30, 0]
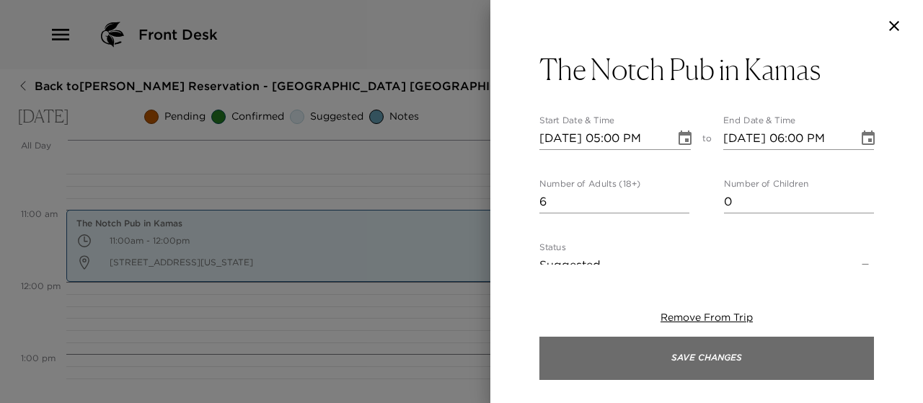
click at [676, 353] on button "Save Changes" at bounding box center [706, 358] width 334 height 43
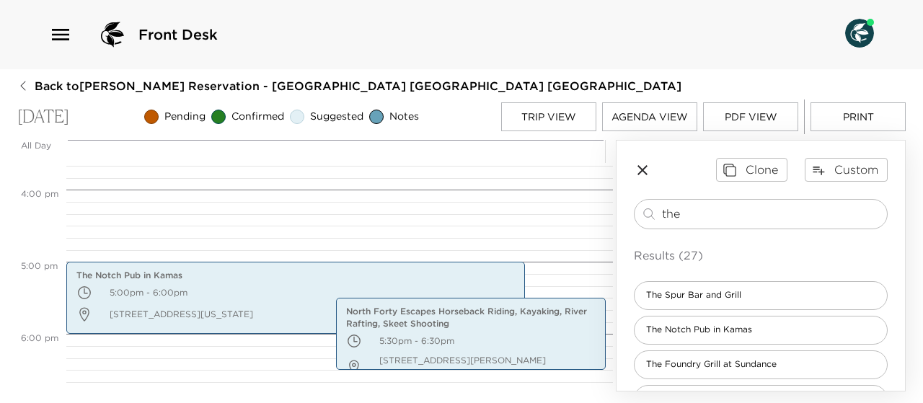
scroll to position [1129, 0]
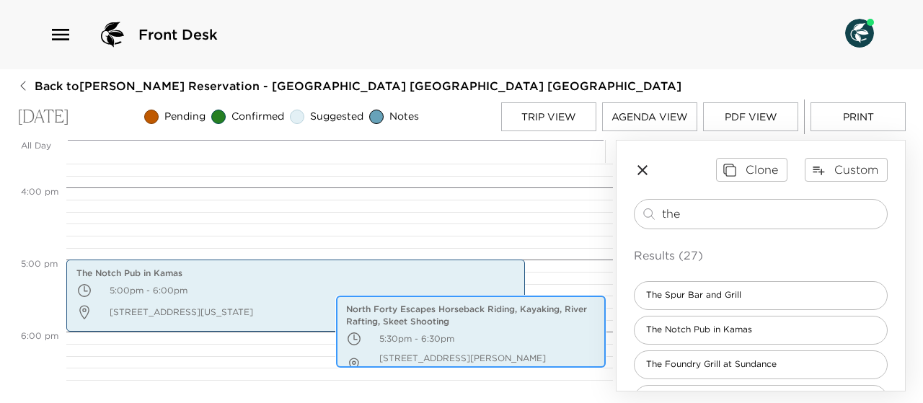
click at [381, 319] on p "North Forty Escapes Horseback Riding, Kayaking, River Rafting, Skeet Shooting" at bounding box center [470, 315] width 249 height 25
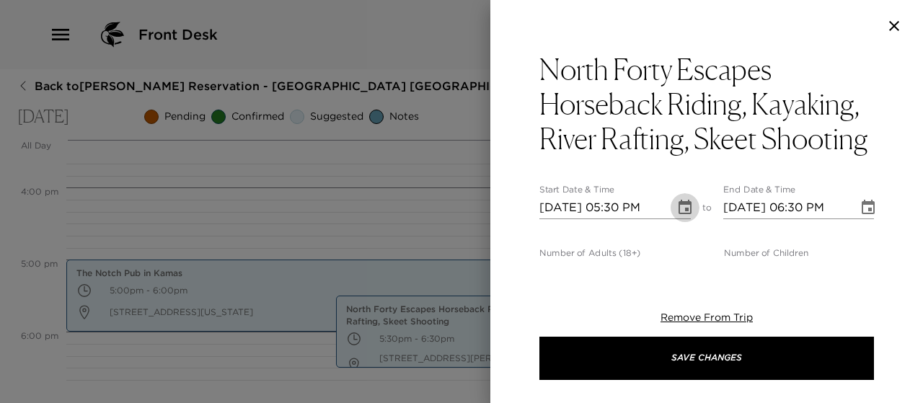
click at [676, 216] on icon "Choose date, selected date is Oct 5, 2025" at bounding box center [684, 207] width 17 height 17
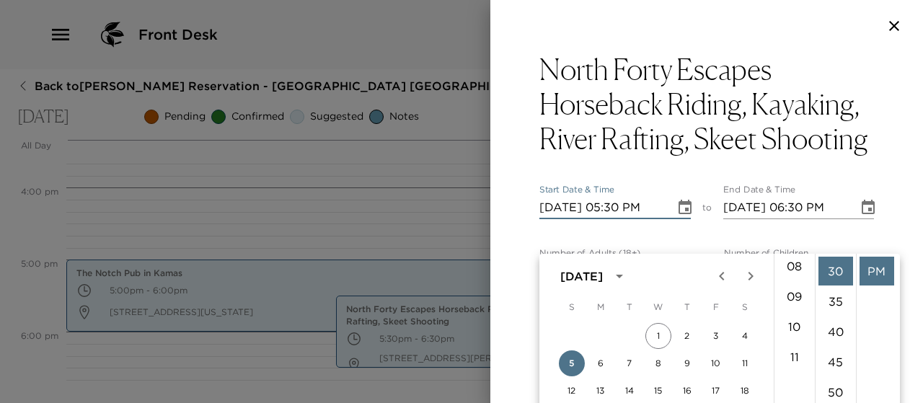
scroll to position [248, 0]
click at [793, 355] on li "11" at bounding box center [794, 356] width 35 height 29
type input "[DATE] 11:30 PM"
type input "[DATE] 12:30 AM"
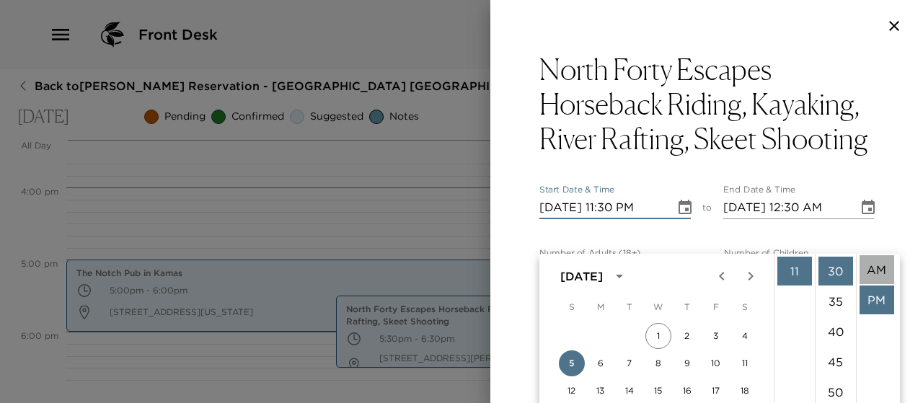
click at [869, 269] on li "AM" at bounding box center [876, 269] width 35 height 29
type input "[DATE] 11:30 AM"
type input "[DATE] 12:30 PM"
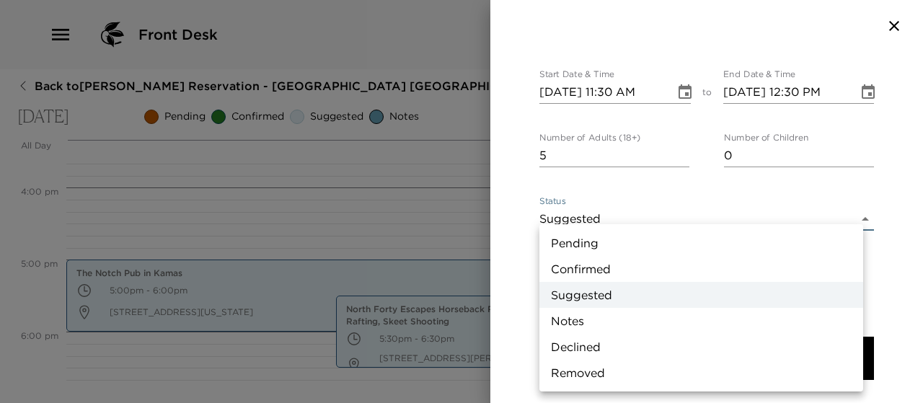
scroll to position [115, 0]
click at [852, 254] on body "Front Desk Back to [PERSON_NAME] Reservation - [GEOGRAPHIC_DATA] [GEOGRAPHIC_DA…" at bounding box center [461, 201] width 923 height 403
click at [709, 275] on li "Confirmed" at bounding box center [701, 269] width 324 height 26
type input "Confirmed"
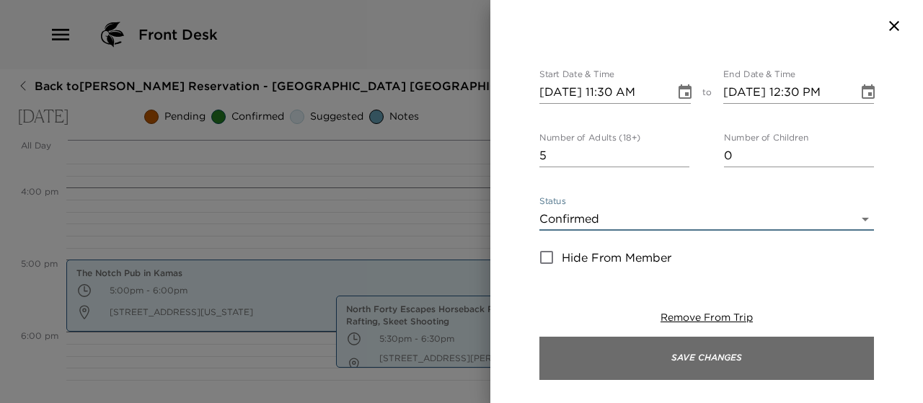
click at [688, 364] on button "Save Changes" at bounding box center [706, 358] width 334 height 43
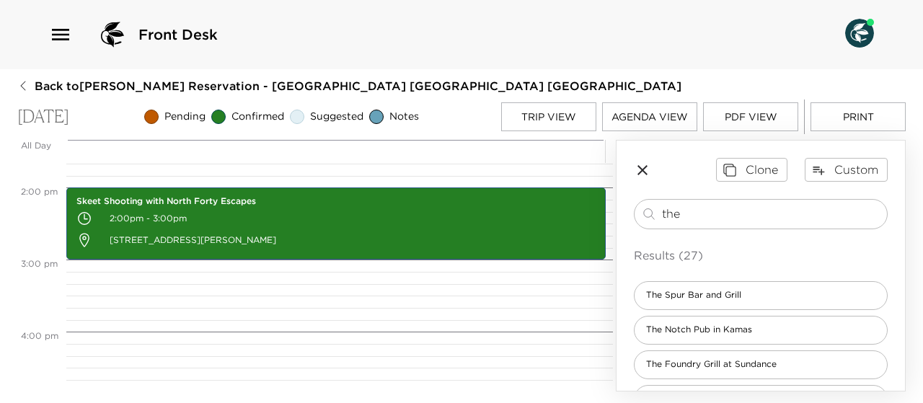
scroll to position [947, 0]
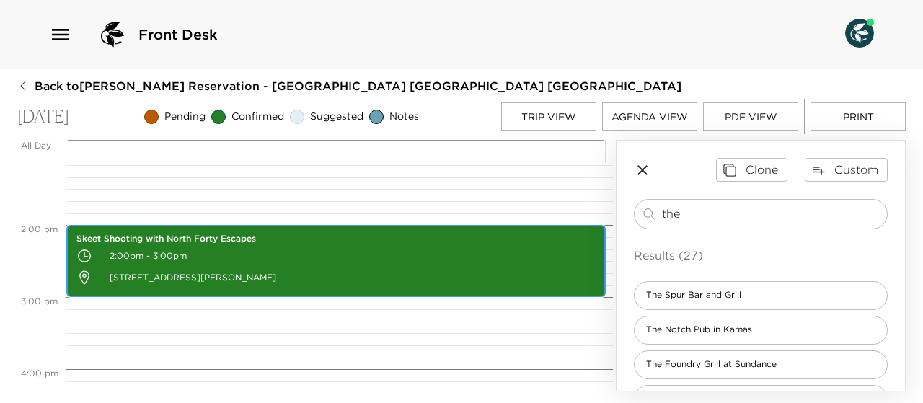
click at [423, 269] on p "[STREET_ADDRESS][PERSON_NAME]" at bounding box center [335, 278] width 519 height 22
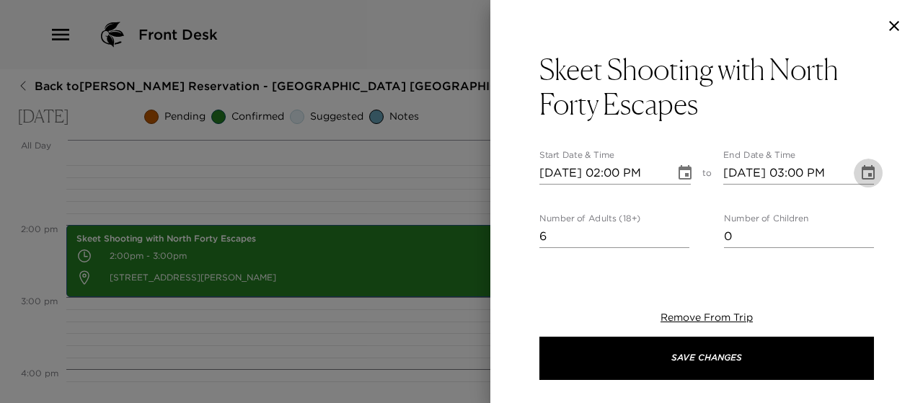
click at [861, 168] on icon "Choose date, selected date is Oct 5, 2025" at bounding box center [867, 172] width 13 height 14
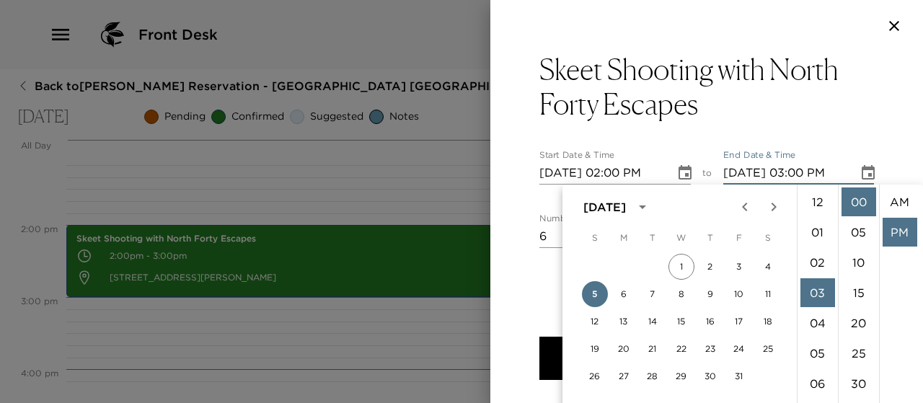
scroll to position [30, 0]
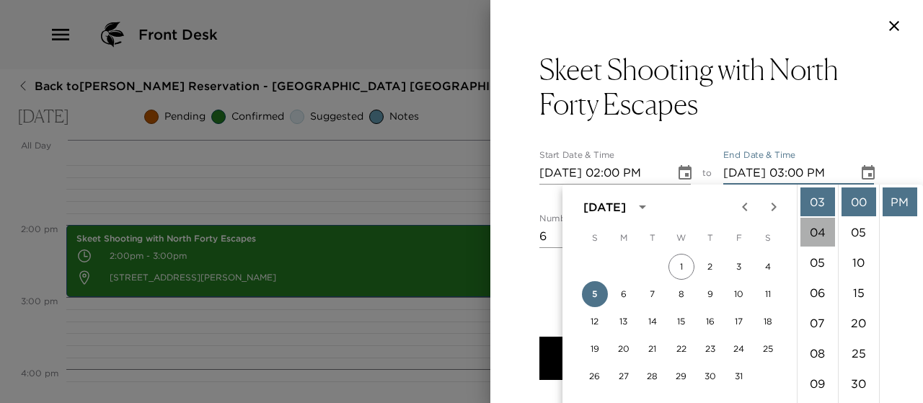
click at [817, 231] on li "04" at bounding box center [817, 232] width 35 height 29
type input "[DATE] 04:00 PM"
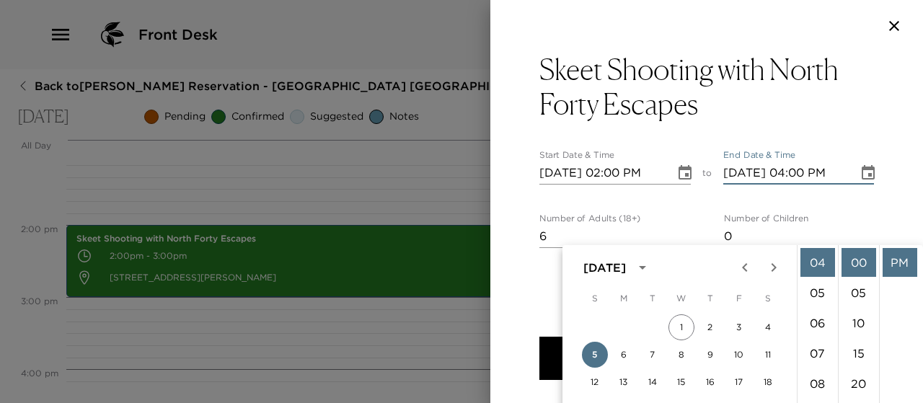
scroll to position [61, 0]
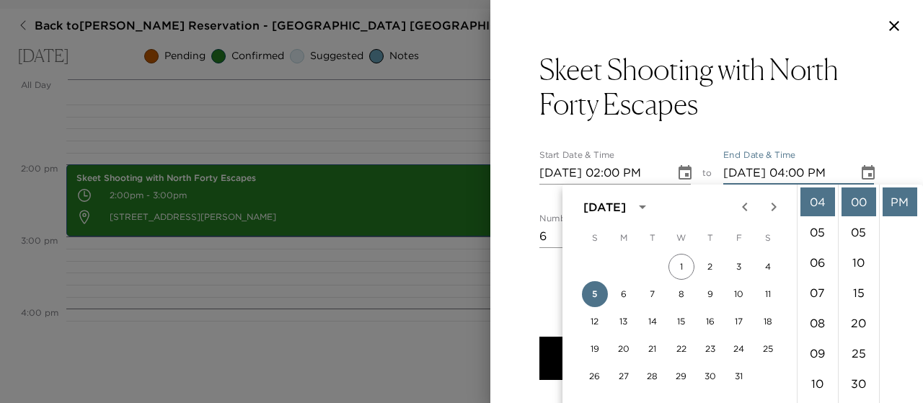
click at [876, 107] on div "Skeet Shooting with North Forty Escapes Start Date & Time [DATE] 02:00 PM to En…" at bounding box center [706, 158] width 432 height 213
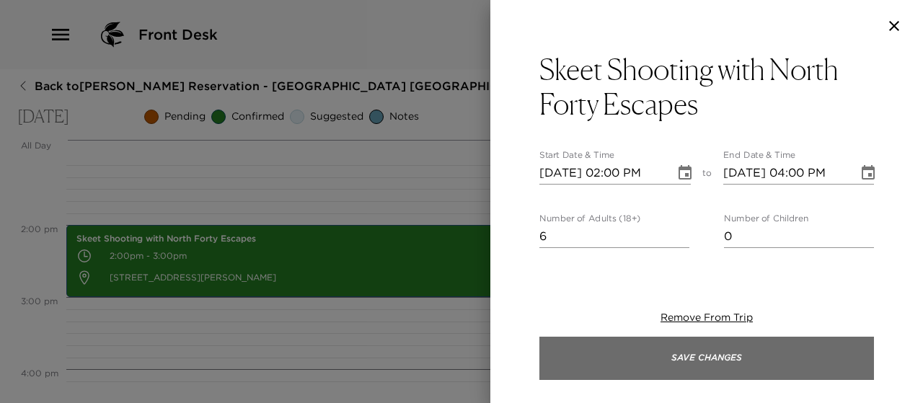
scroll to position [0, 0]
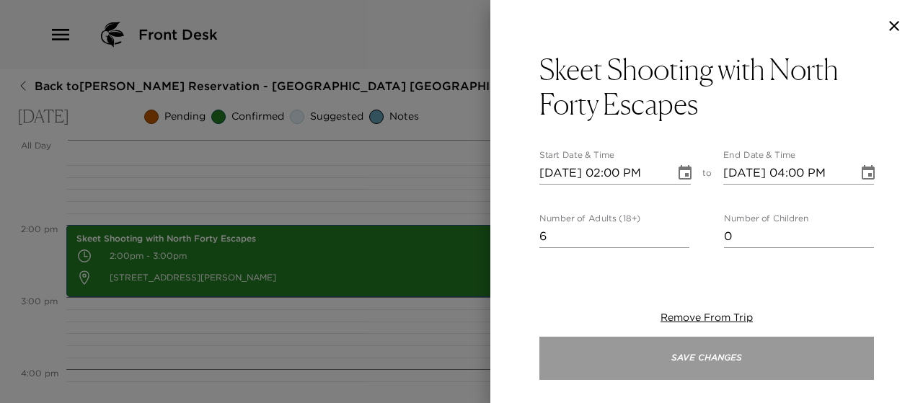
click at [771, 349] on button "Save Changes" at bounding box center [706, 358] width 334 height 43
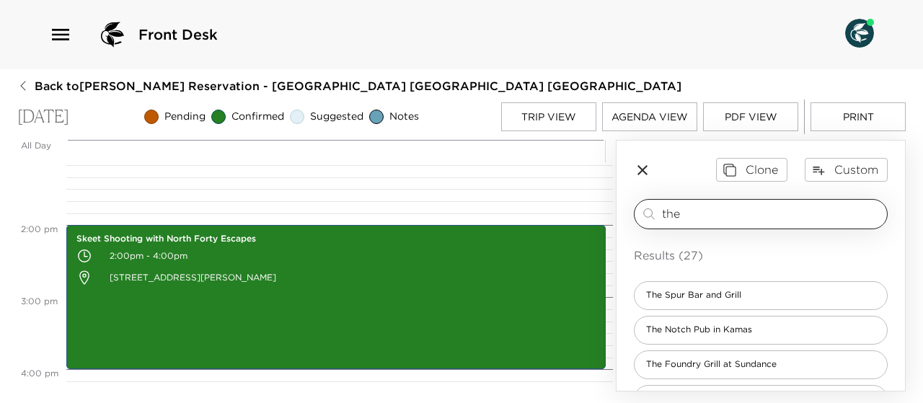
click at [700, 218] on input "the" at bounding box center [771, 213] width 219 height 17
type input "t"
type input "5"
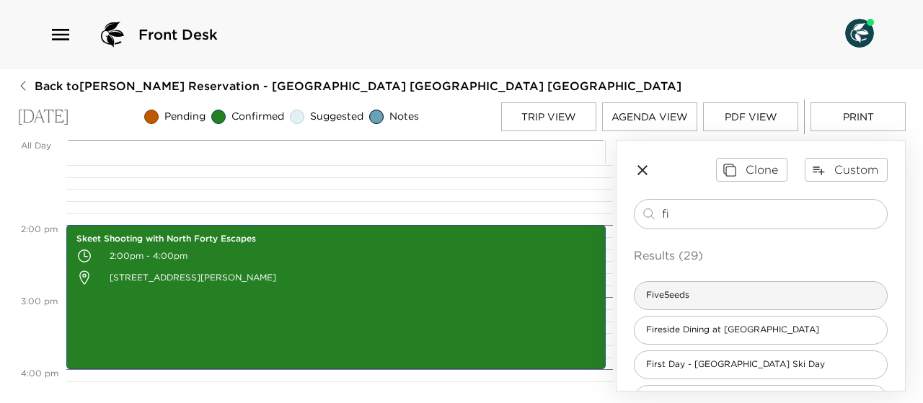
type input "fi"
click at [680, 296] on span "Five5eeds" at bounding box center [667, 295] width 66 height 12
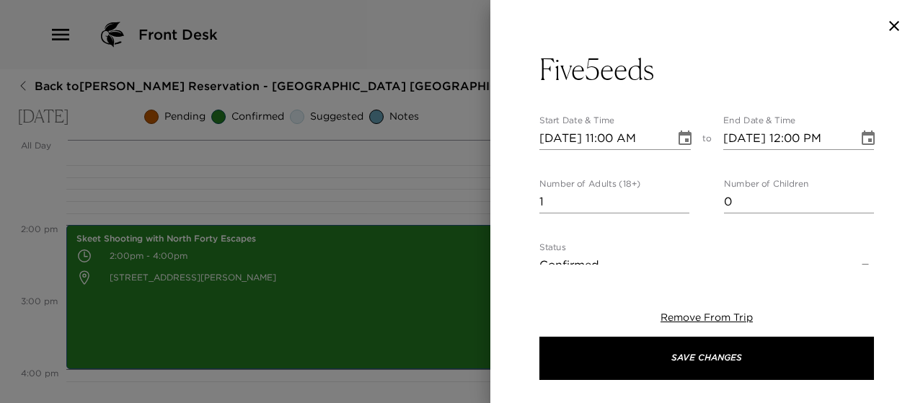
type textarea "At Five5eeds, we’re bringing great coffee, great food and exceptional service t…"
click at [681, 139] on icon "Choose date, selected date is Oct 5, 2025" at bounding box center [684, 137] width 13 height 14
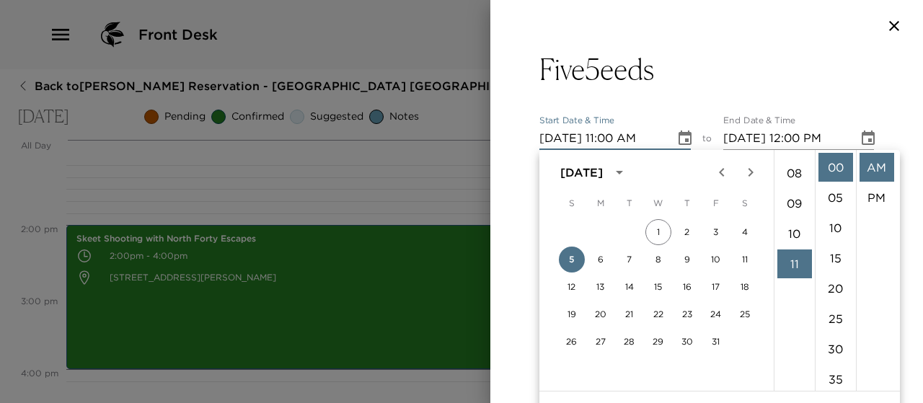
scroll to position [218, 0]
click at [789, 191] on li "08" at bounding box center [794, 191] width 35 height 29
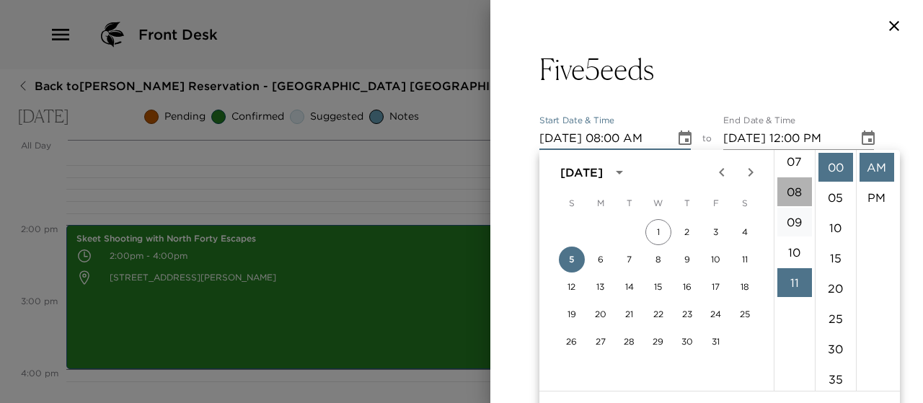
scroll to position [242, 0]
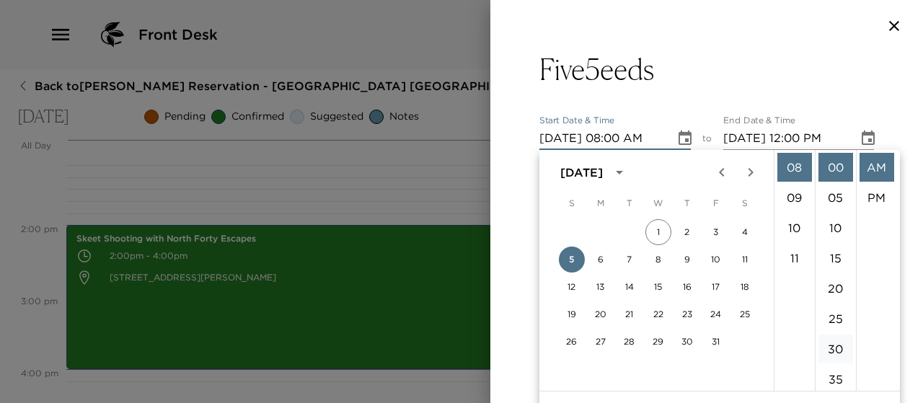
click at [832, 345] on li "30" at bounding box center [835, 348] width 35 height 29
type input "[DATE] 08:30 AM"
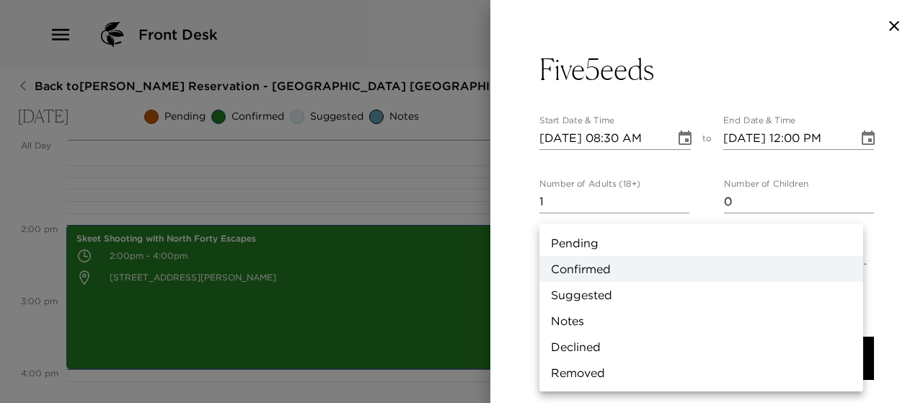
scroll to position [12, 0]
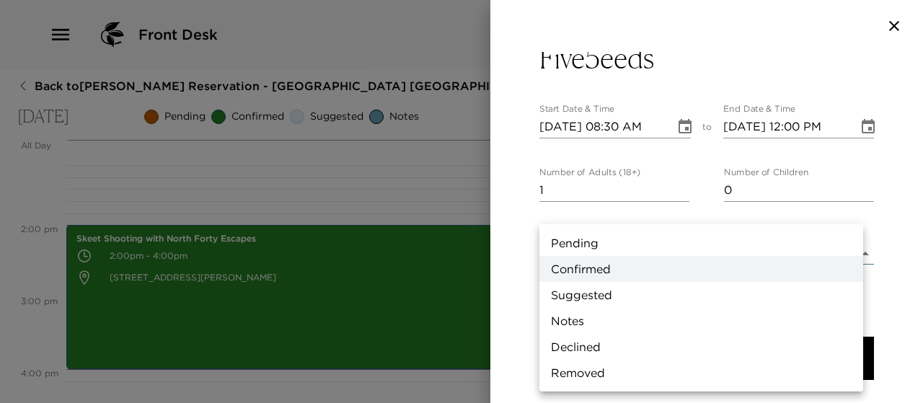
click at [852, 263] on body "Front Desk Back to [PERSON_NAME] Reservation - [GEOGRAPHIC_DATA] [GEOGRAPHIC_DA…" at bounding box center [461, 201] width 923 height 403
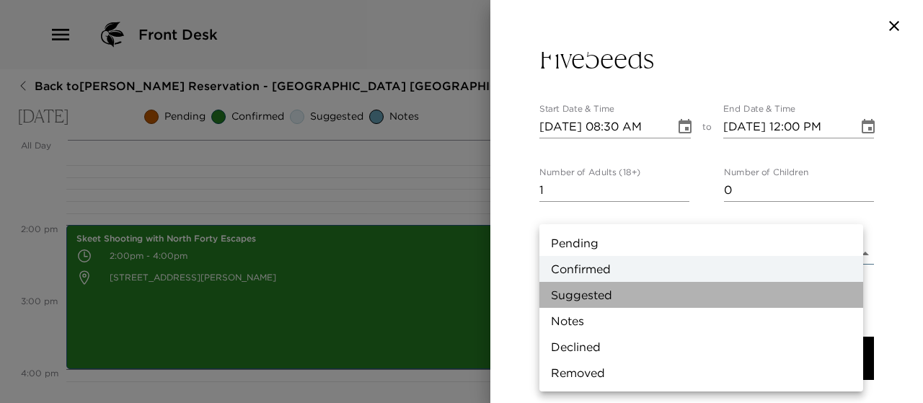
click at [721, 298] on li "Suggested" at bounding box center [701, 295] width 324 height 26
type input "Suggestion"
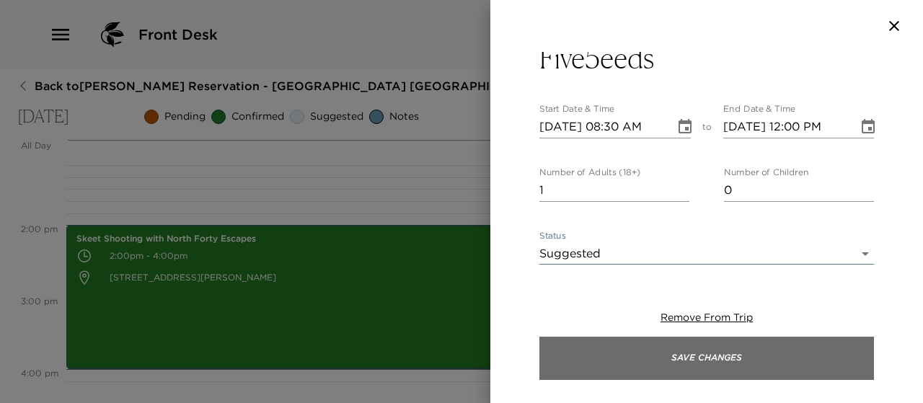
click at [690, 354] on button "Save Changes" at bounding box center [706, 358] width 334 height 43
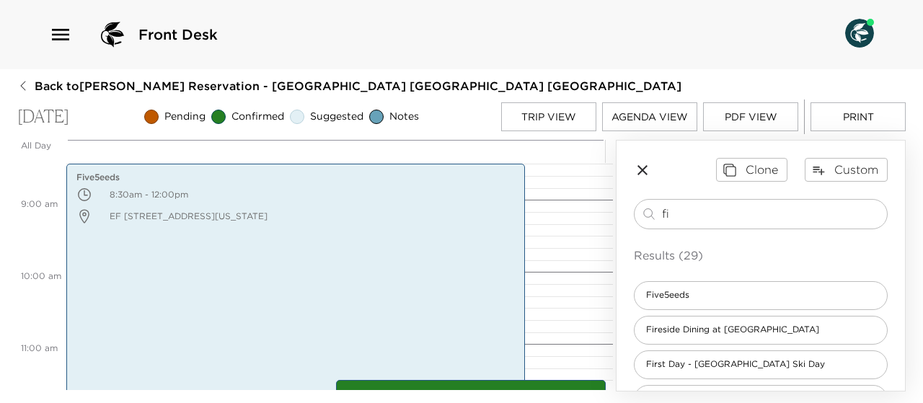
scroll to position [611, 0]
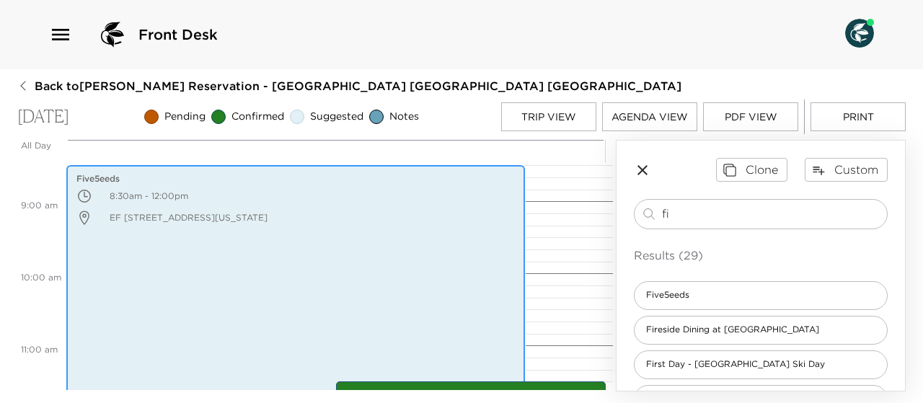
click at [346, 278] on div "Five5eeds 8:30am - 12:00pm EF [STREET_ADDRESS][US_STATE]" at bounding box center [296, 291] width 450 height 248
click at [346, 275] on div "Five5eeds 8:30am - 12:00pm EF [STREET_ADDRESS][US_STATE]" at bounding box center [296, 291] width 450 height 248
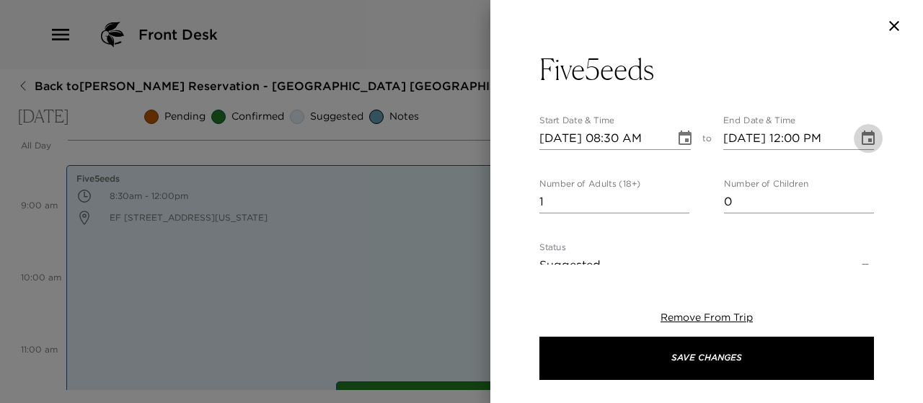
click at [861, 133] on icon "Choose date, selected date is Oct 5, 2025" at bounding box center [867, 137] width 13 height 14
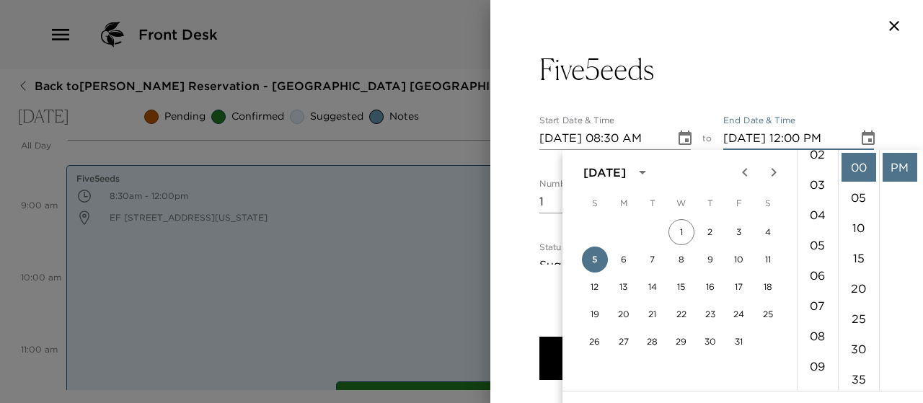
scroll to position [86, 0]
click at [816, 378] on li "10" at bounding box center [817, 383] width 35 height 29
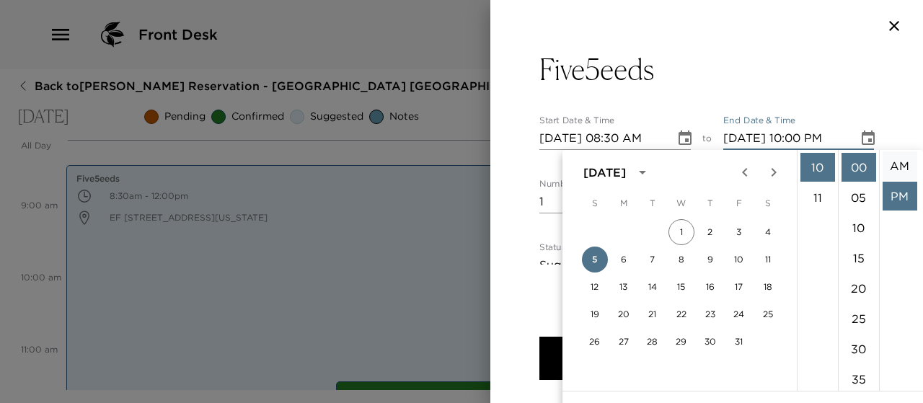
click at [895, 160] on li "AM" at bounding box center [899, 165] width 35 height 29
type input "[DATE] 10:00 AM"
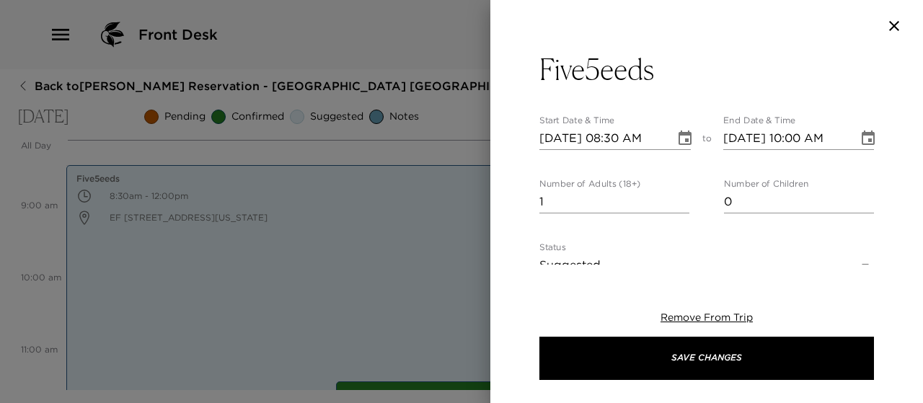
scroll to position [0, 0]
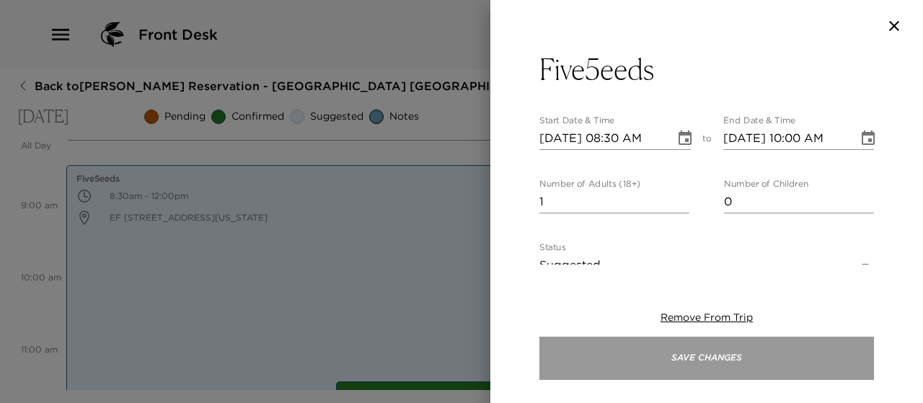
click at [724, 353] on button "Save Changes" at bounding box center [706, 358] width 334 height 43
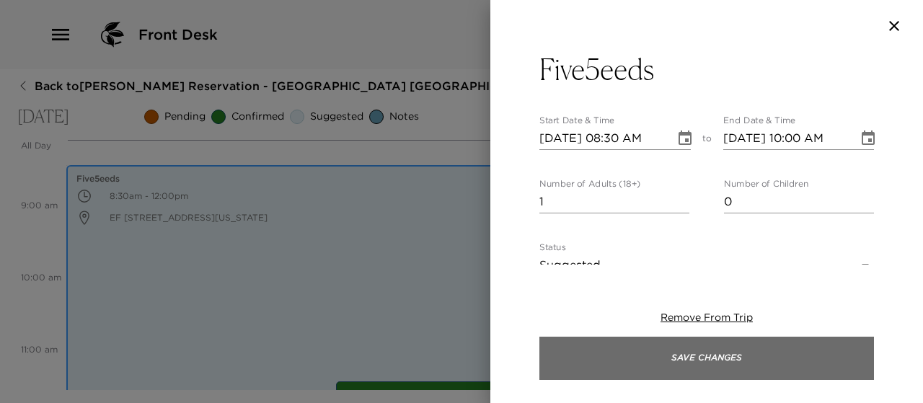
scroll to position [613, 0]
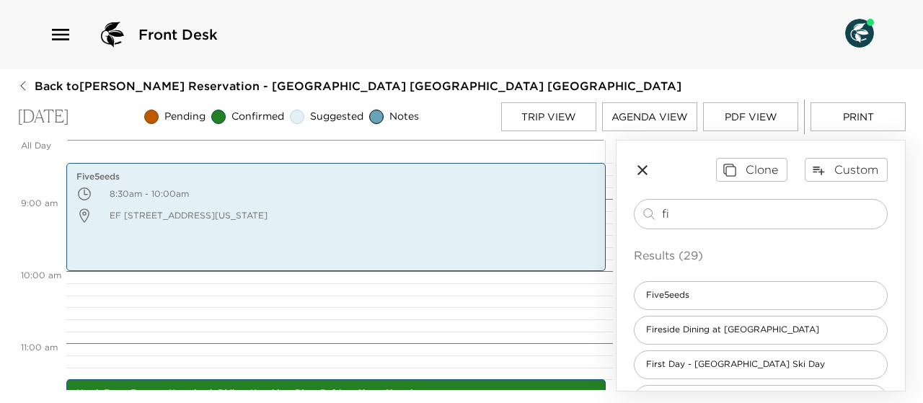
click at [521, 113] on button "Trip View" at bounding box center [548, 116] width 95 height 29
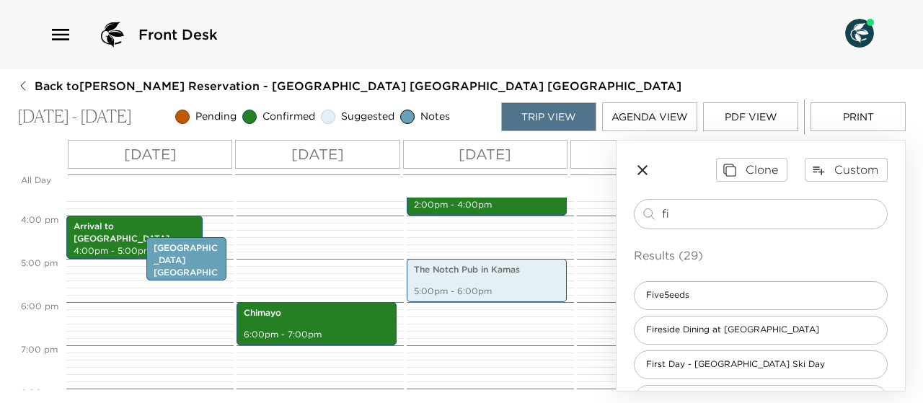
scroll to position [673, 0]
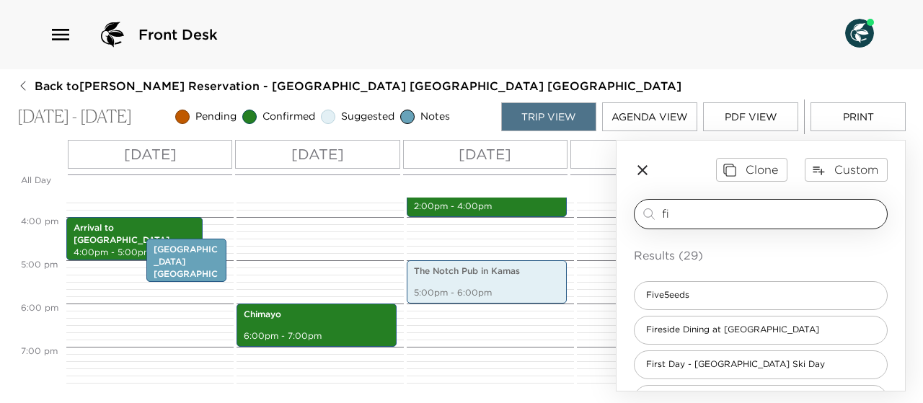
click at [678, 213] on input "fi" at bounding box center [771, 213] width 219 height 17
type input "f"
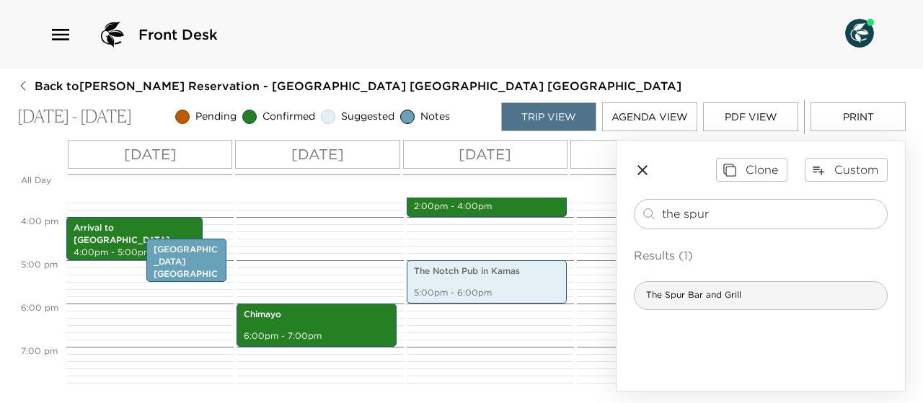
type input "the spur"
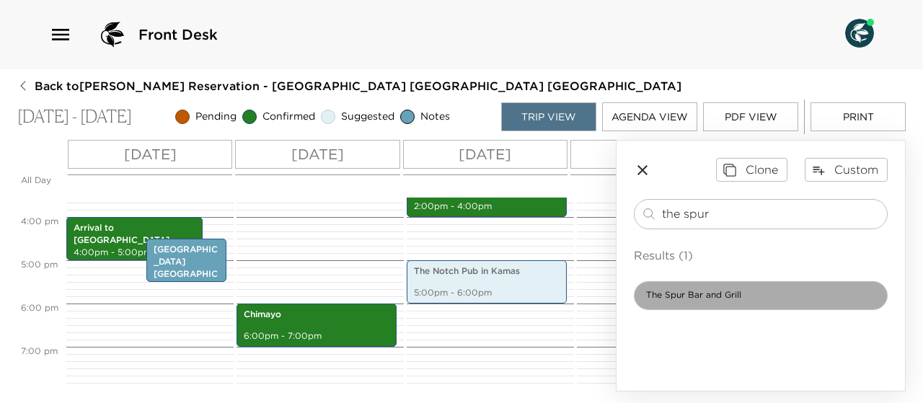
click at [689, 289] on span "The Spur Bar and Grill" at bounding box center [693, 295] width 118 height 12
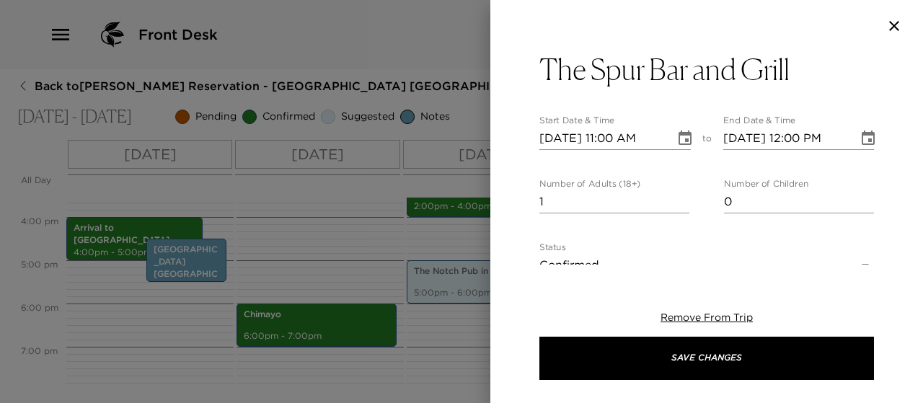
type textarea "Wings, burgers & pizza in a stylized Western saloon with nightly live music & a…"
click at [676, 141] on icon "Choose date, selected date is Oct 3, 2025" at bounding box center [684, 138] width 17 height 17
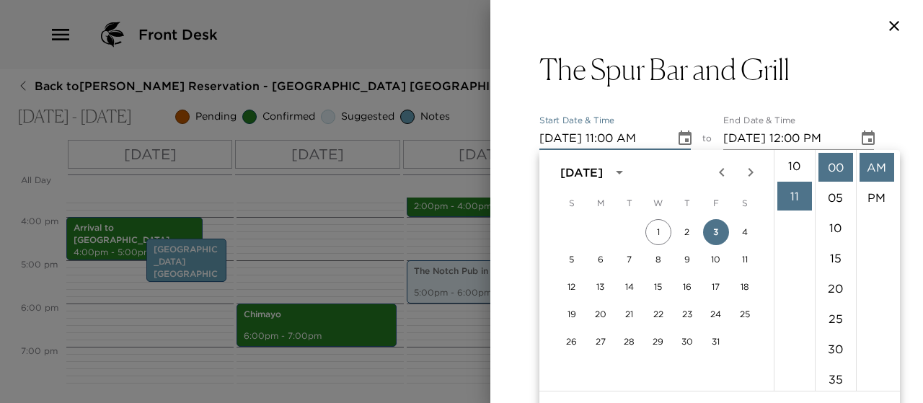
scroll to position [285, 0]
click at [794, 154] on li "09" at bounding box center [794, 155] width 35 height 29
click at [869, 198] on li "PM" at bounding box center [876, 197] width 35 height 29
type input "[DATE] 09:00 PM"
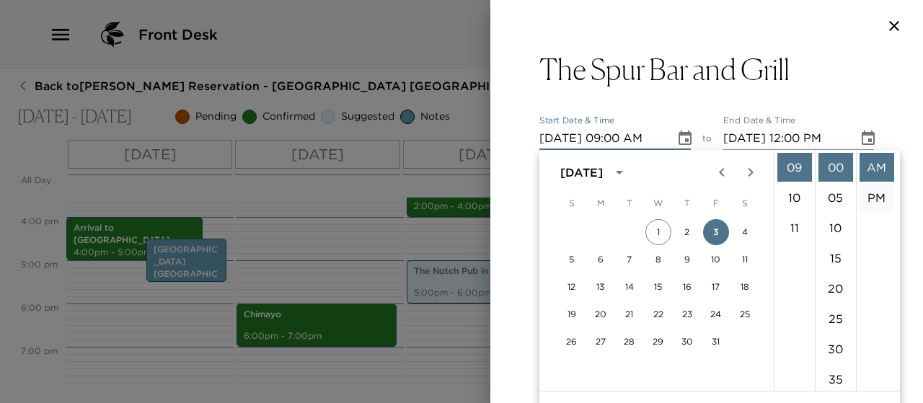
type input "[DATE] 10:00 PM"
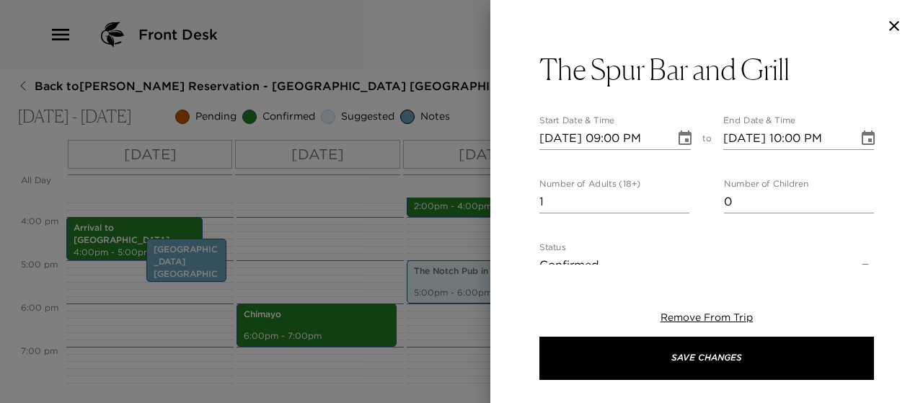
scroll to position [12, 0]
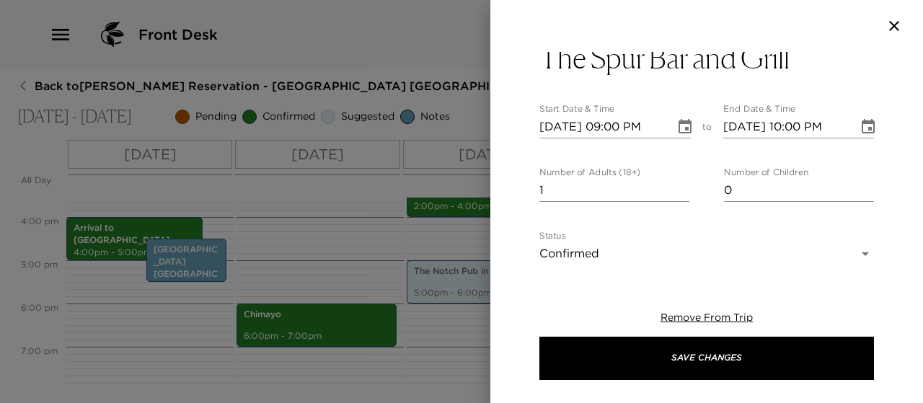
click at [855, 262] on body "Front Desk Back to [PERSON_NAME] Reservation - [GEOGRAPHIC_DATA] 18 [GEOGRAPHIC…" at bounding box center [461, 201] width 923 height 403
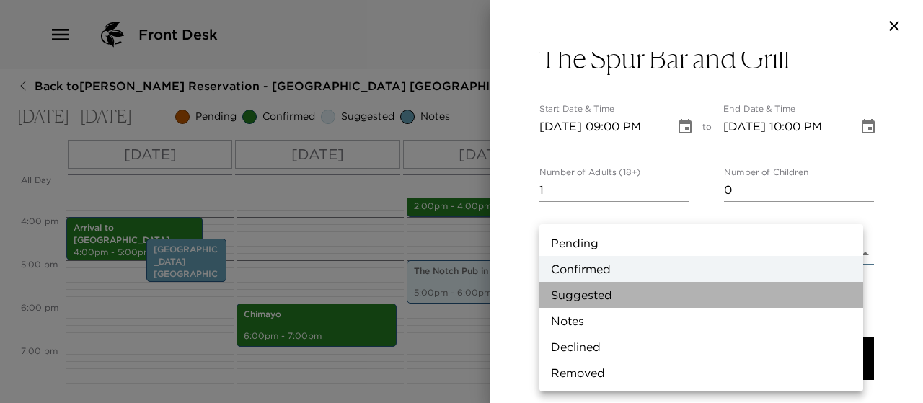
click at [780, 289] on li "Suggested" at bounding box center [701, 295] width 324 height 26
type input "Suggestion"
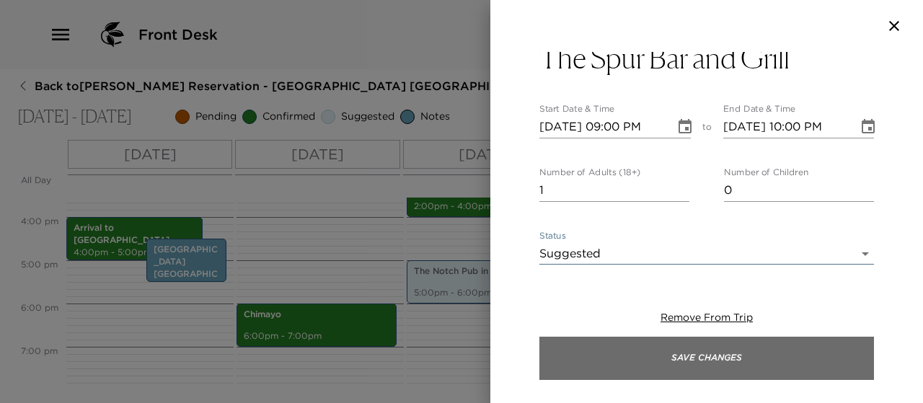
click at [719, 361] on button "Save Changes" at bounding box center [706, 358] width 334 height 43
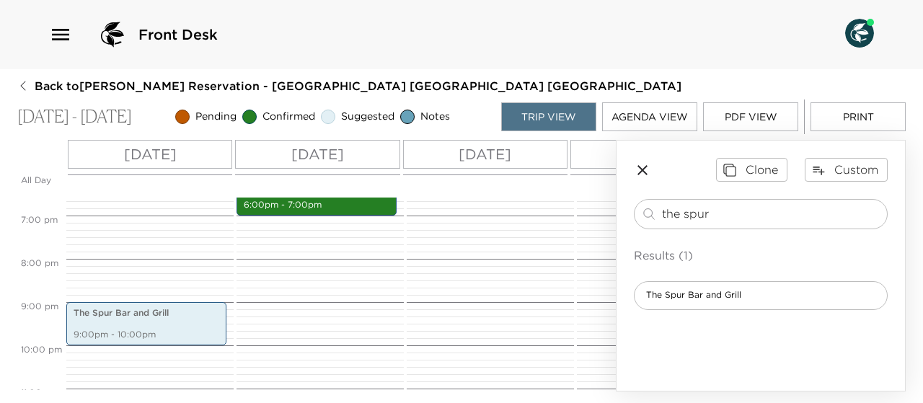
scroll to position [805, 0]
